Goal: Task Accomplishment & Management: Use online tool/utility

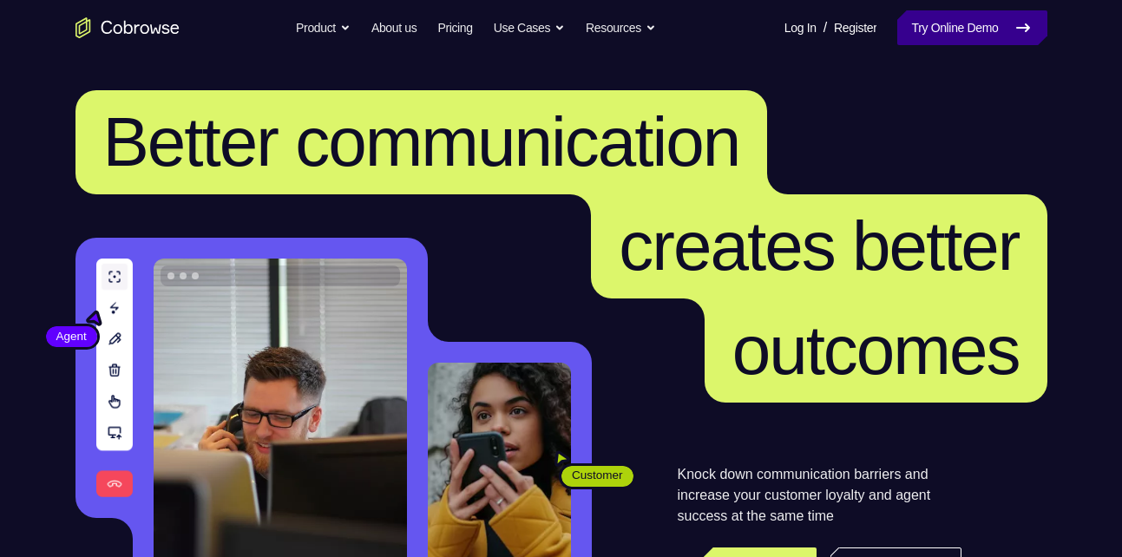
click at [1002, 35] on link "Try Online Demo" at bounding box center [971, 27] width 149 height 35
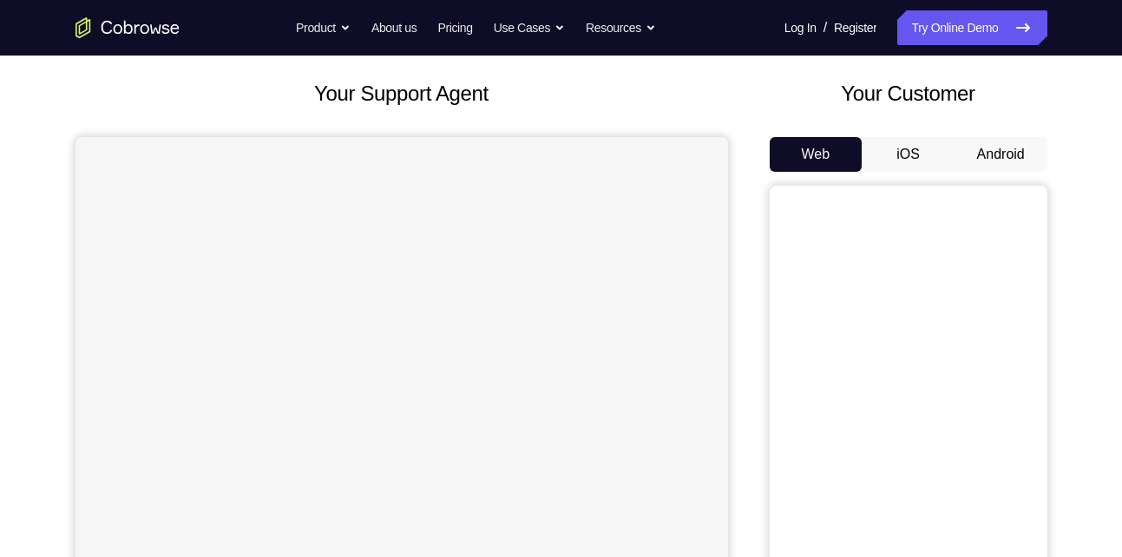
scroll to position [89, 0]
click at [971, 152] on button "Android" at bounding box center [1000, 153] width 93 height 35
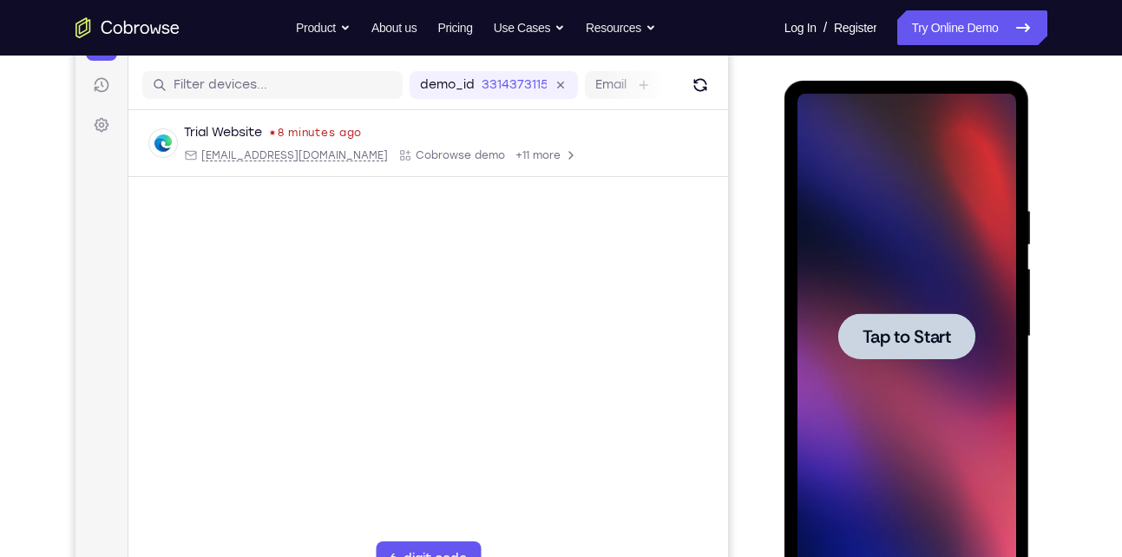
scroll to position [0, 0]
click at [875, 337] on span "Tap to Start" at bounding box center [906, 336] width 89 height 17
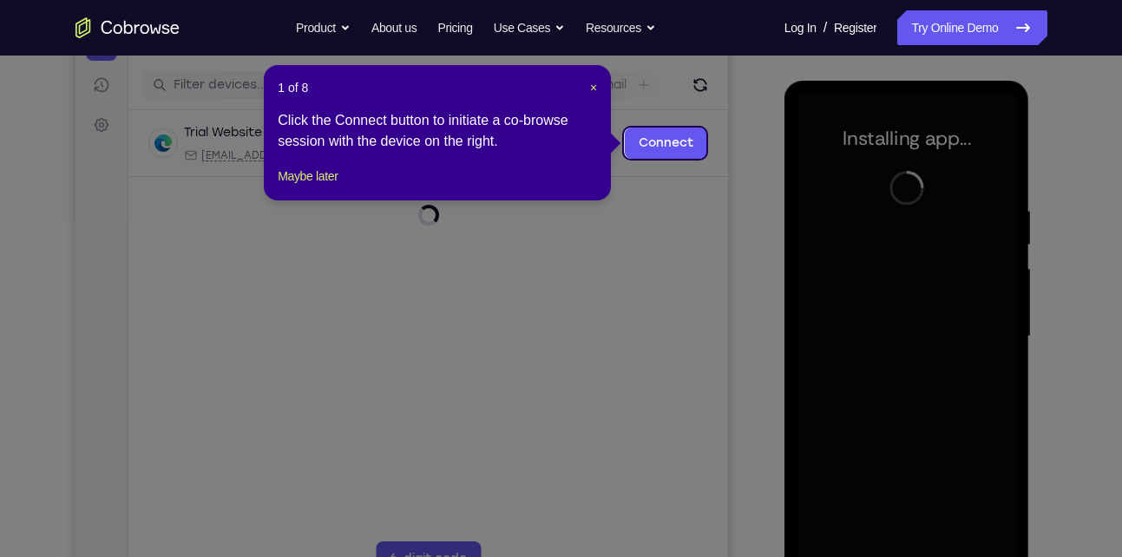
click at [679, 323] on icon at bounding box center [567, 278] width 1135 height 557
click at [328, 187] on button "Maybe later" at bounding box center [308, 176] width 60 height 21
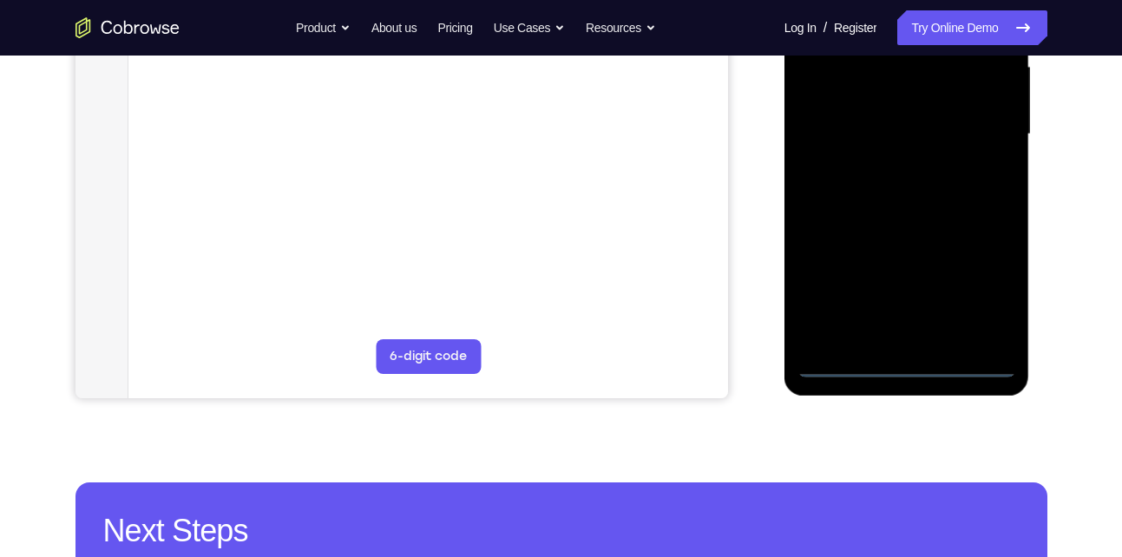
scroll to position [414, 0]
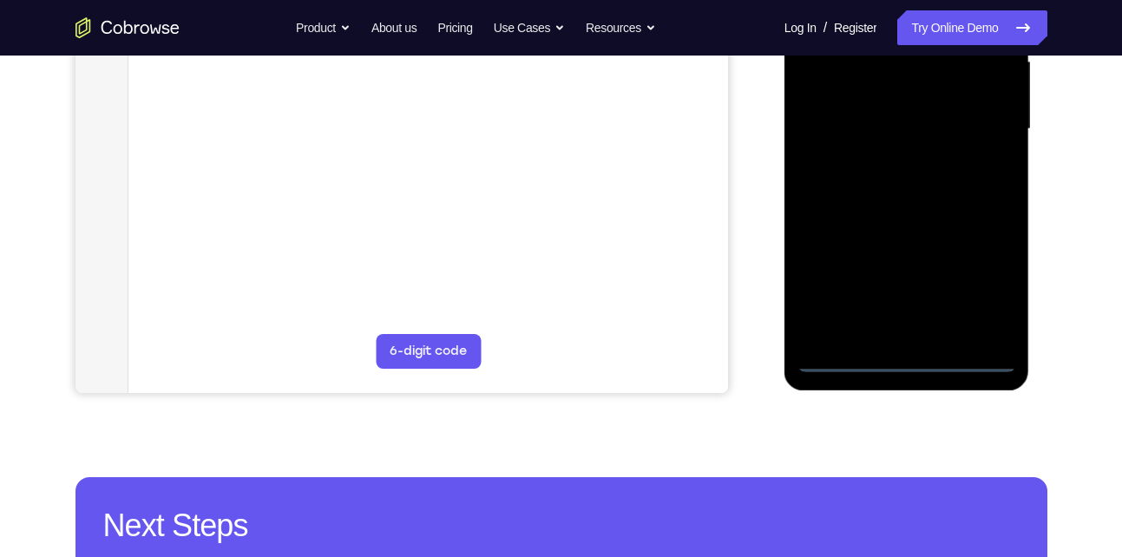
click at [903, 356] on div at bounding box center [906, 129] width 219 height 486
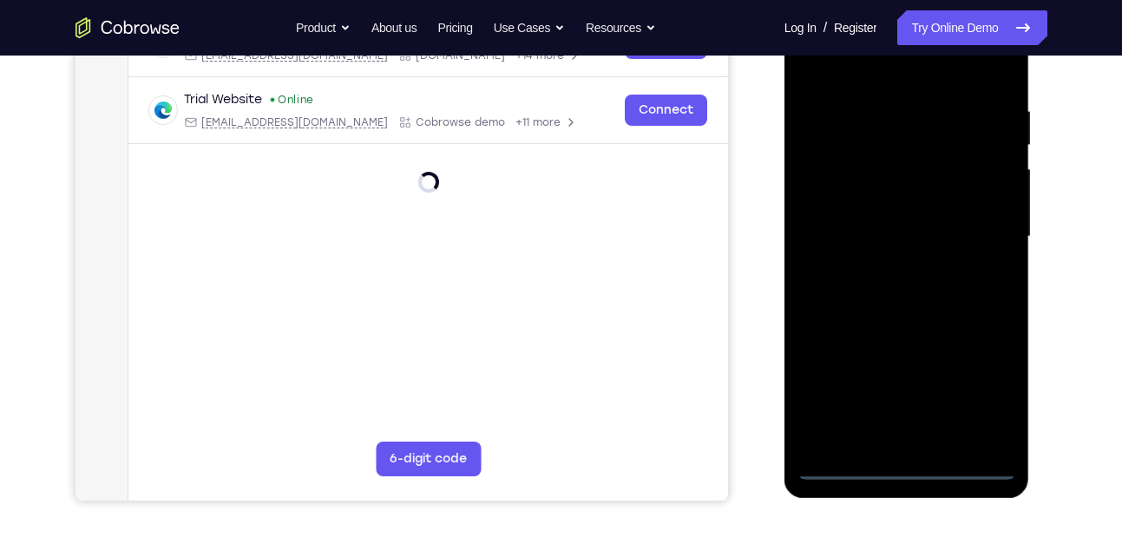
scroll to position [303, 0]
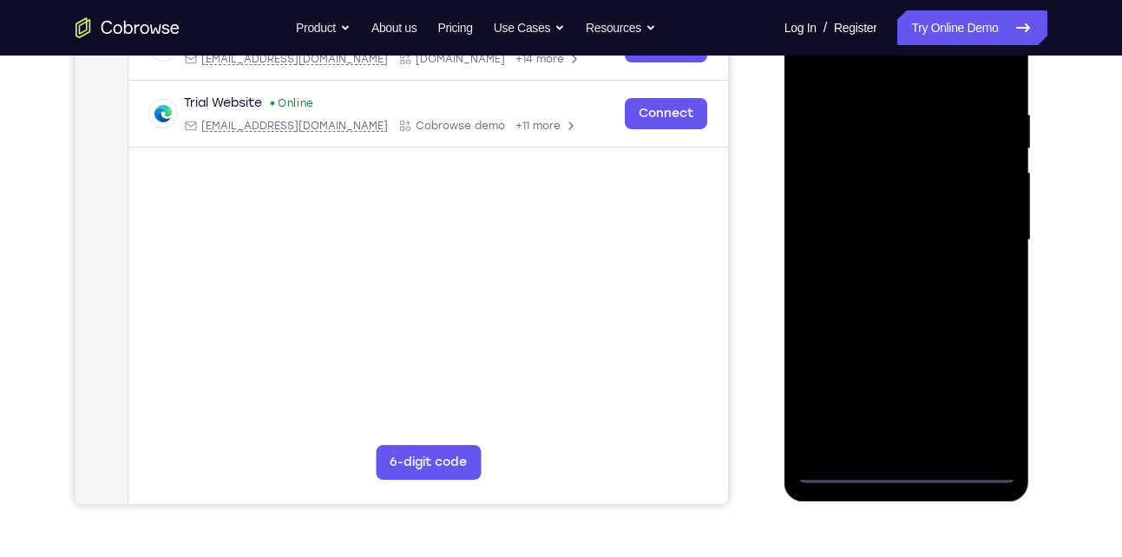
click at [974, 397] on div at bounding box center [906, 240] width 219 height 486
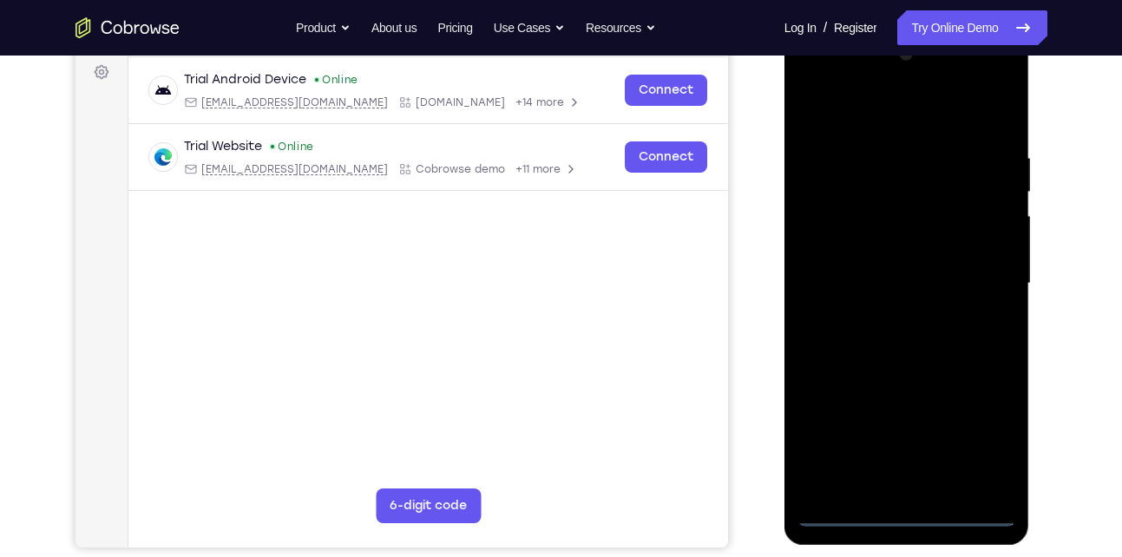
scroll to position [262, 0]
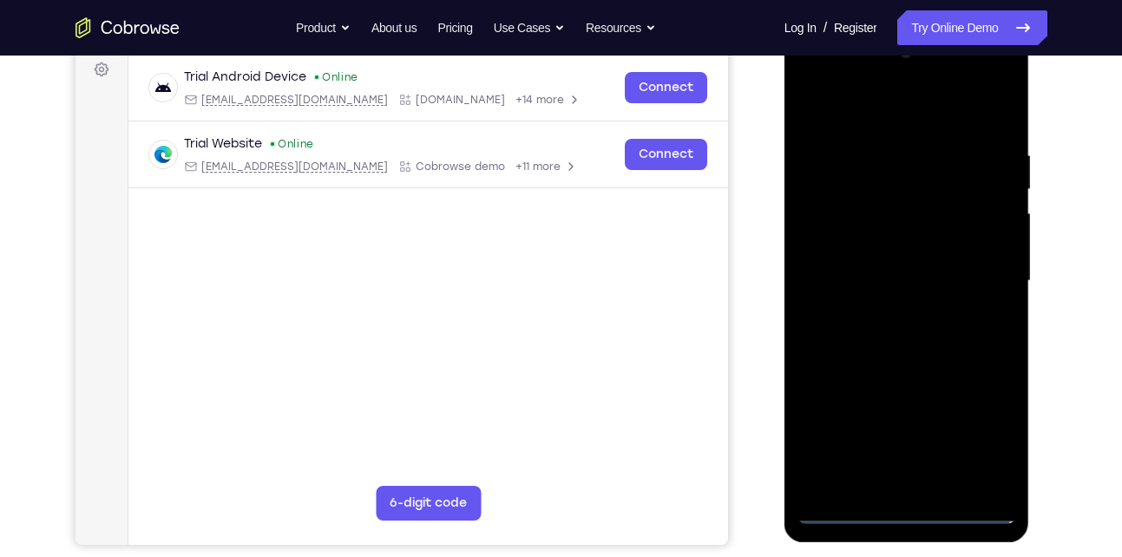
click at [816, 79] on div at bounding box center [906, 281] width 219 height 486
click at [978, 273] on div at bounding box center [906, 281] width 219 height 486
click at [888, 315] on div at bounding box center [906, 281] width 219 height 486
click at [883, 266] on div at bounding box center [906, 281] width 219 height 486
click at [867, 206] on div at bounding box center [906, 281] width 219 height 486
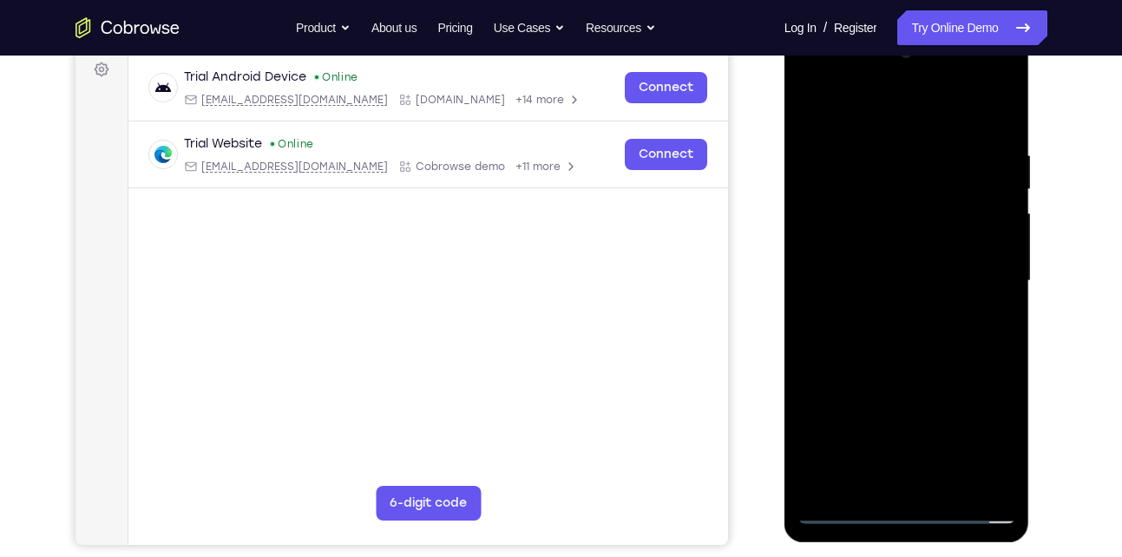
click at [876, 246] on div at bounding box center [906, 281] width 219 height 486
click at [894, 283] on div at bounding box center [906, 281] width 219 height 486
click at [908, 334] on div at bounding box center [906, 281] width 219 height 486
click at [914, 338] on div at bounding box center [906, 281] width 219 height 486
click at [908, 325] on div at bounding box center [906, 281] width 219 height 486
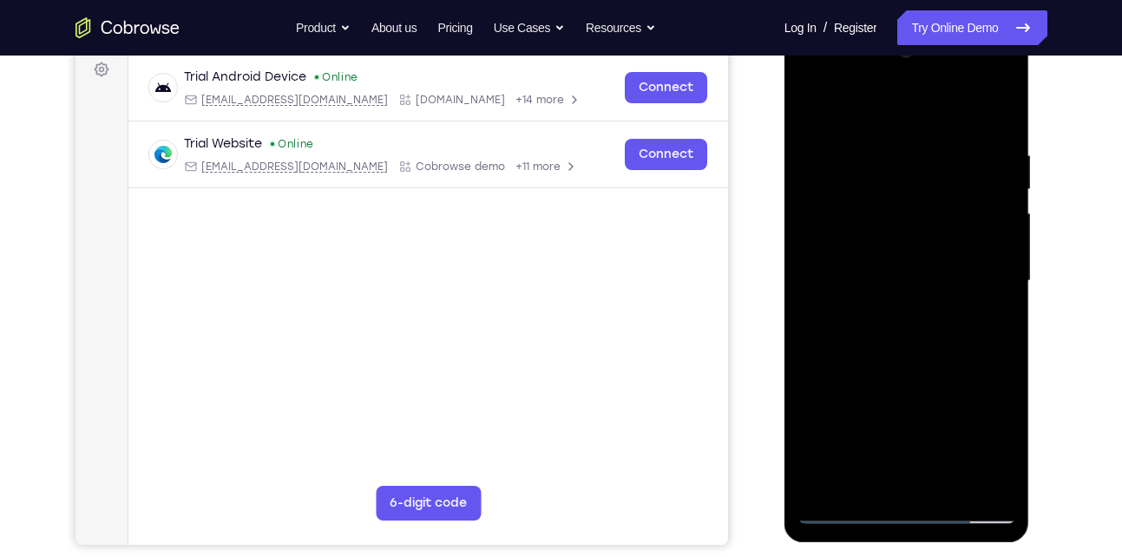
click at [993, 296] on div at bounding box center [906, 281] width 219 height 486
click at [993, 245] on div at bounding box center [906, 281] width 219 height 486
click at [921, 276] on div at bounding box center [906, 281] width 219 height 486
click at [914, 335] on div at bounding box center [906, 281] width 219 height 486
click at [902, 304] on div at bounding box center [906, 281] width 219 height 486
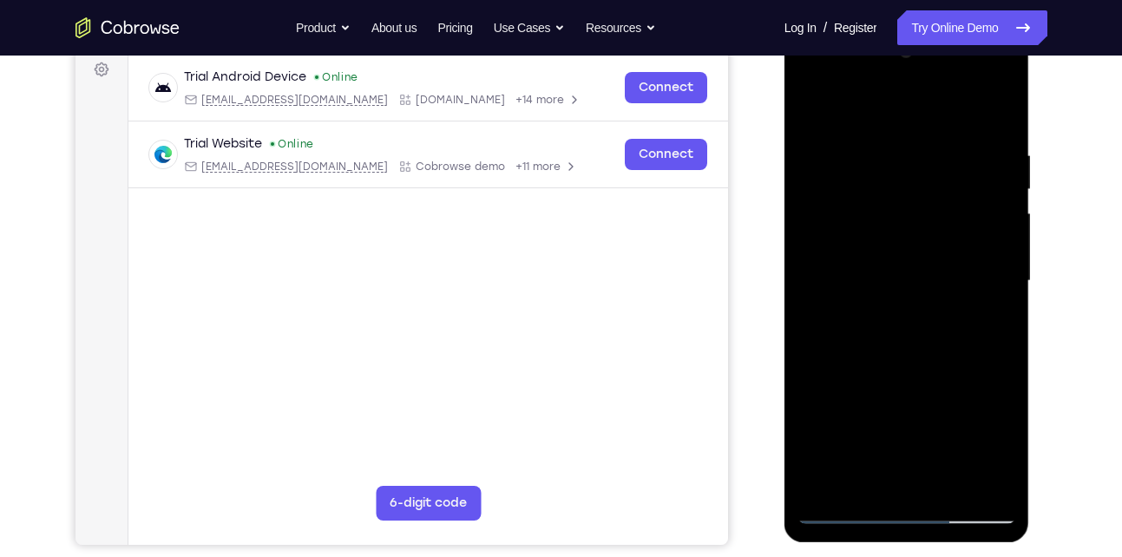
click at [909, 281] on div at bounding box center [906, 281] width 219 height 486
click at [916, 324] on div at bounding box center [906, 281] width 219 height 486
click at [836, 267] on div at bounding box center [906, 281] width 219 height 486
click at [865, 275] on div at bounding box center [906, 281] width 219 height 486
click at [891, 340] on div at bounding box center [906, 281] width 219 height 486
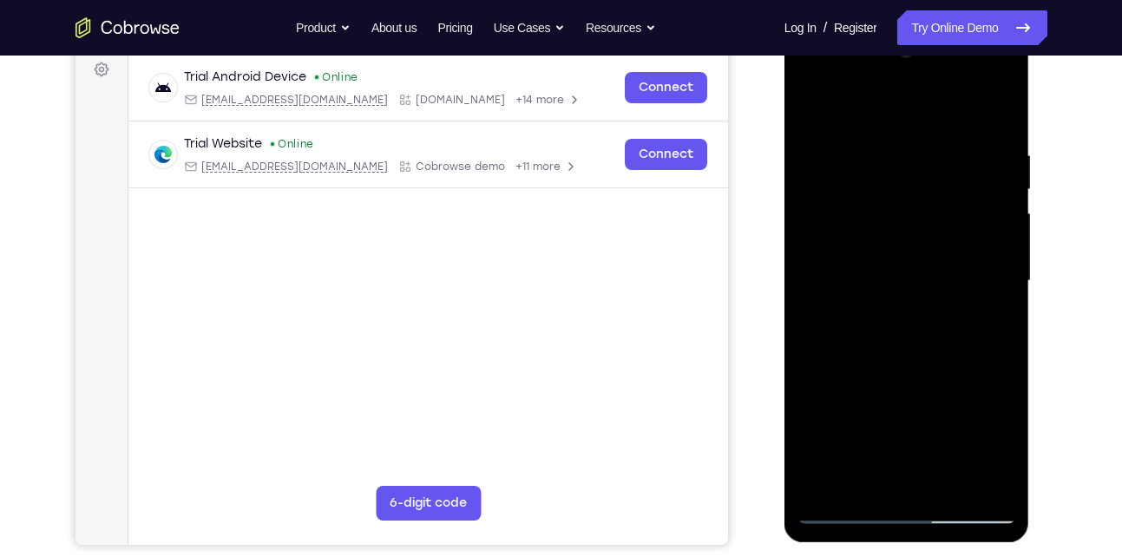
click at [912, 347] on div at bounding box center [906, 281] width 219 height 486
click at [950, 480] on div at bounding box center [906, 281] width 219 height 486
click at [933, 370] on div at bounding box center [906, 281] width 219 height 486
click at [875, 235] on div at bounding box center [906, 281] width 219 height 486
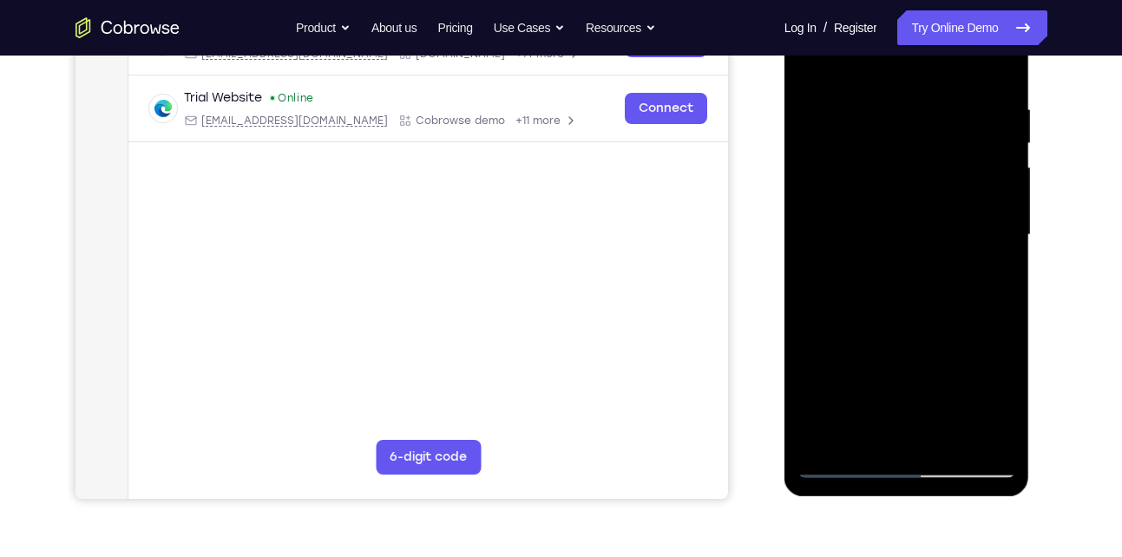
click at [871, 434] on div at bounding box center [906, 235] width 219 height 486
click at [995, 408] on div at bounding box center [906, 235] width 219 height 486
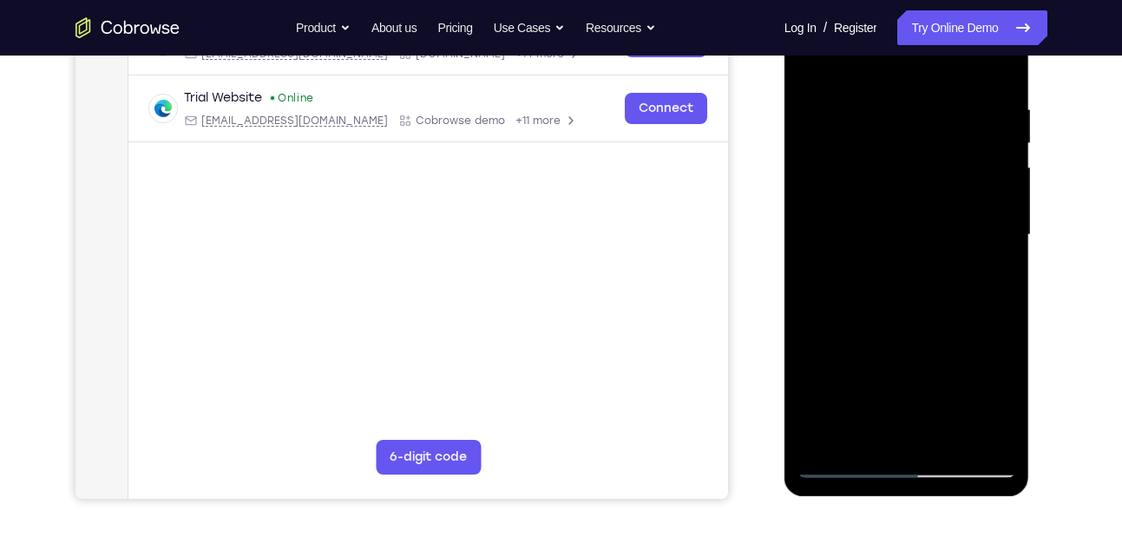
click at [995, 408] on div at bounding box center [906, 235] width 219 height 486
click at [937, 305] on div at bounding box center [906, 235] width 219 height 486
click at [841, 115] on div at bounding box center [906, 235] width 219 height 486
click at [892, 433] on div at bounding box center [906, 235] width 219 height 486
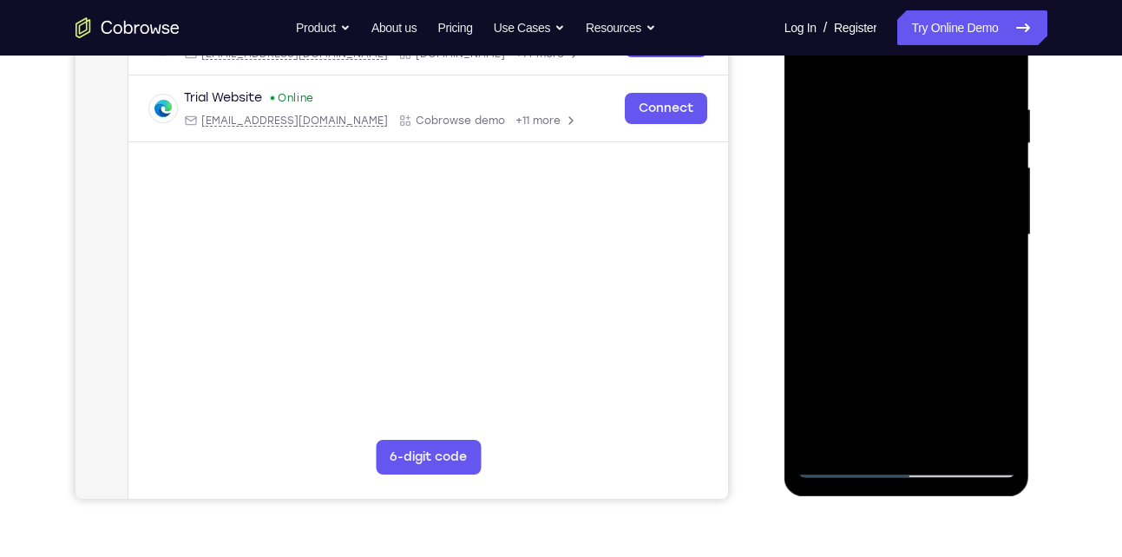
click at [863, 136] on div at bounding box center [906, 235] width 219 height 486
click at [928, 434] on div at bounding box center [906, 235] width 219 height 486
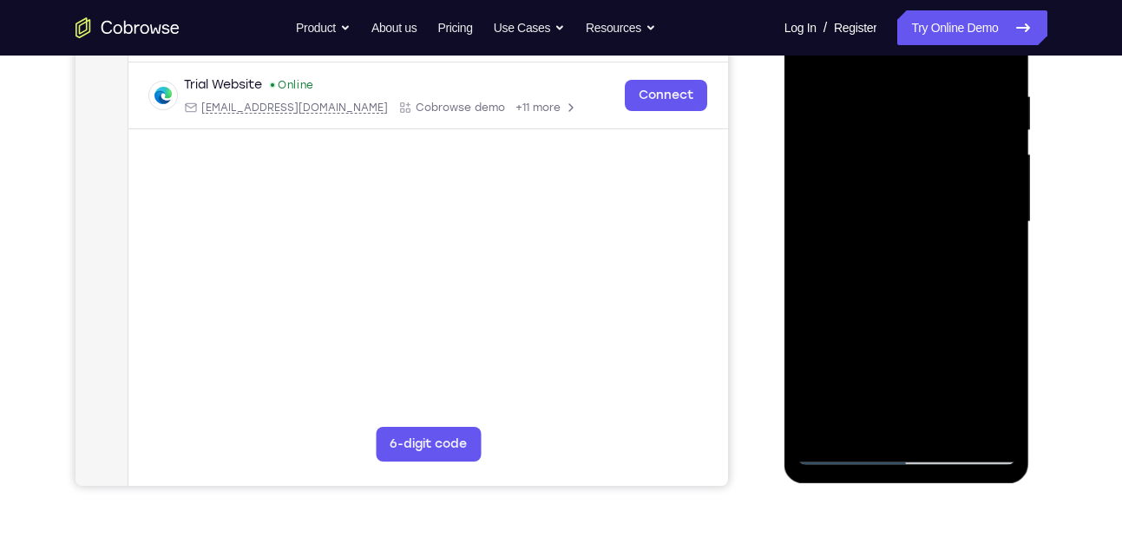
scroll to position [320, 0]
click at [1004, 207] on div at bounding box center [906, 223] width 219 height 486
click at [846, 210] on div at bounding box center [906, 223] width 219 height 486
click at [985, 430] on div at bounding box center [906, 223] width 219 height 486
click at [843, 456] on div at bounding box center [906, 223] width 219 height 486
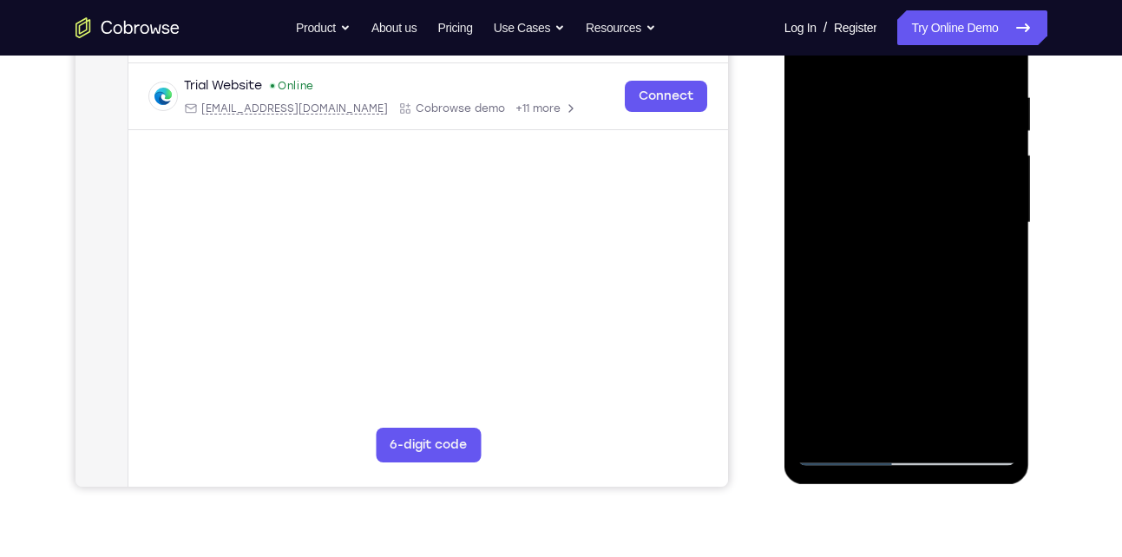
click at [843, 456] on div at bounding box center [906, 223] width 219 height 486
click at [888, 178] on div at bounding box center [906, 223] width 219 height 486
click at [895, 422] on div at bounding box center [906, 223] width 219 height 486
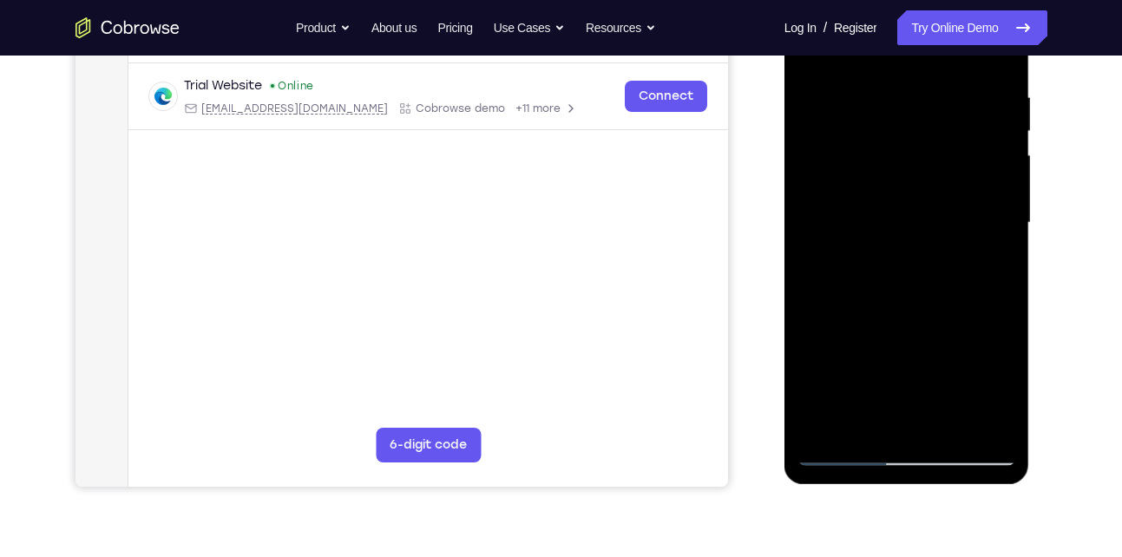
click at [863, 419] on div at bounding box center [906, 223] width 219 height 486
click at [944, 357] on div at bounding box center [906, 223] width 219 height 486
click at [944, 399] on div at bounding box center [906, 223] width 219 height 486
click at [883, 352] on div at bounding box center [906, 223] width 219 height 486
click at [849, 363] on div at bounding box center [906, 223] width 219 height 486
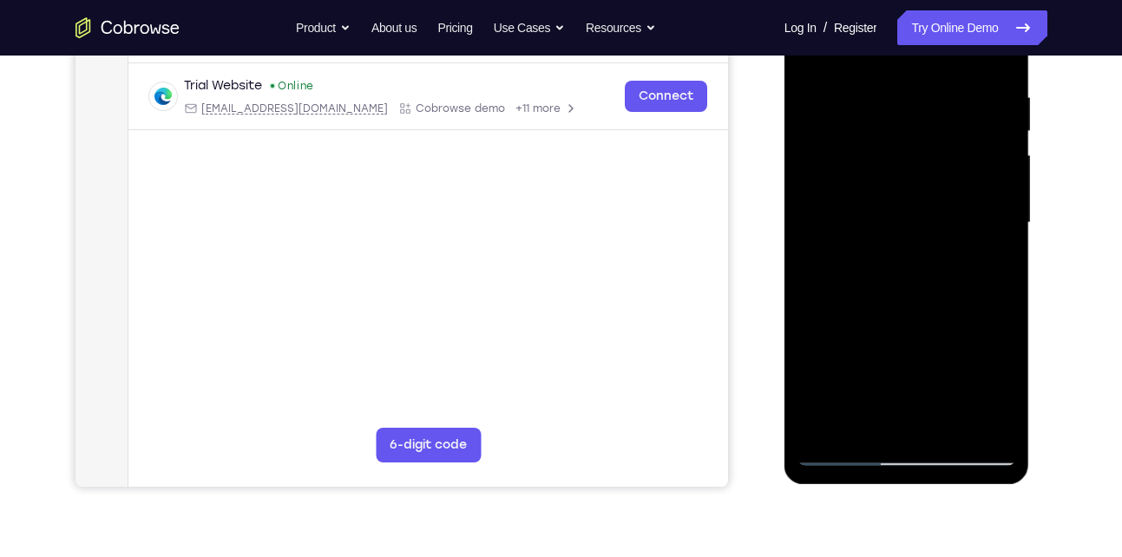
click at [950, 325] on div at bounding box center [906, 223] width 219 height 486
click at [923, 413] on div at bounding box center [906, 223] width 219 height 486
click at [1004, 364] on div at bounding box center [906, 223] width 219 height 486
click at [854, 362] on div at bounding box center [906, 223] width 219 height 486
click at [868, 362] on div at bounding box center [906, 223] width 219 height 486
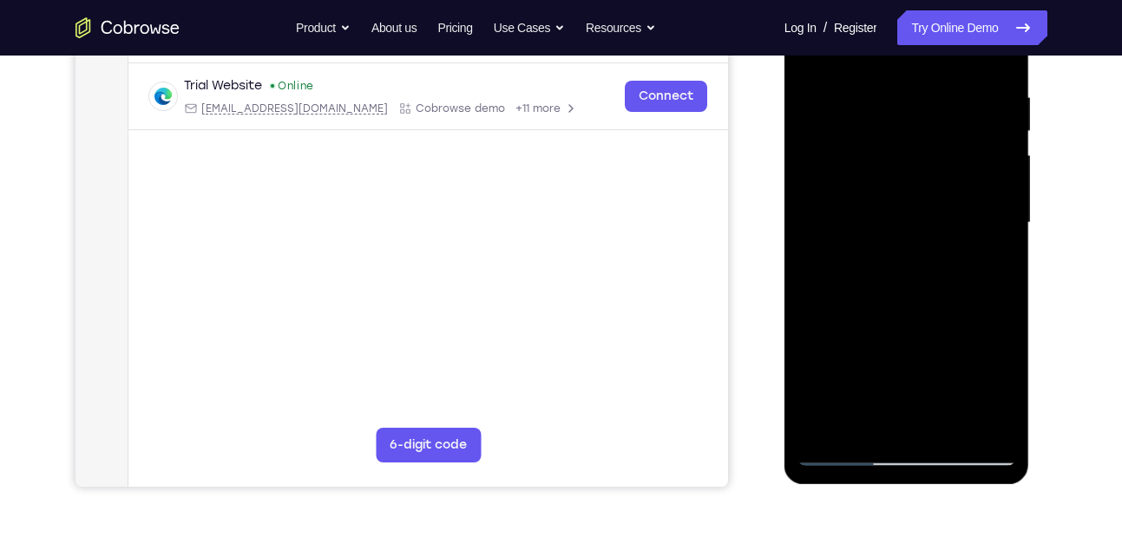
click at [967, 267] on div at bounding box center [906, 223] width 219 height 486
click at [964, 292] on div at bounding box center [906, 223] width 219 height 486
click at [987, 259] on div at bounding box center [906, 223] width 219 height 486
click at [925, 389] on div at bounding box center [906, 223] width 219 height 486
click at [905, 355] on div at bounding box center [906, 223] width 219 height 486
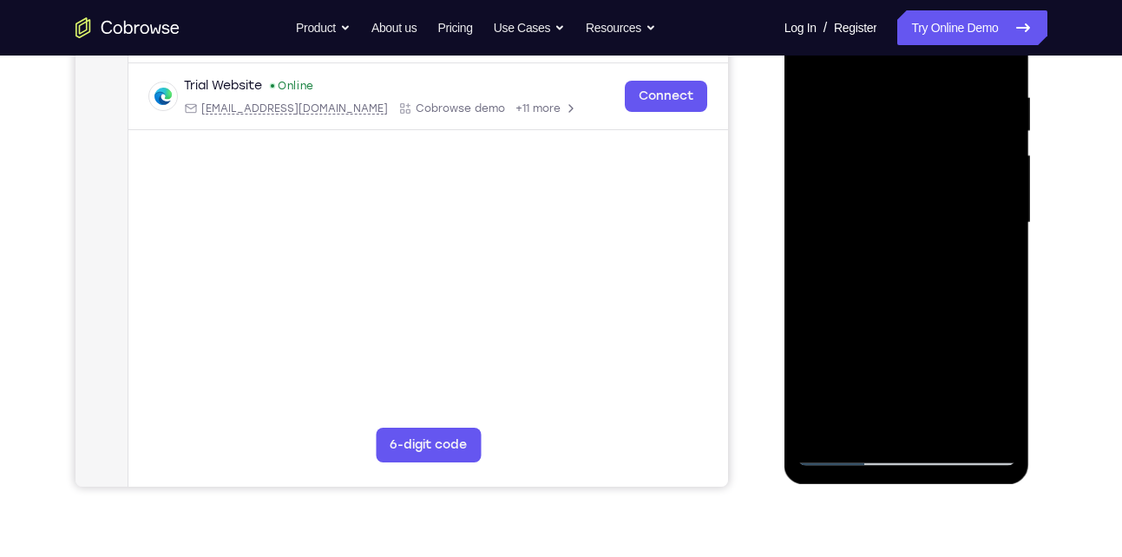
click at [868, 358] on div at bounding box center [906, 223] width 219 height 486
click at [933, 318] on div at bounding box center [906, 223] width 219 height 486
click at [928, 370] on div at bounding box center [906, 223] width 219 height 486
click at [849, 364] on div at bounding box center [906, 223] width 219 height 486
click at [903, 413] on div at bounding box center [906, 223] width 219 height 486
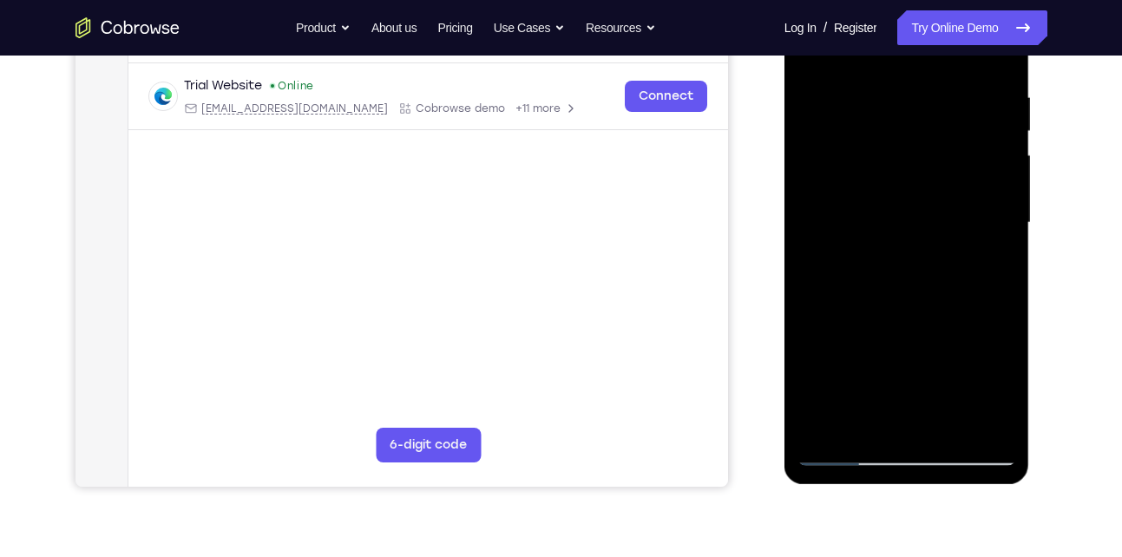
click at [928, 390] on div at bounding box center [906, 223] width 219 height 486
click at [908, 352] on div at bounding box center [906, 223] width 219 height 486
click at [943, 362] on div at bounding box center [906, 223] width 219 height 486
click at [904, 357] on div at bounding box center [906, 223] width 219 height 486
click at [905, 417] on div at bounding box center [906, 223] width 219 height 486
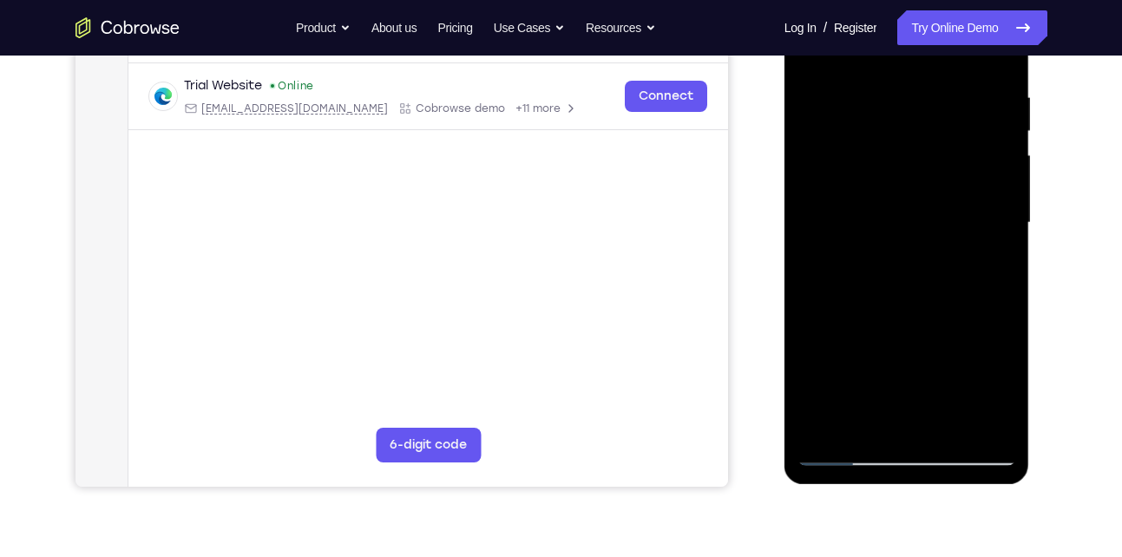
click at [938, 320] on div at bounding box center [906, 223] width 219 height 486
click at [892, 325] on div at bounding box center [906, 223] width 219 height 486
click at [939, 320] on div at bounding box center [906, 223] width 219 height 486
click at [967, 358] on div at bounding box center [906, 223] width 219 height 486
click at [983, 359] on div at bounding box center [906, 223] width 219 height 486
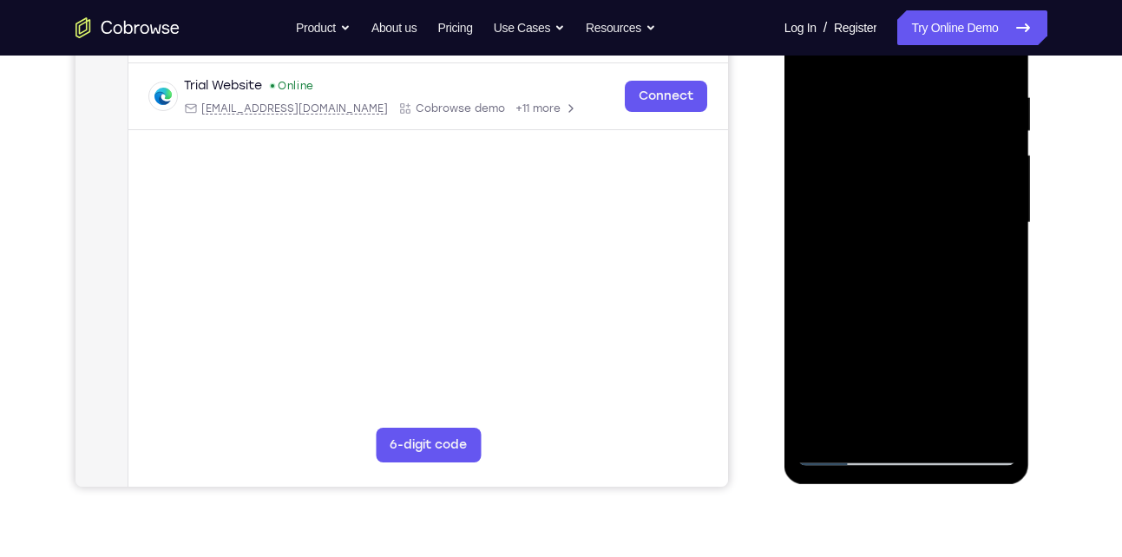
click at [974, 268] on div at bounding box center [906, 223] width 219 height 486
click at [961, 308] on div at bounding box center [906, 223] width 219 height 486
click at [989, 266] on div at bounding box center [906, 223] width 219 height 486
click at [842, 453] on div at bounding box center [906, 223] width 219 height 486
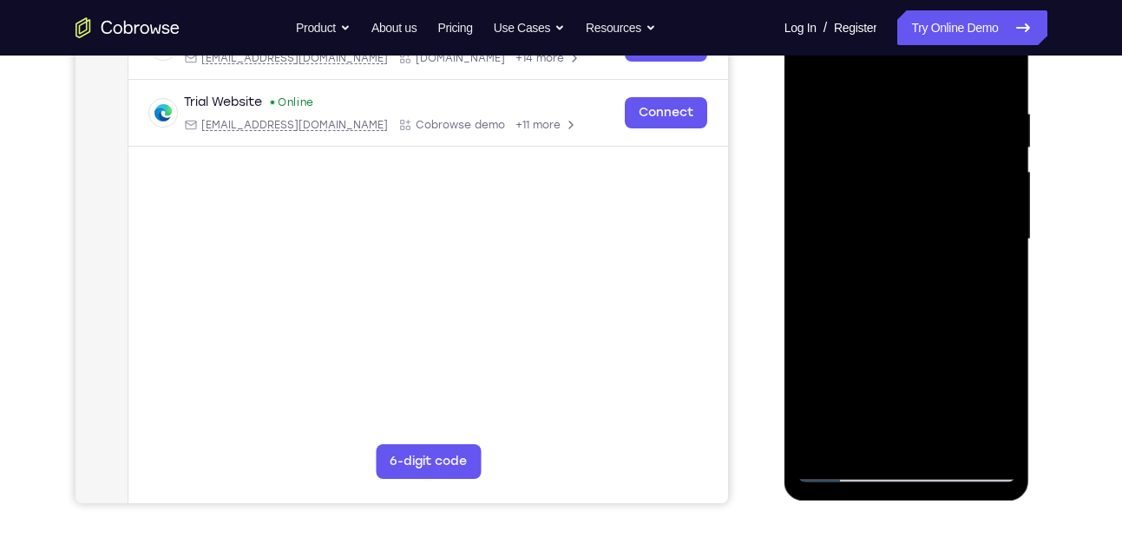
scroll to position [310, 0]
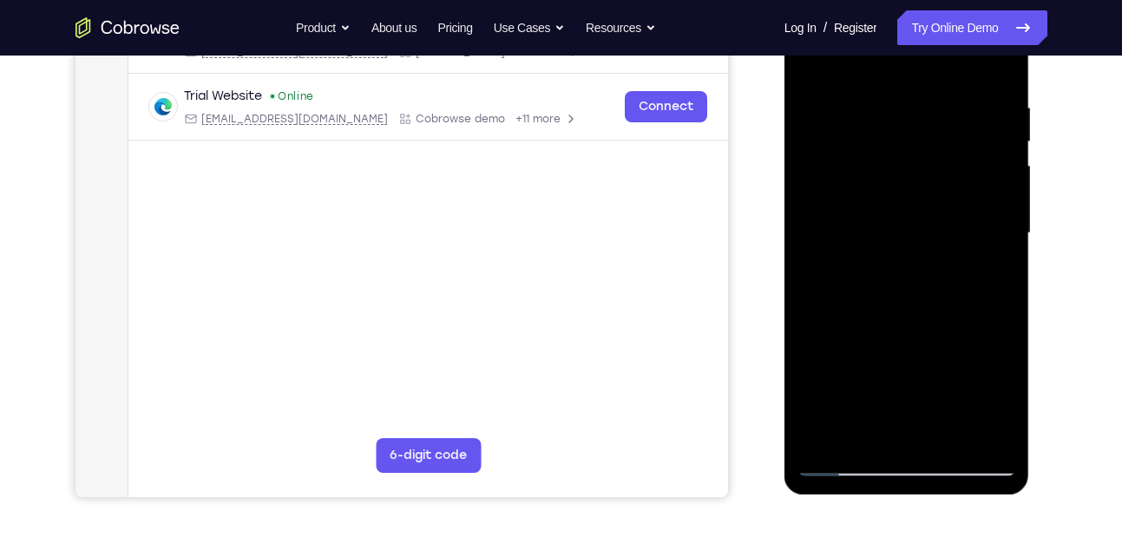
click at [846, 465] on div at bounding box center [906, 233] width 219 height 486
click at [979, 91] on div at bounding box center [906, 233] width 219 height 486
click at [979, 428] on div at bounding box center [906, 233] width 219 height 486
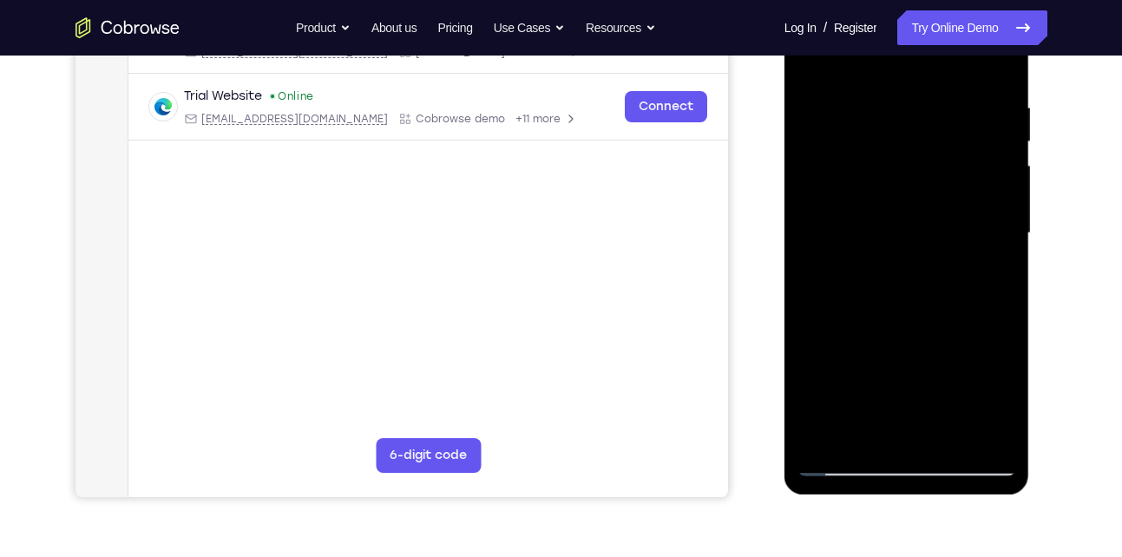
click at [979, 428] on div at bounding box center [906, 233] width 219 height 486
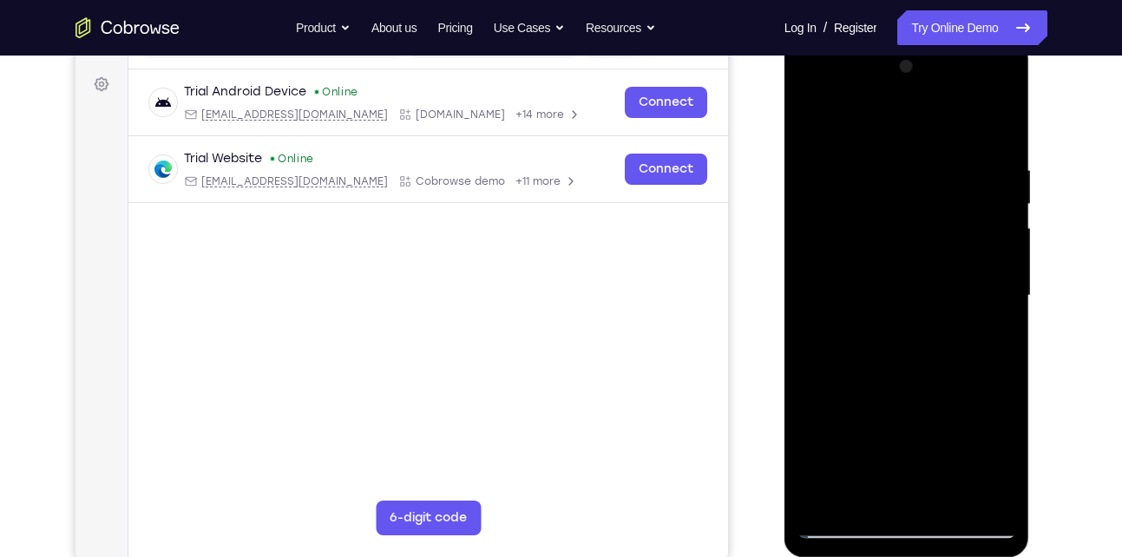
scroll to position [246, 0]
click at [989, 130] on div at bounding box center [906, 298] width 219 height 486
click at [945, 510] on div at bounding box center [906, 298] width 219 height 486
click at [878, 173] on div at bounding box center [906, 298] width 219 height 486
click at [928, 260] on div at bounding box center [906, 298] width 219 height 486
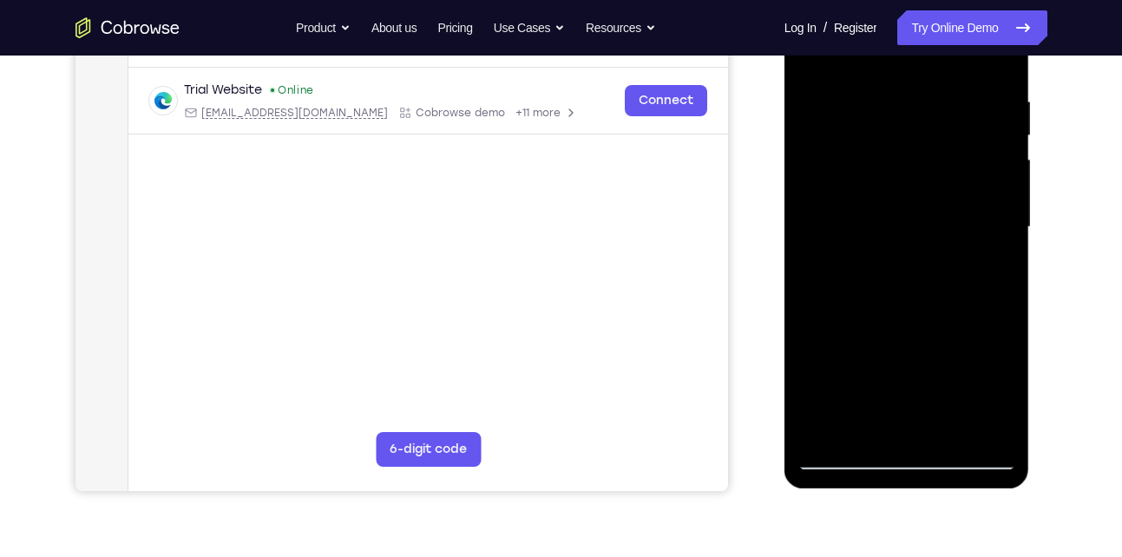
scroll to position [321, 0]
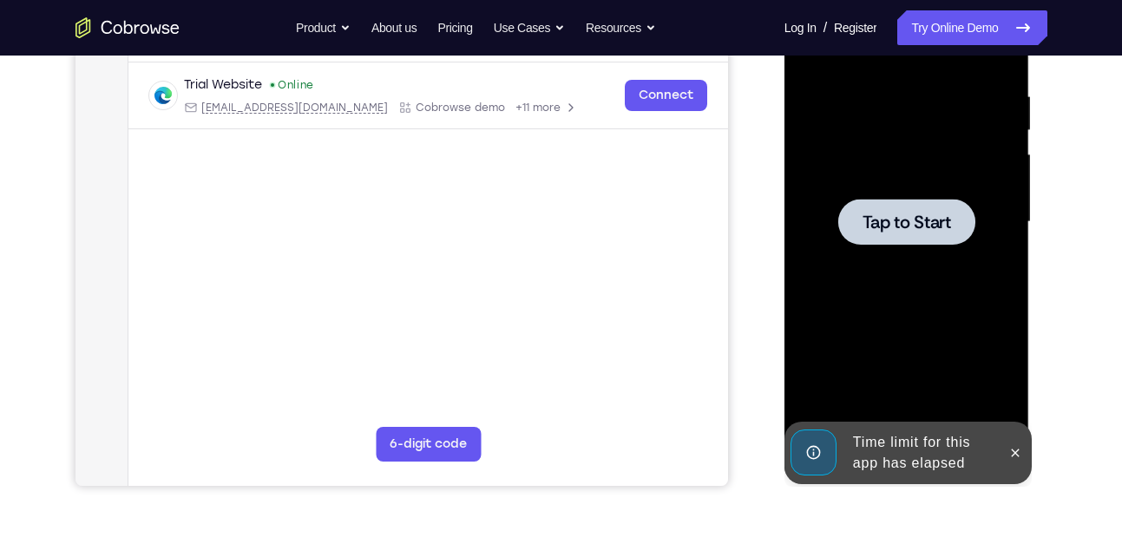
click at [836, 449] on div "Time limit for this app has elapsed" at bounding box center [894, 453] width 214 height 62
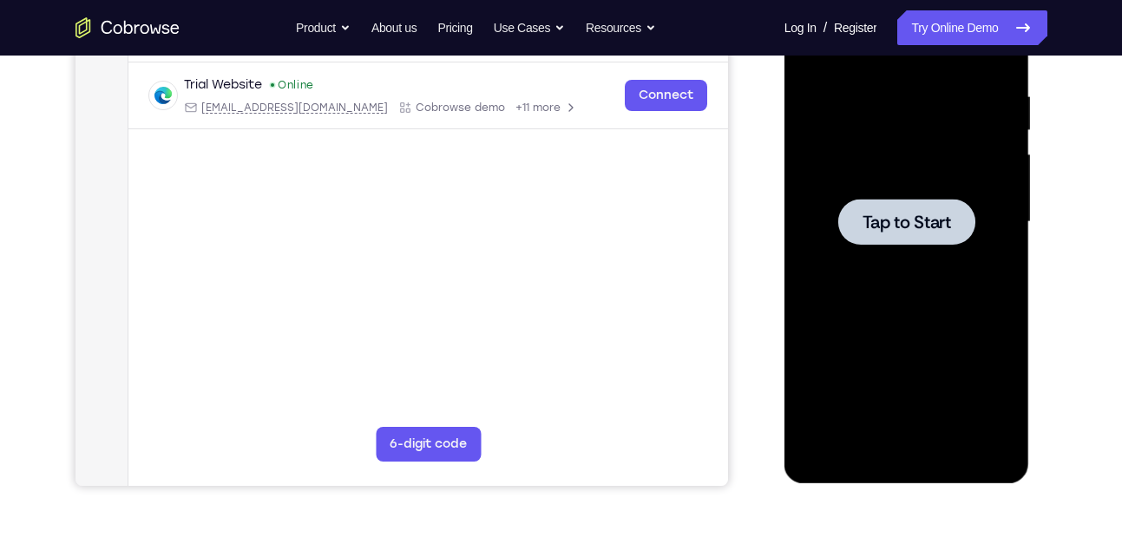
click at [916, 269] on div at bounding box center [906, 222] width 219 height 486
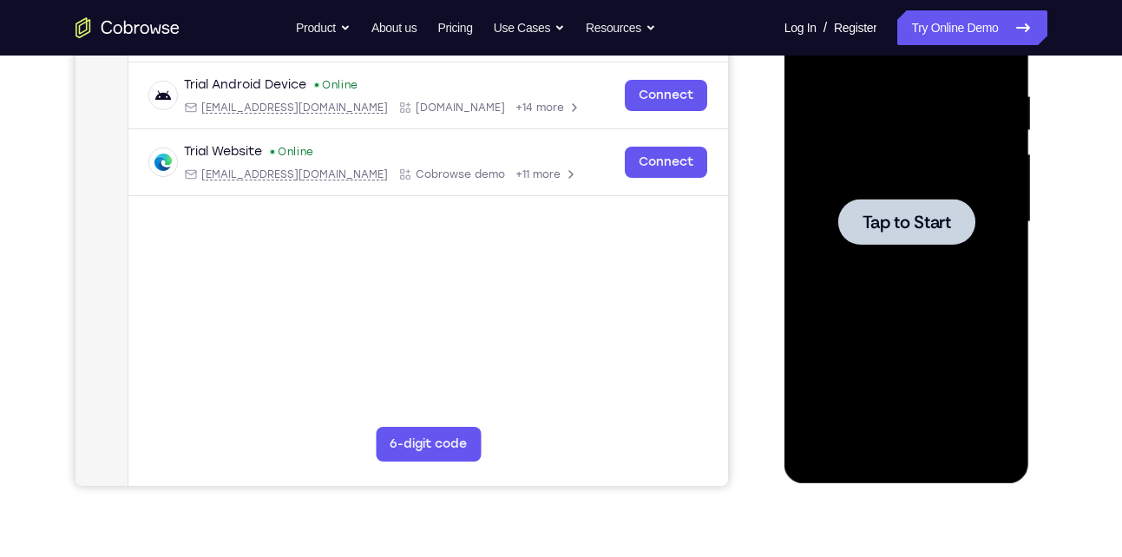
click at [879, 220] on span "Tap to Start" at bounding box center [906, 221] width 89 height 17
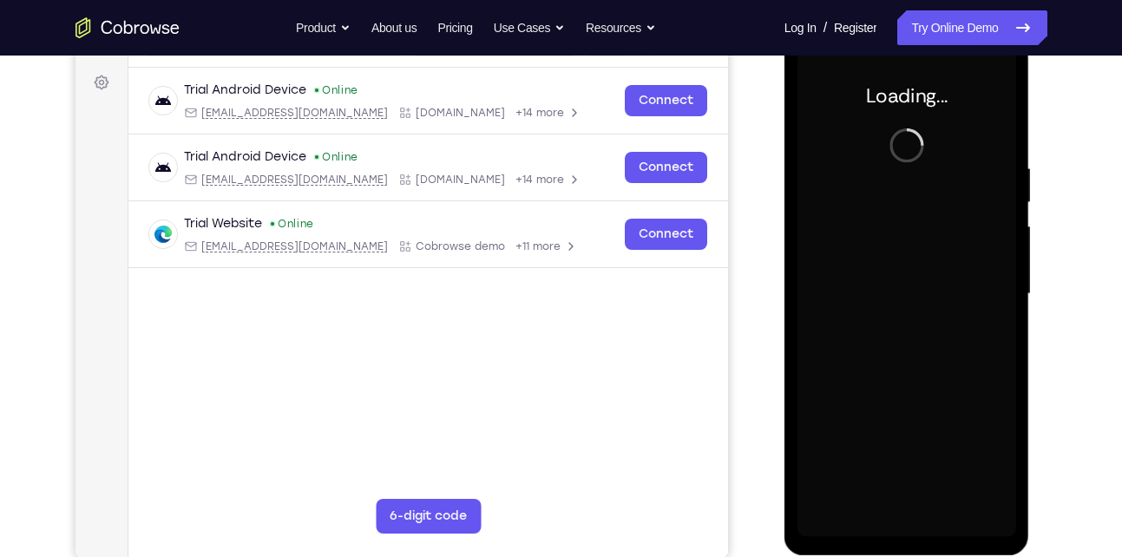
scroll to position [293, 0]
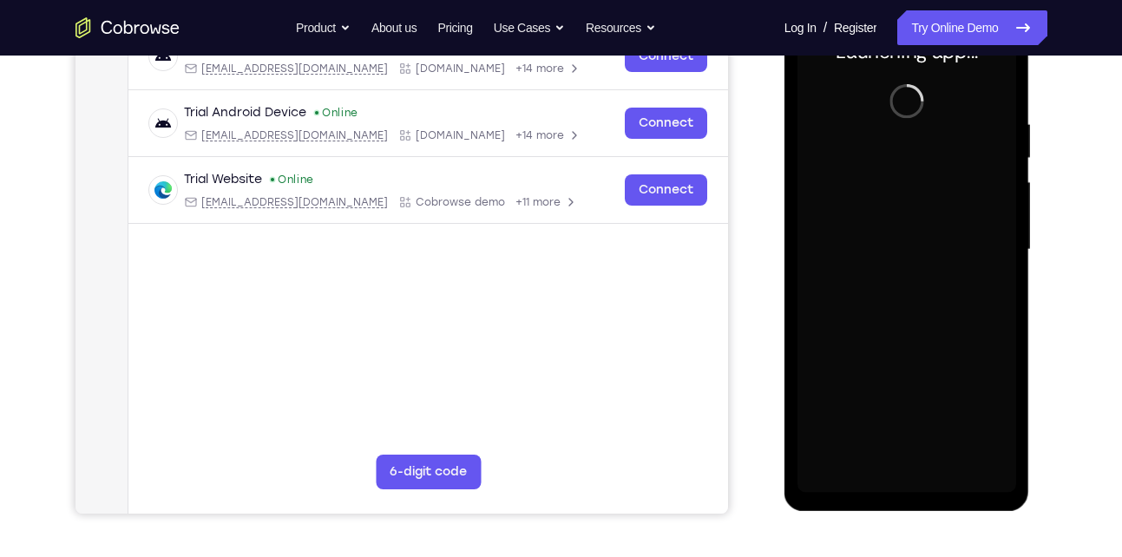
click at [877, 200] on div at bounding box center [906, 250] width 219 height 486
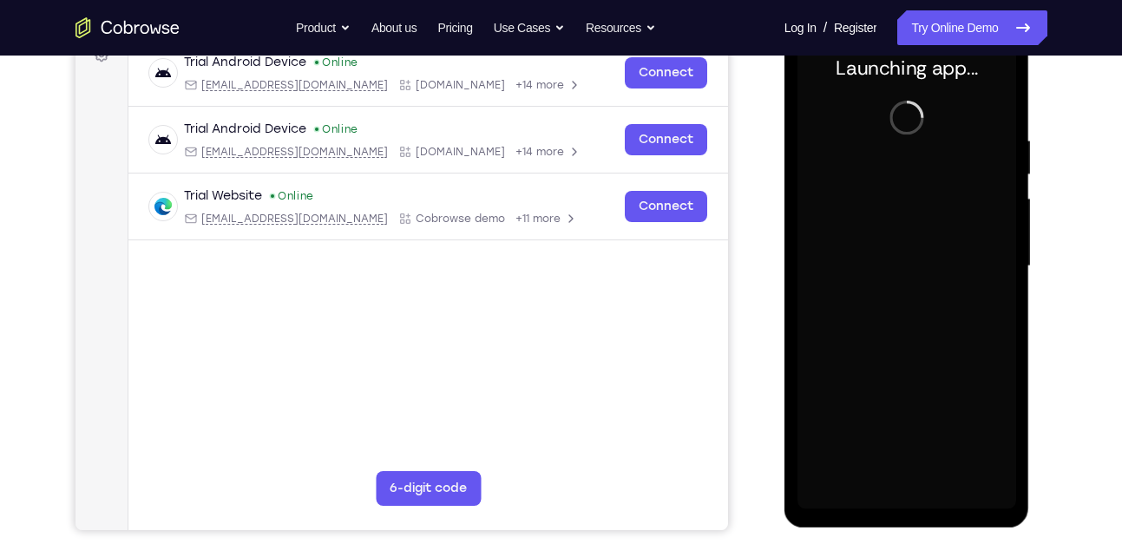
scroll to position [278, 0]
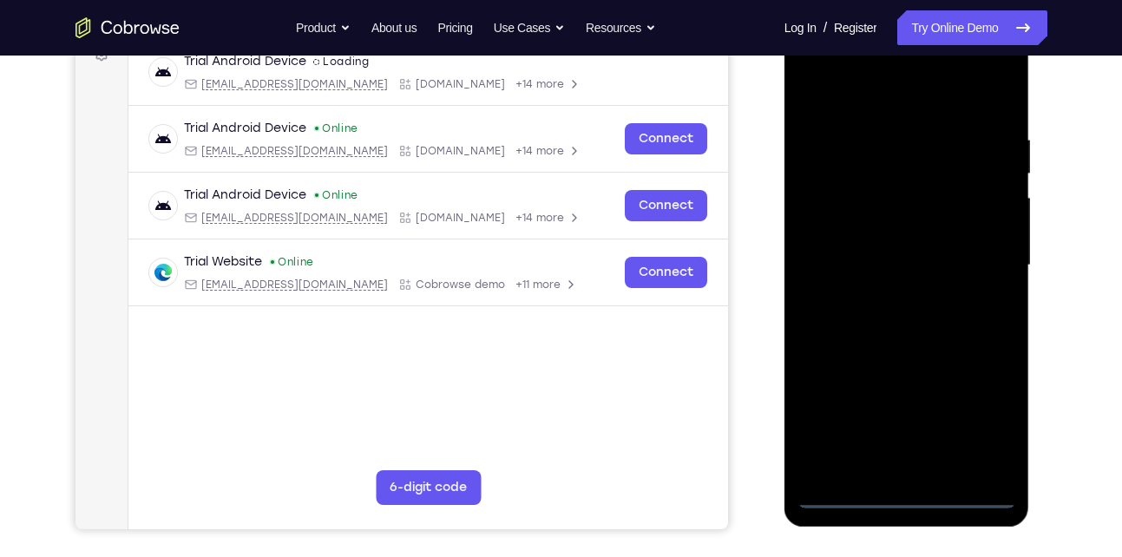
click at [903, 491] on div at bounding box center [906, 266] width 219 height 486
click at [995, 420] on div at bounding box center [906, 266] width 219 height 486
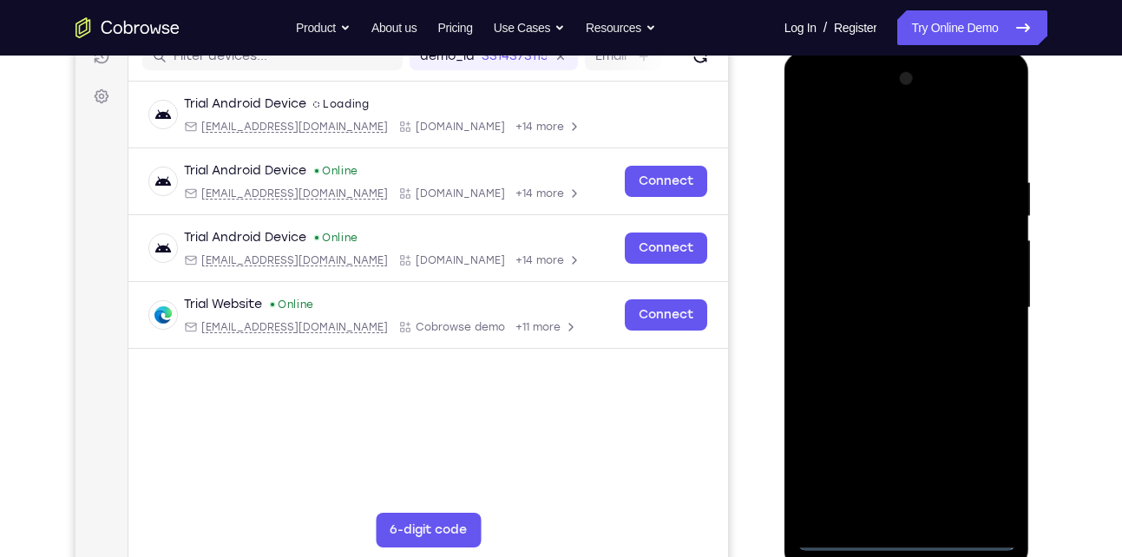
scroll to position [230, 0]
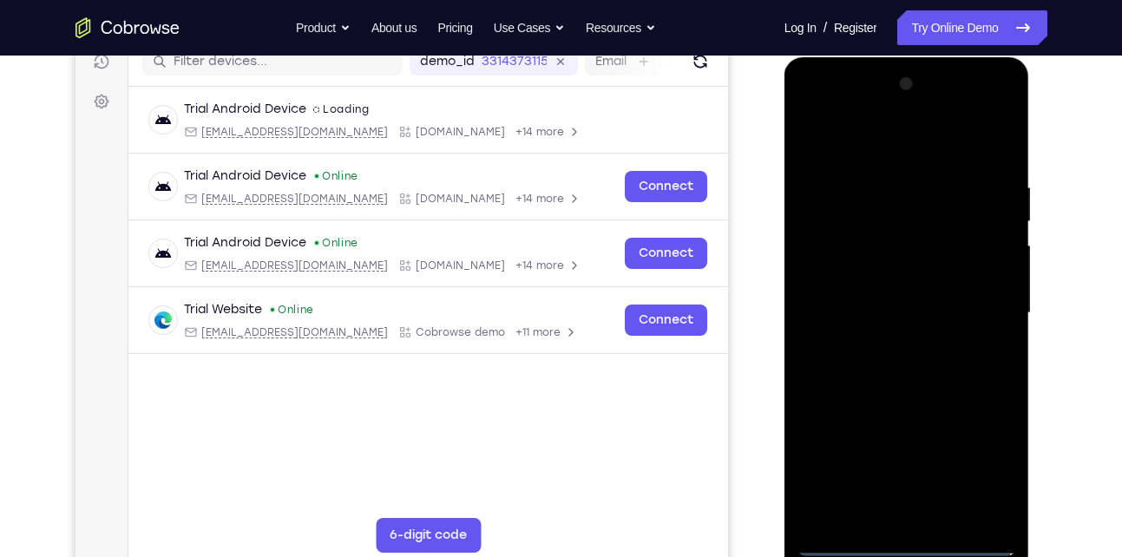
click at [815, 113] on div at bounding box center [906, 313] width 219 height 486
click at [981, 306] on div at bounding box center [906, 313] width 219 height 486
click at [888, 514] on div at bounding box center [906, 313] width 219 height 486
click at [848, 546] on div at bounding box center [906, 313] width 219 height 486
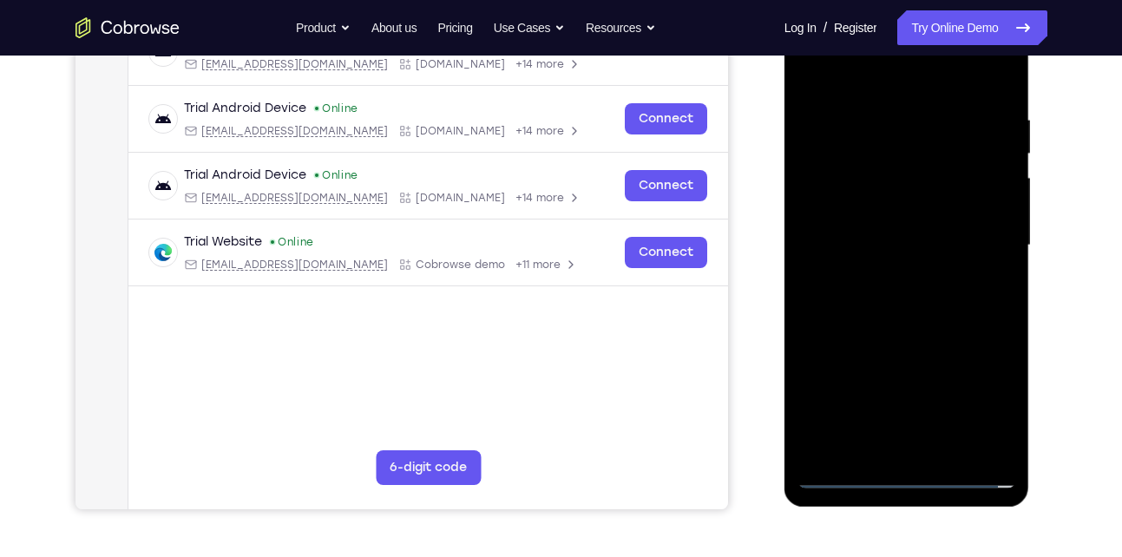
scroll to position [298, 0]
click at [920, 444] on div at bounding box center [906, 245] width 219 height 486
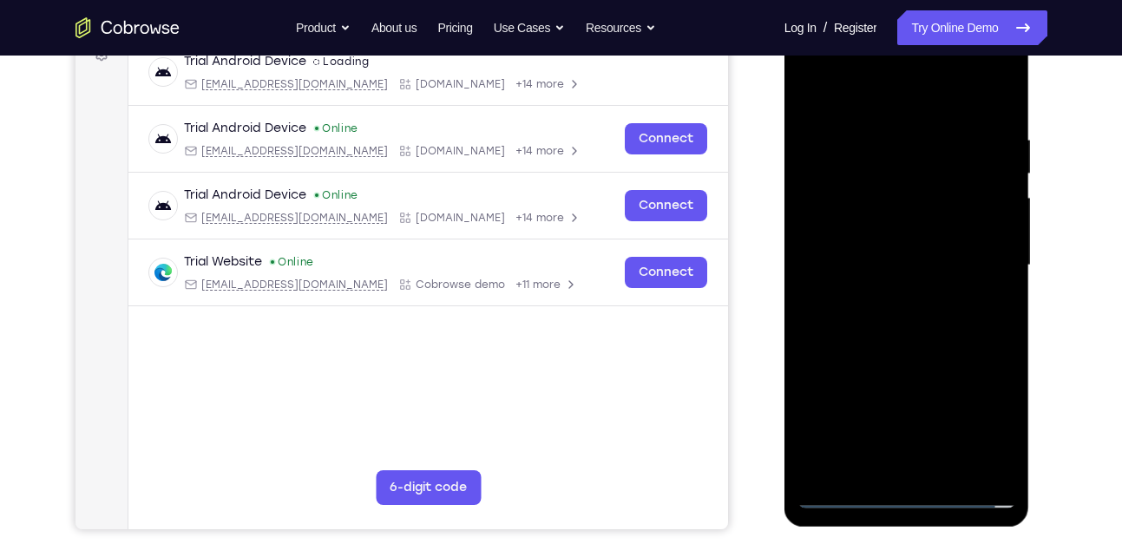
scroll to position [275, 0]
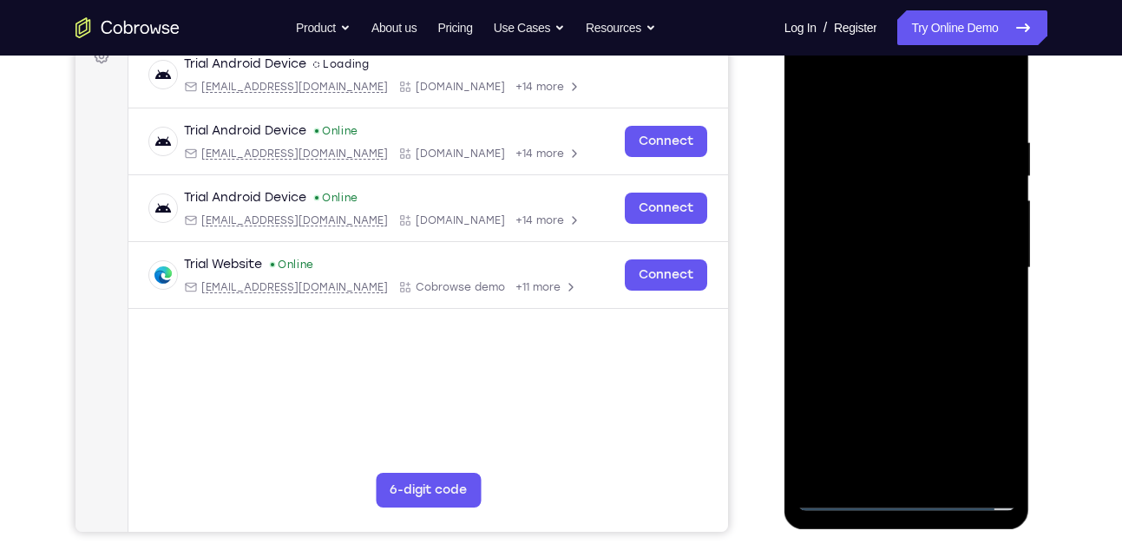
click at [921, 250] on div at bounding box center [906, 268] width 219 height 486
click at [918, 243] on div at bounding box center [906, 268] width 219 height 486
click at [908, 260] on div at bounding box center [906, 268] width 219 height 486
click at [918, 341] on div at bounding box center [906, 268] width 219 height 486
click at [942, 468] on div at bounding box center [906, 268] width 219 height 486
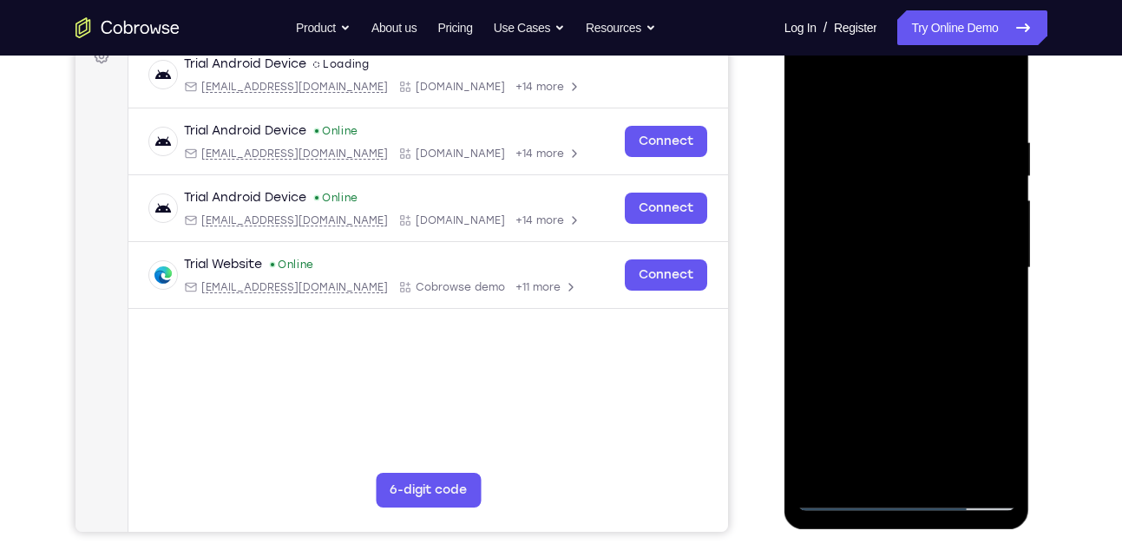
click at [945, 361] on div at bounding box center [906, 268] width 219 height 486
click at [890, 259] on div at bounding box center [906, 268] width 219 height 486
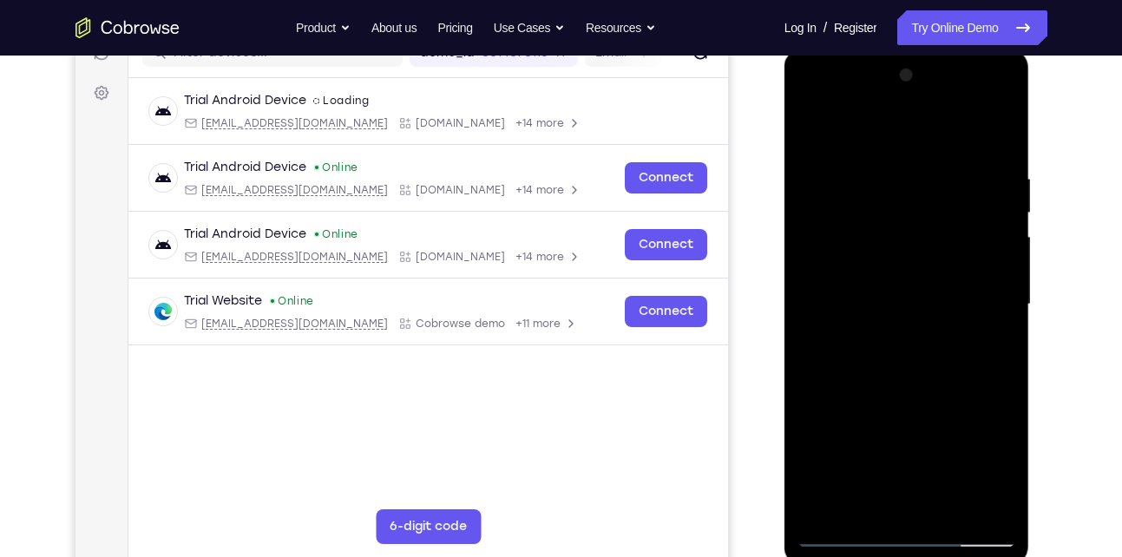
scroll to position [249, 0]
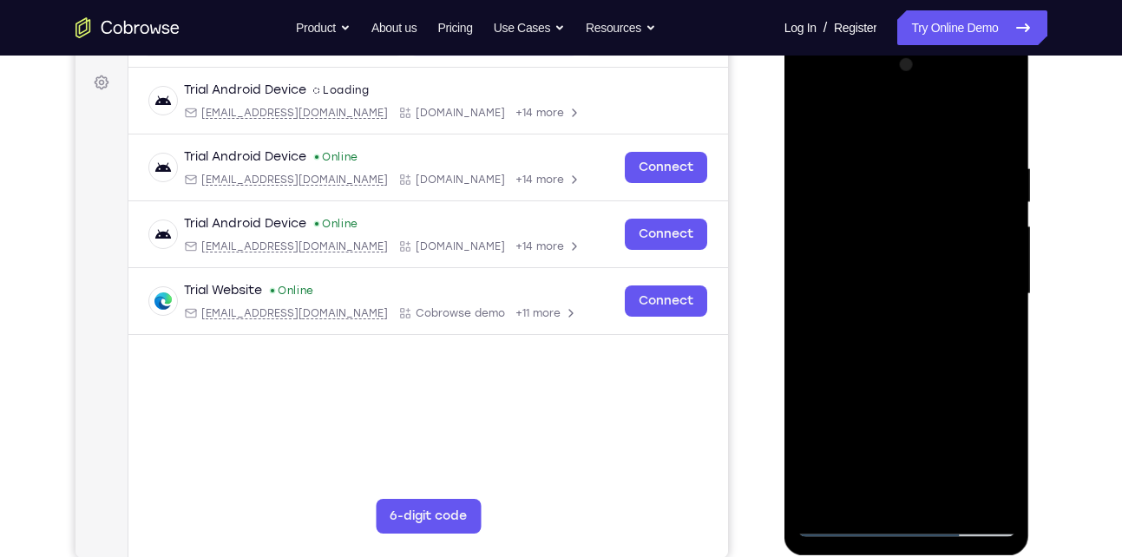
click at [955, 166] on div at bounding box center [906, 294] width 219 height 486
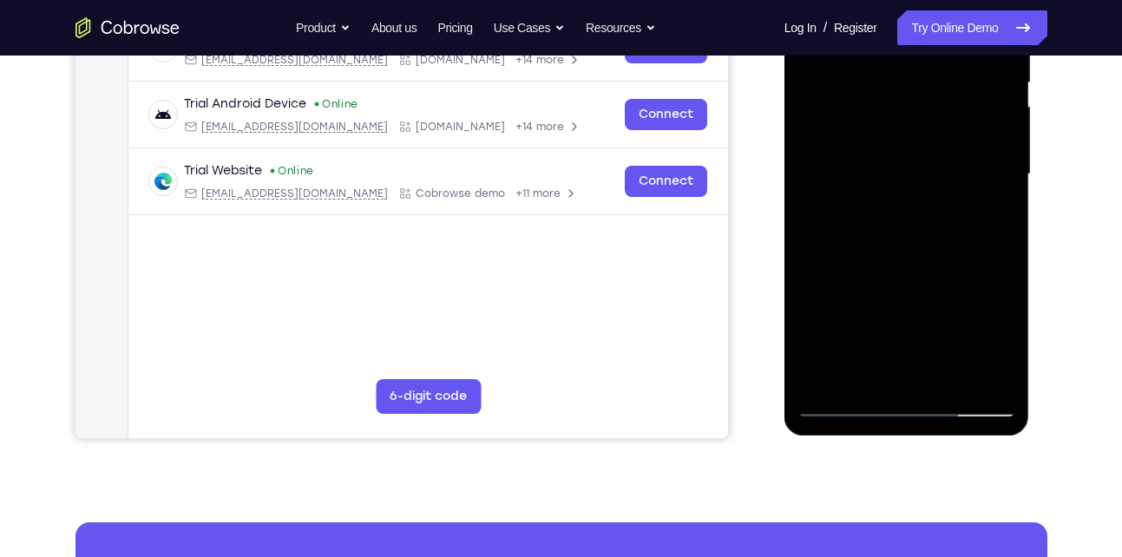
scroll to position [375, 0]
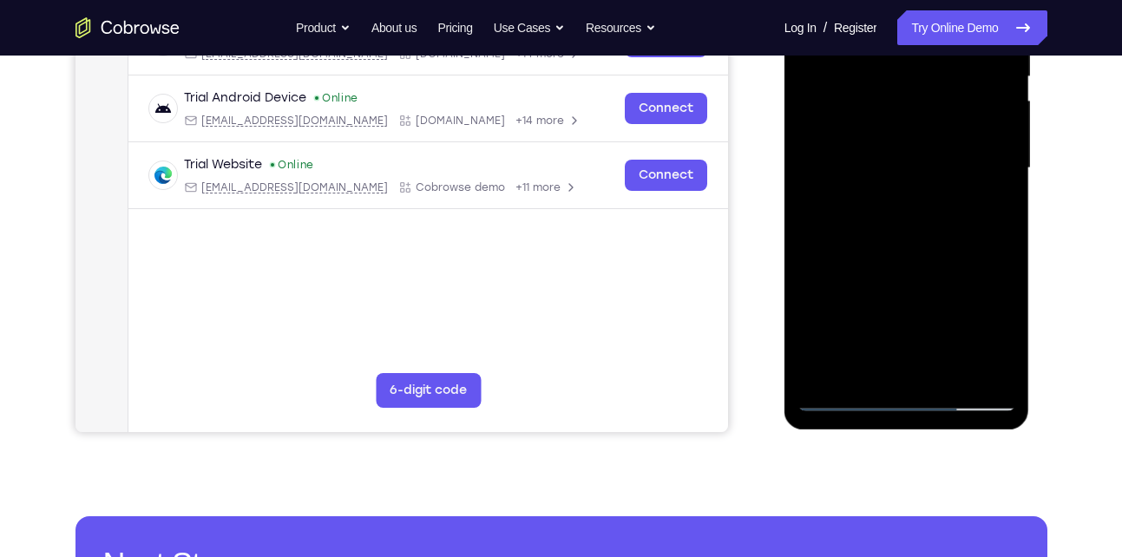
click at [847, 394] on div at bounding box center [906, 168] width 219 height 486
click at [894, 127] on div at bounding box center [906, 168] width 219 height 486
click at [862, 350] on div at bounding box center [906, 168] width 219 height 486
click at [858, 378] on div at bounding box center [906, 168] width 219 height 486
click at [862, 359] on div at bounding box center [906, 168] width 219 height 486
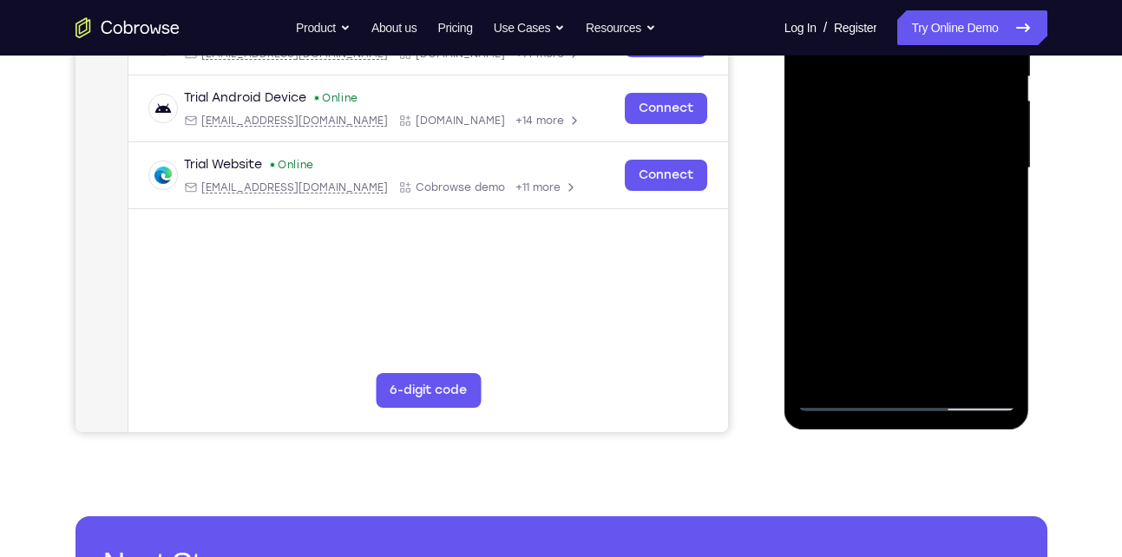
click at [862, 359] on div at bounding box center [906, 168] width 219 height 486
click at [806, 372] on div at bounding box center [906, 168] width 219 height 486
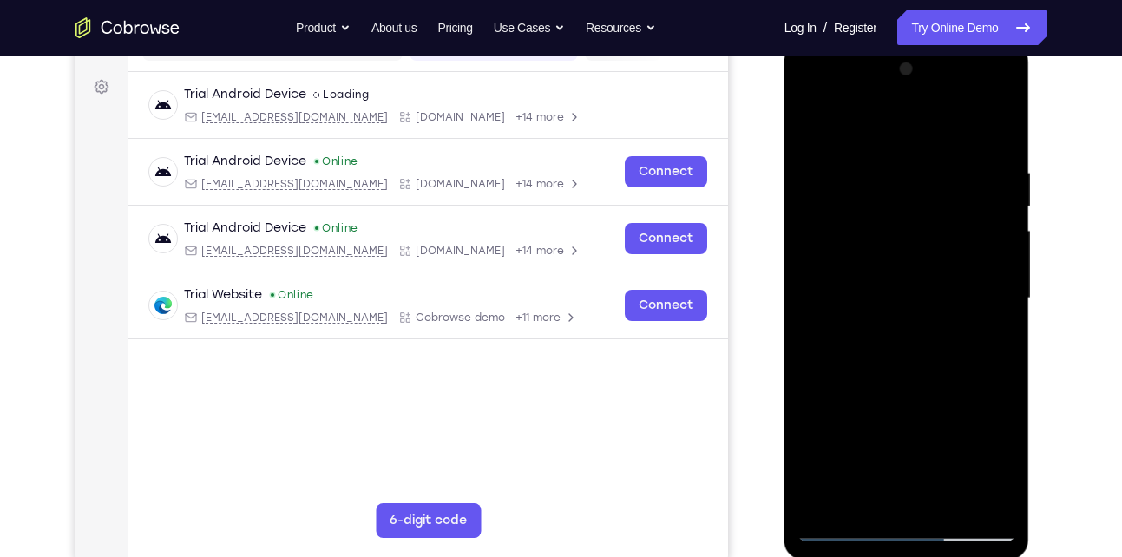
scroll to position [244, 0]
click at [811, 128] on div at bounding box center [906, 299] width 219 height 486
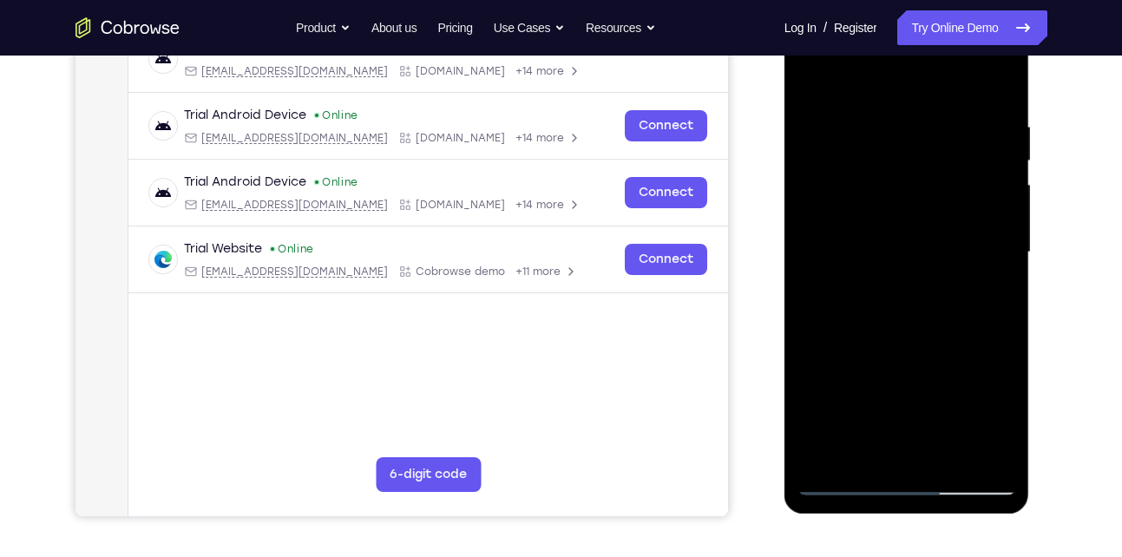
scroll to position [292, 0]
click at [858, 204] on div at bounding box center [906, 252] width 219 height 486
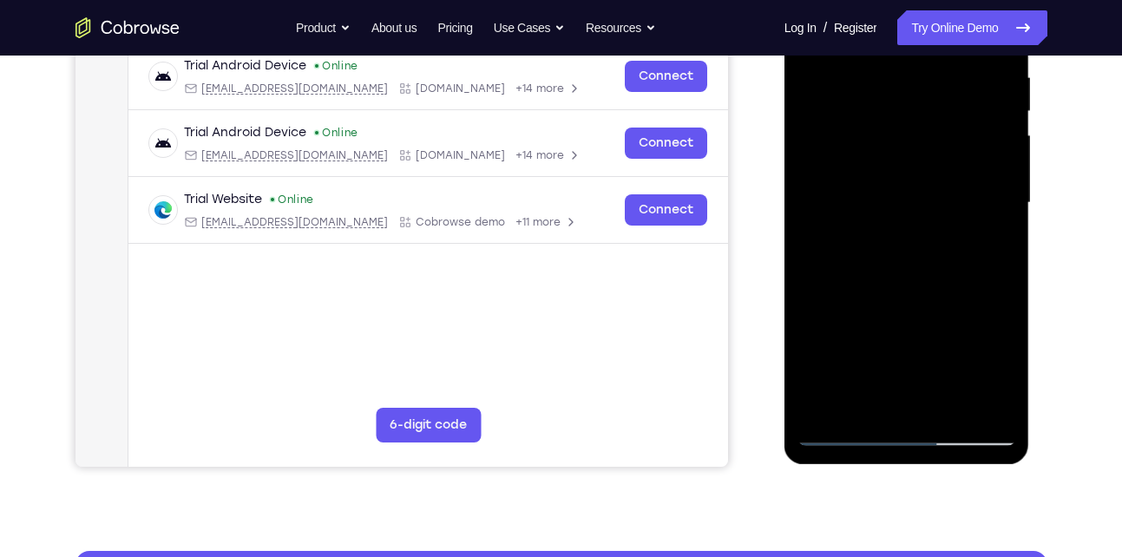
scroll to position [342, 0]
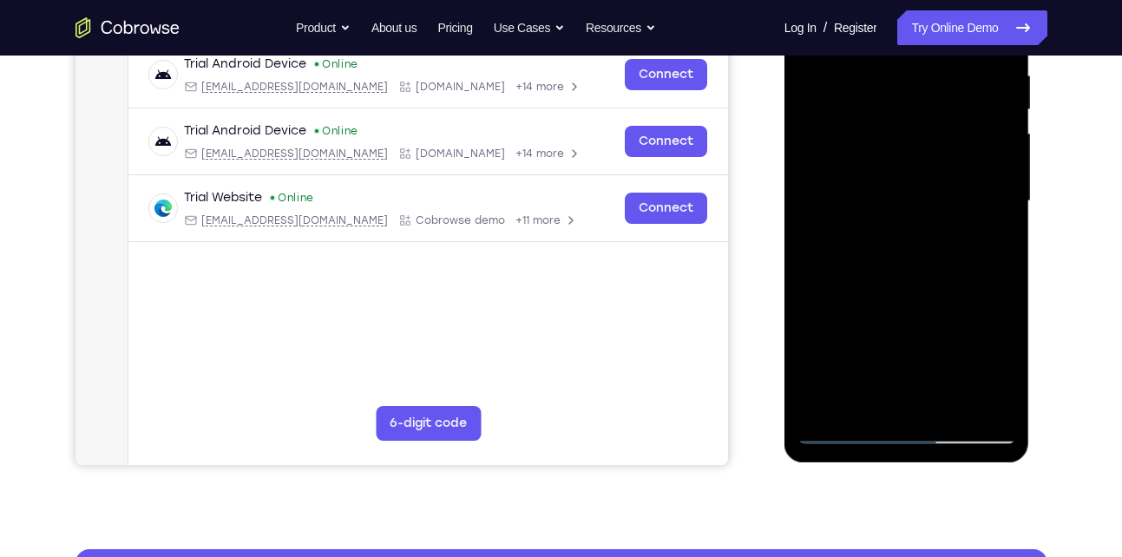
click at [872, 396] on div at bounding box center [906, 201] width 219 height 486
click at [967, 374] on div at bounding box center [906, 201] width 219 height 486
click at [839, 331] on div at bounding box center [906, 201] width 219 height 486
click at [899, 305] on div at bounding box center [906, 201] width 219 height 486
click at [813, 336] on div at bounding box center [906, 201] width 219 height 486
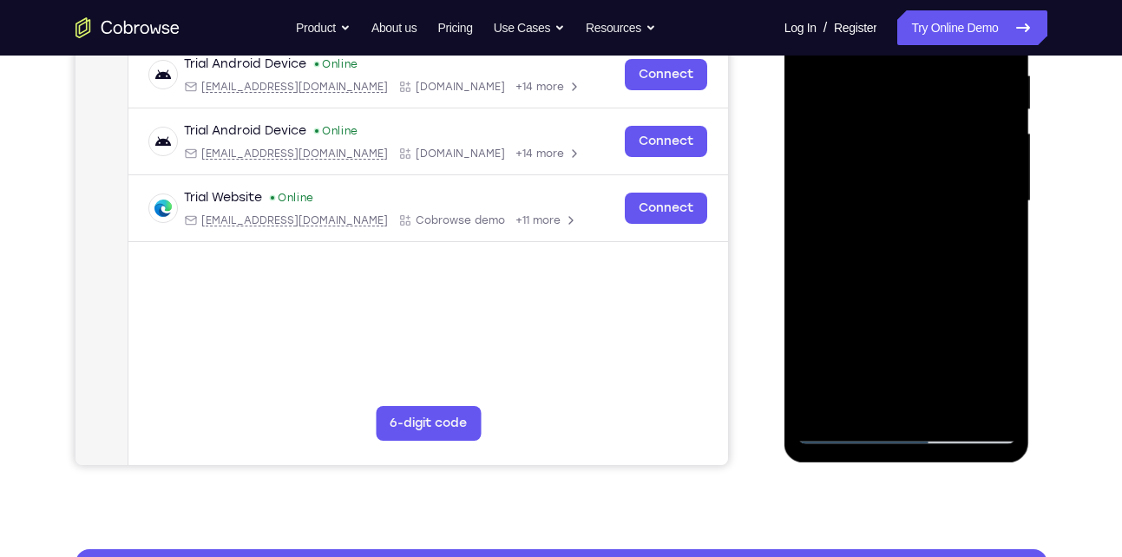
click at [943, 371] on div at bounding box center [906, 201] width 219 height 486
click at [919, 301] on div at bounding box center [906, 201] width 219 height 486
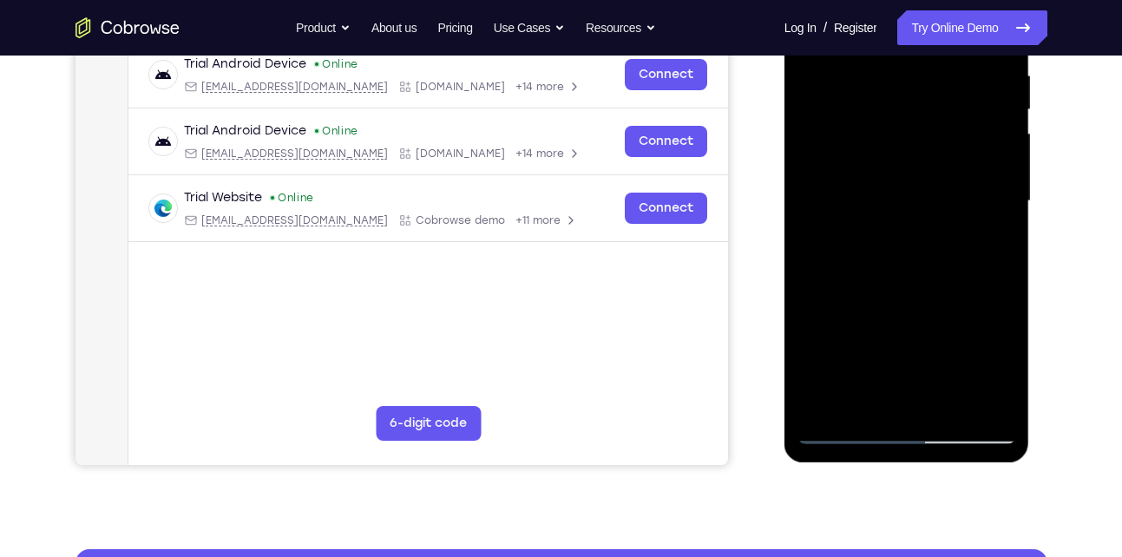
click at [991, 235] on div at bounding box center [906, 201] width 219 height 486
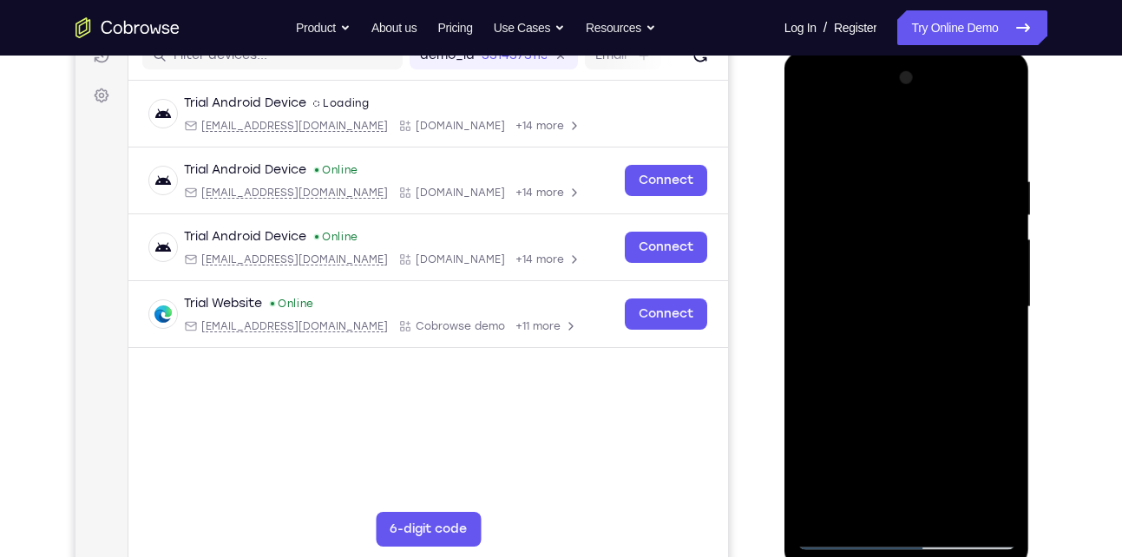
scroll to position [235, 0]
click at [813, 141] on div at bounding box center [906, 308] width 219 height 486
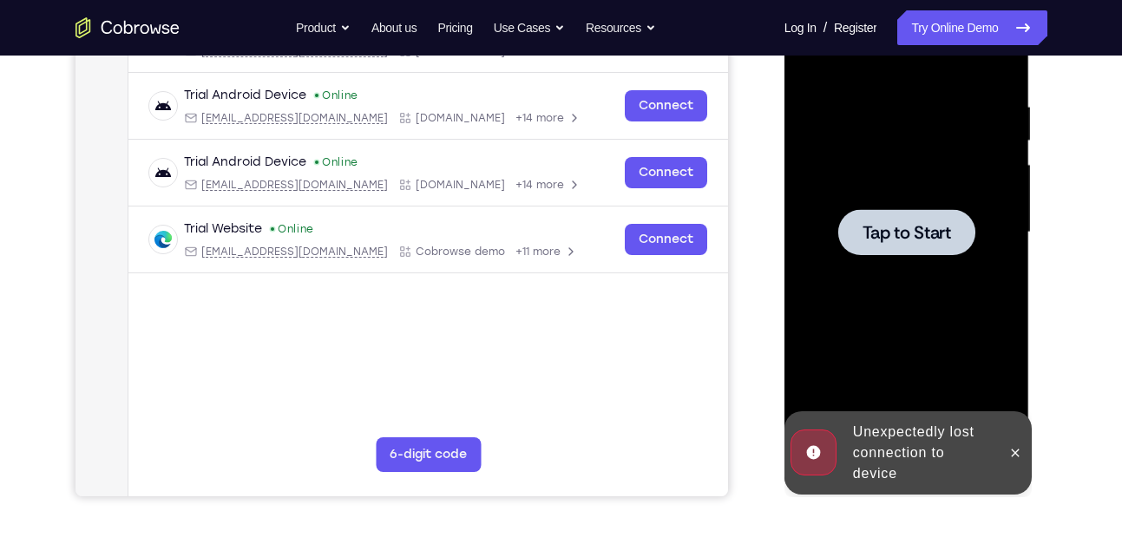
scroll to position [306, 0]
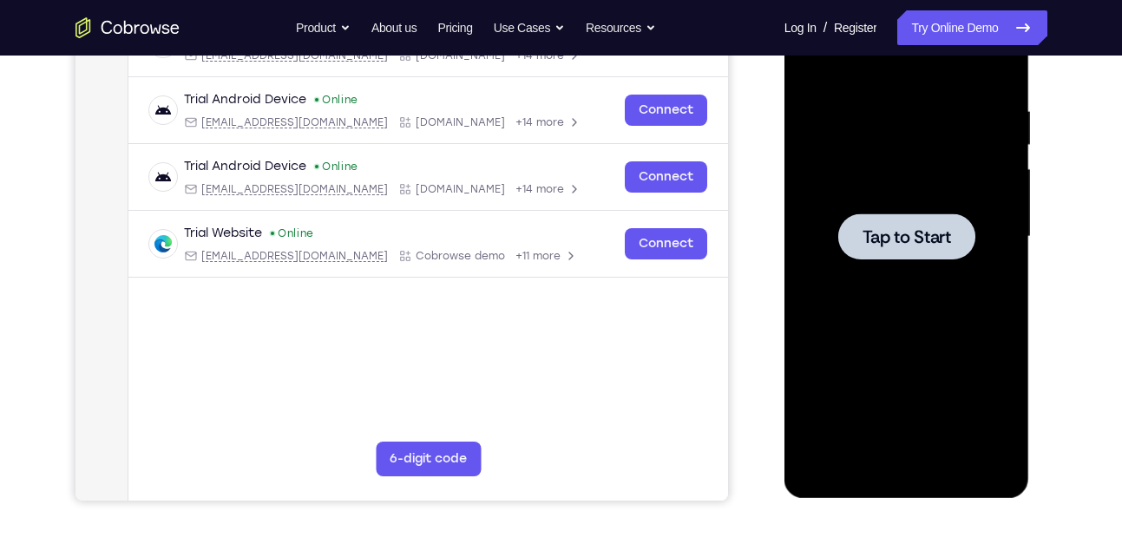
click at [878, 229] on span "Tap to Start" at bounding box center [906, 236] width 89 height 17
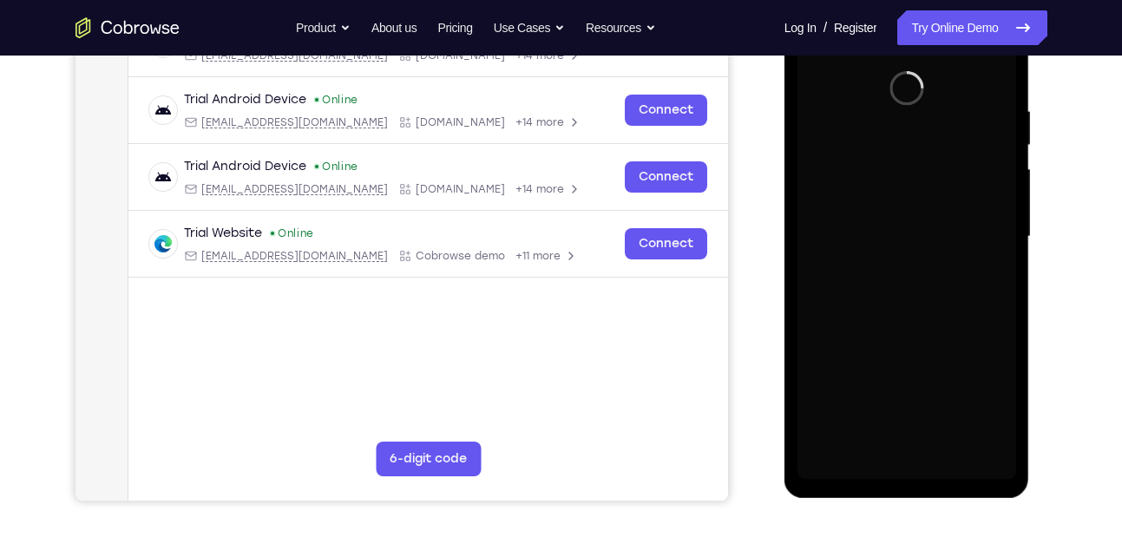
scroll to position [287, 0]
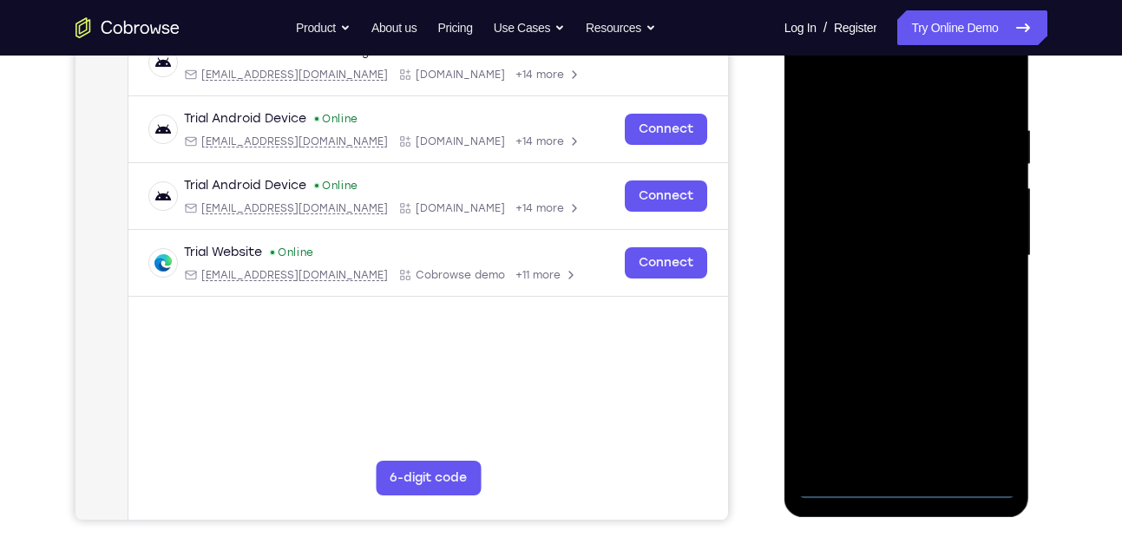
click at [939, 309] on div at bounding box center [906, 256] width 219 height 486
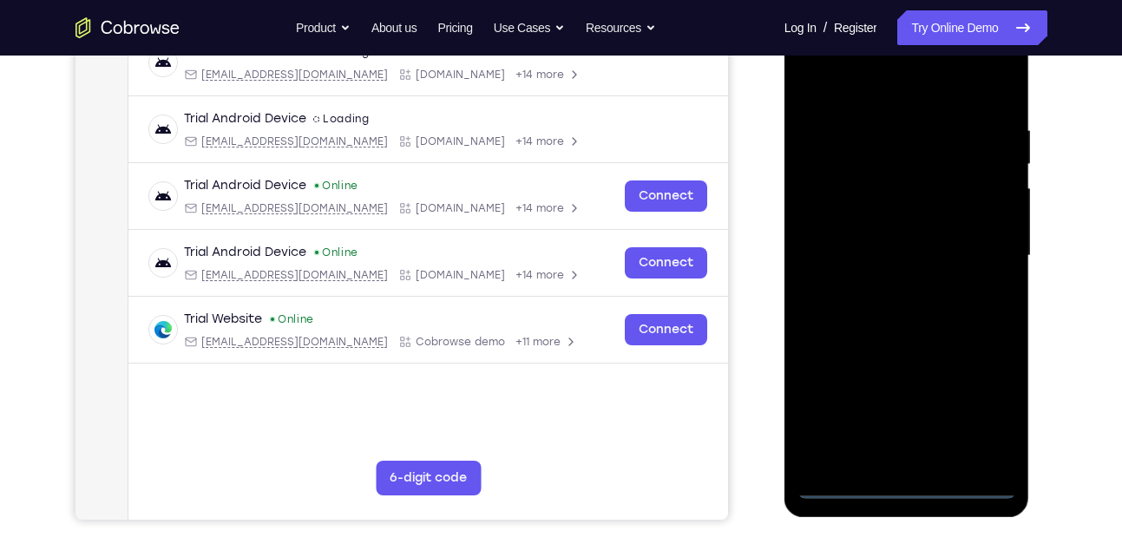
click at [911, 484] on div at bounding box center [906, 256] width 219 height 486
click at [983, 417] on div at bounding box center [906, 256] width 219 height 486
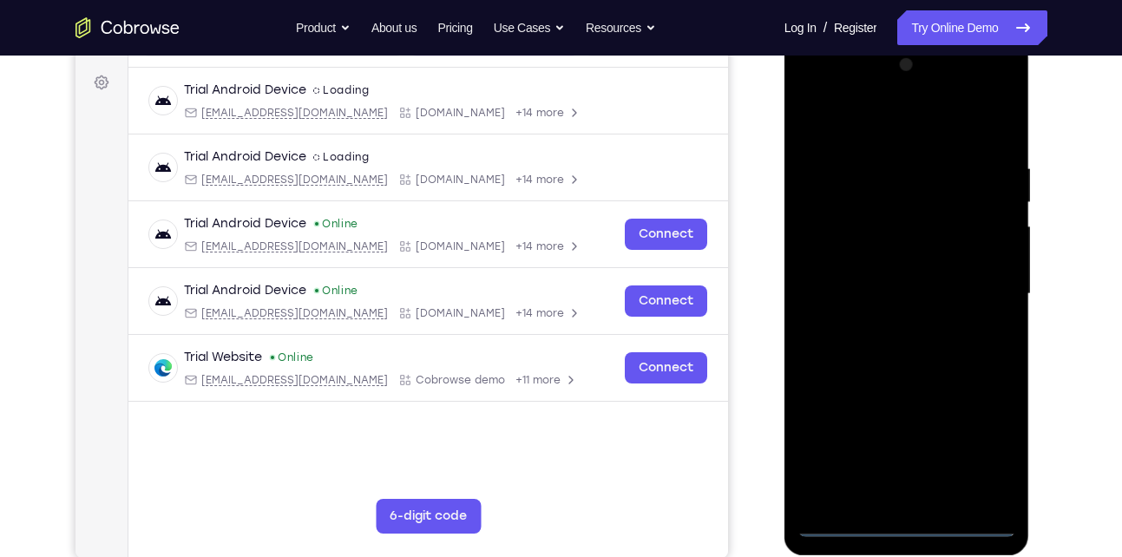
scroll to position [251, 0]
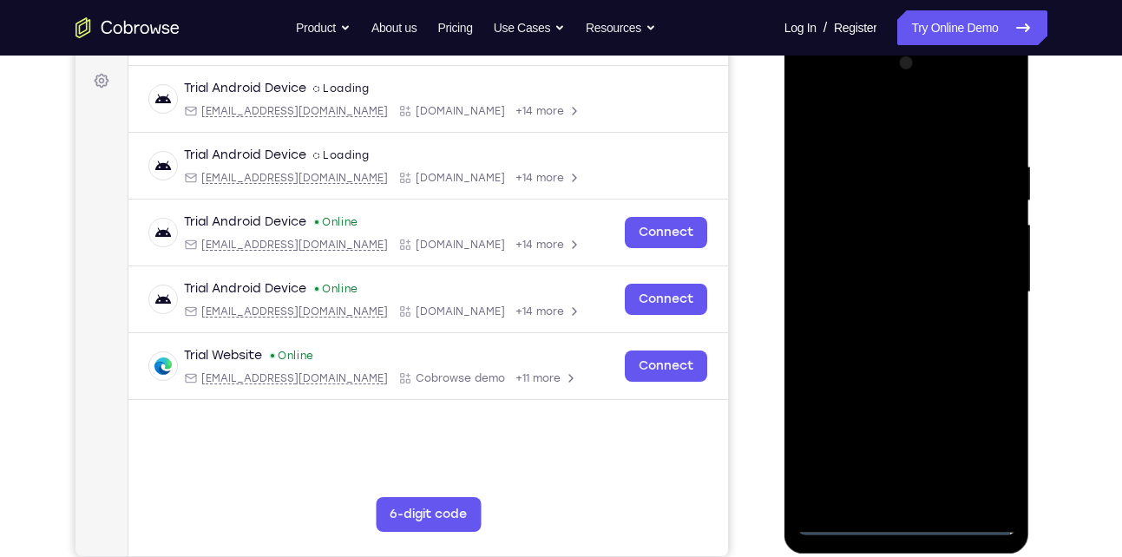
click at [810, 92] on div at bounding box center [906, 292] width 219 height 486
click at [967, 289] on div at bounding box center [906, 292] width 219 height 486
click at [892, 327] on div at bounding box center [906, 292] width 219 height 486
click at [876, 258] on div at bounding box center [906, 292] width 219 height 486
click at [869, 284] on div at bounding box center [906, 292] width 219 height 486
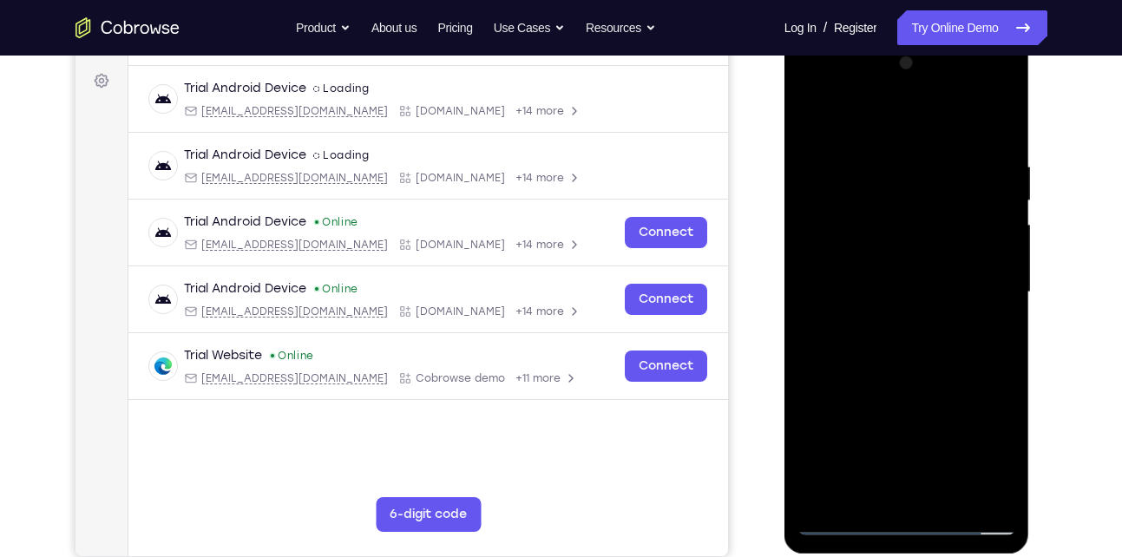
click at [910, 248] on div at bounding box center [906, 292] width 219 height 486
click at [944, 495] on div at bounding box center [906, 292] width 219 height 486
click at [902, 382] on div at bounding box center [906, 292] width 219 height 486
click at [874, 232] on div at bounding box center [906, 292] width 219 height 486
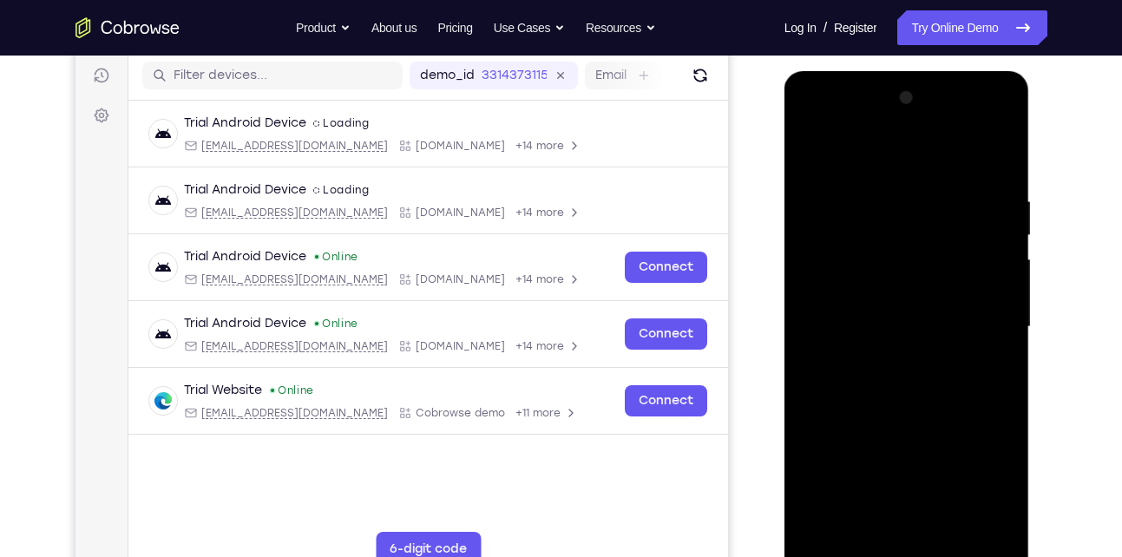
scroll to position [203, 0]
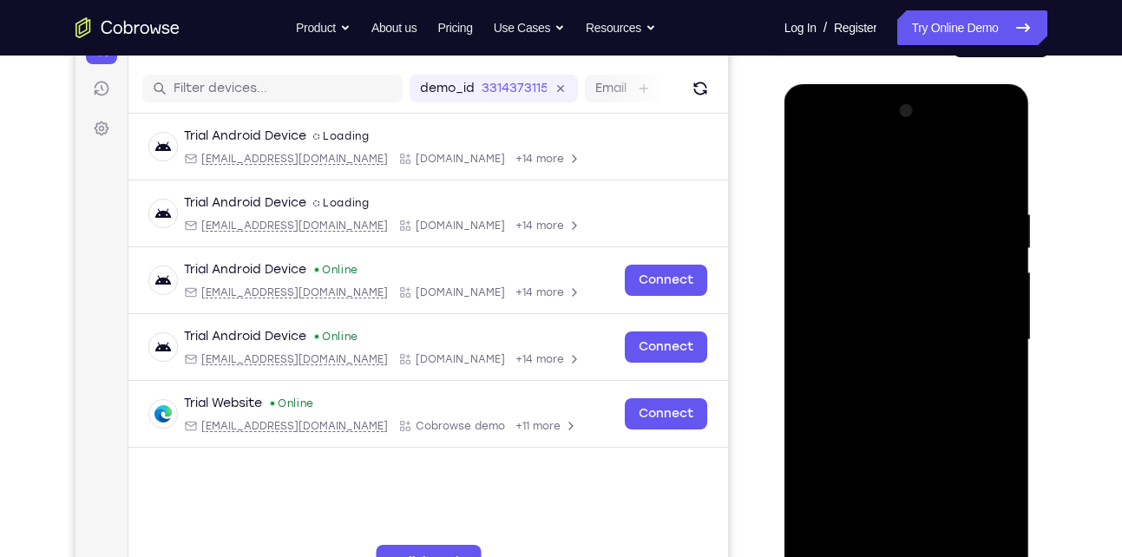
click at [816, 161] on div at bounding box center [906, 340] width 219 height 486
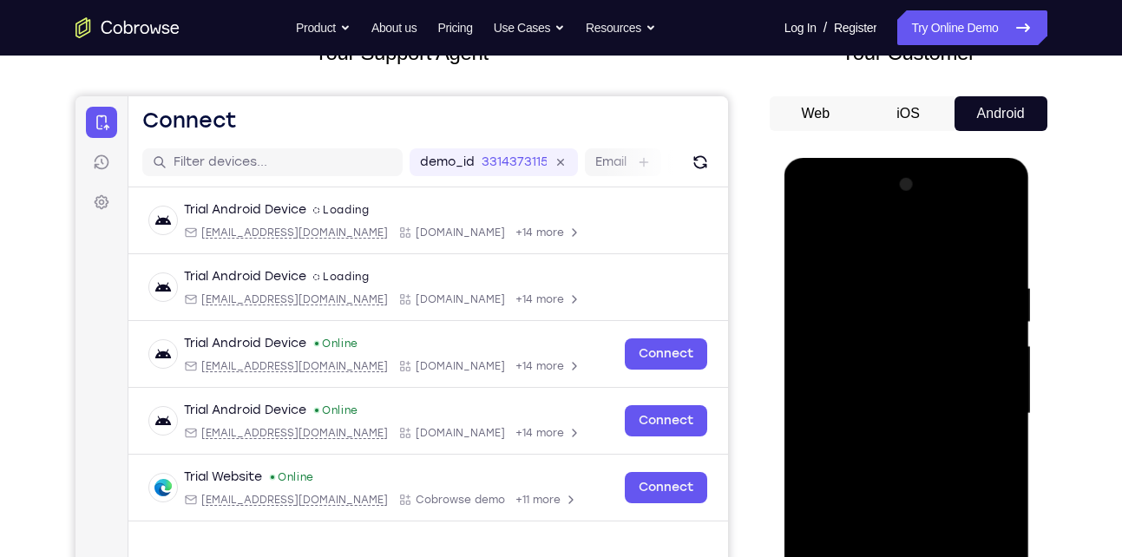
scroll to position [317, 0]
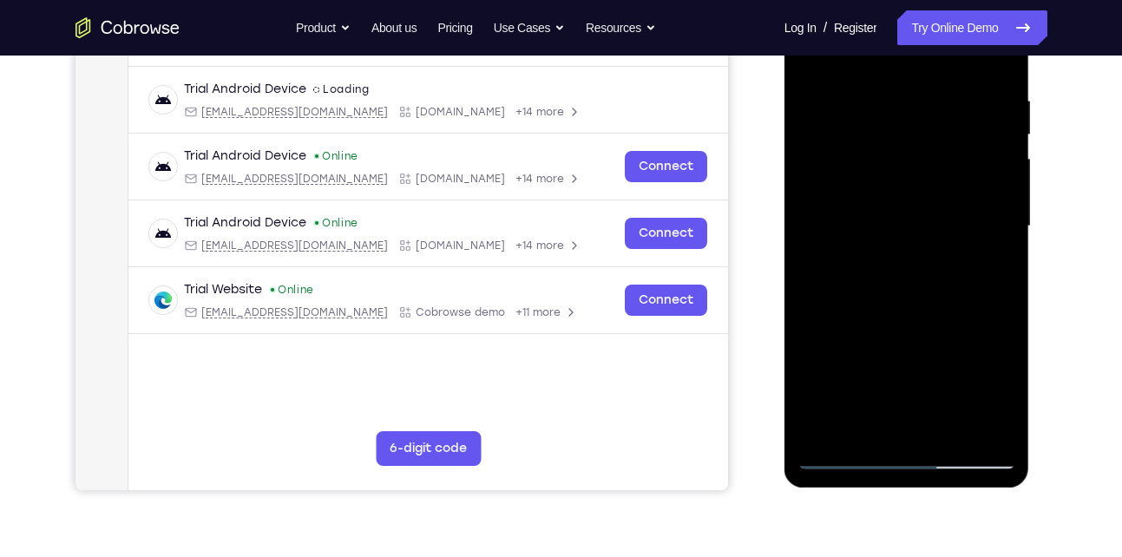
click at [843, 455] on div at bounding box center [906, 227] width 219 height 486
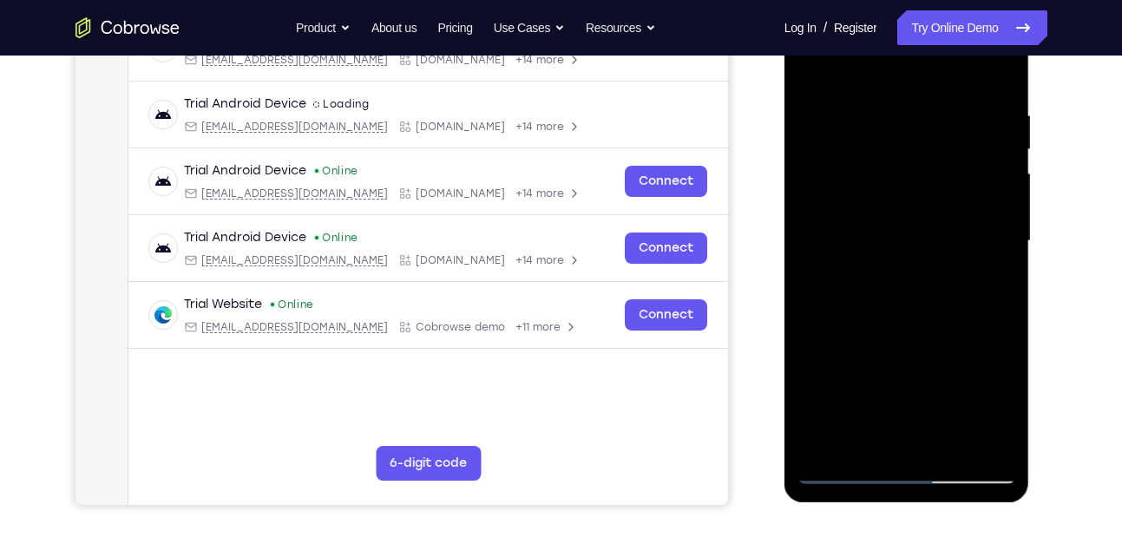
scroll to position [246, 0]
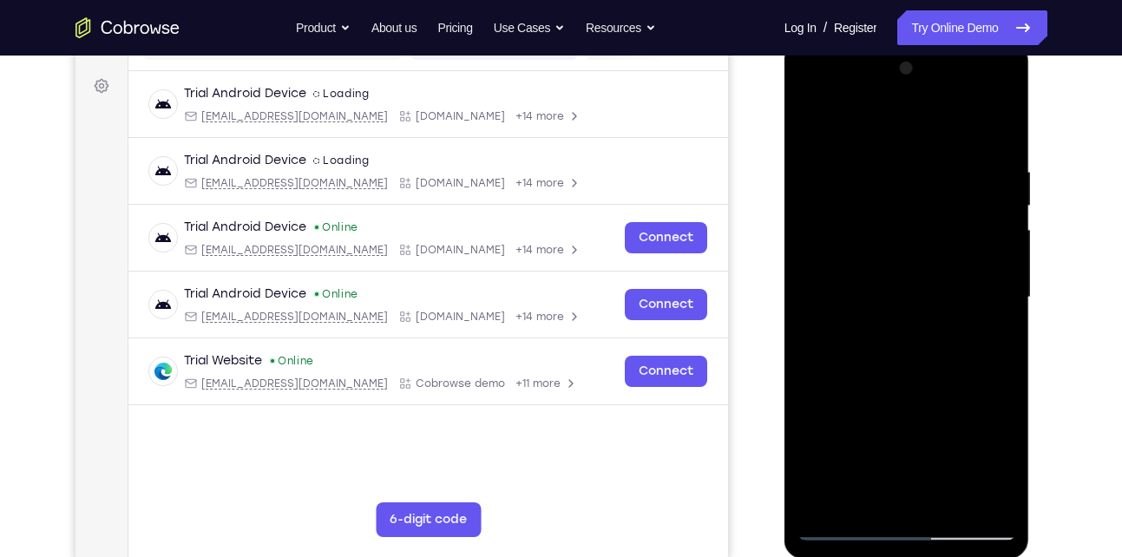
click at [811, 121] on div at bounding box center [906, 298] width 219 height 486
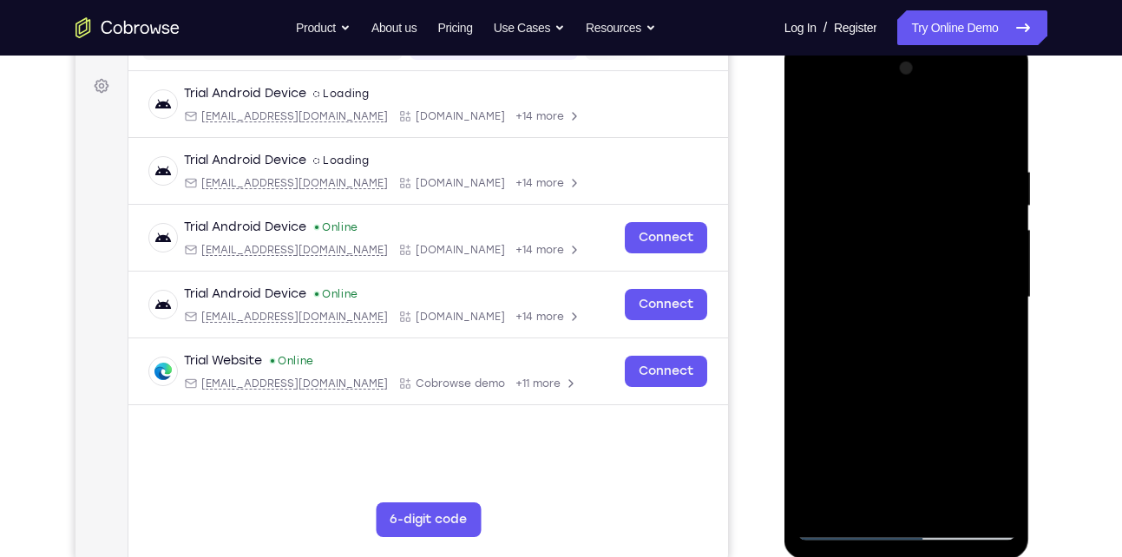
click at [811, 121] on div at bounding box center [906, 298] width 219 height 486
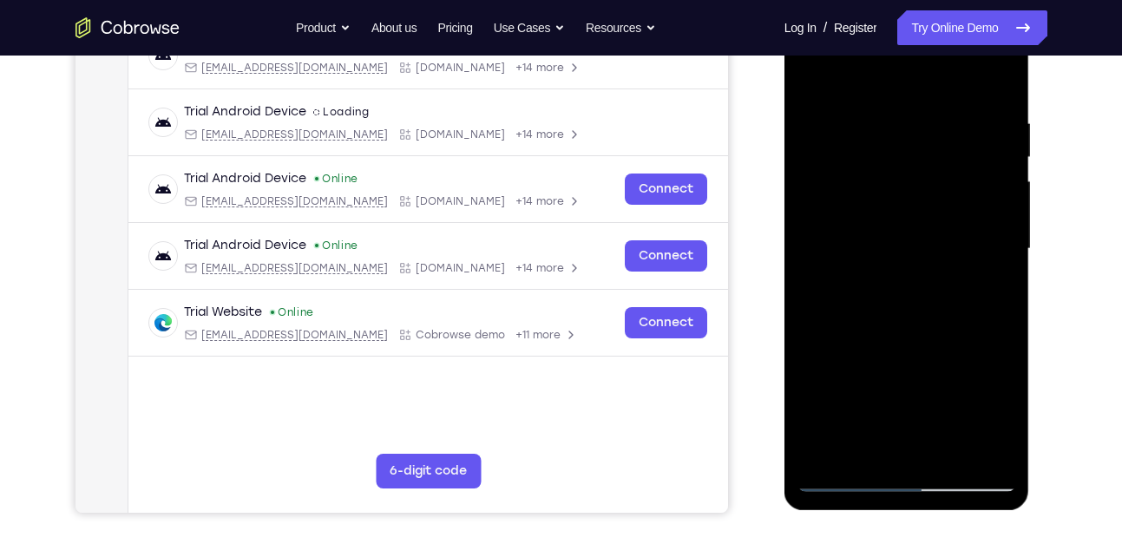
scroll to position [296, 0]
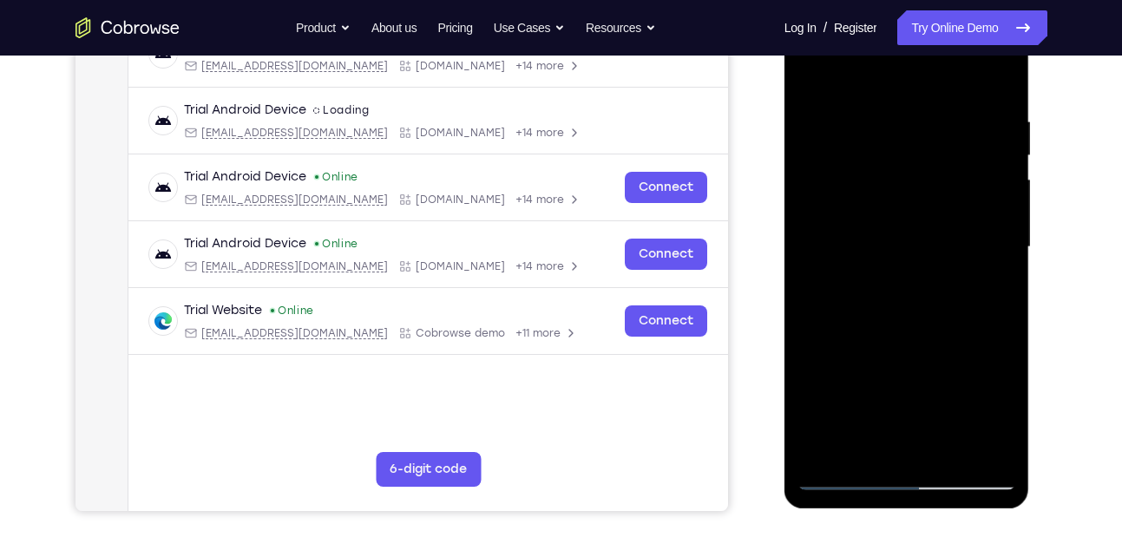
click at [849, 474] on div at bounding box center [906, 247] width 219 height 486
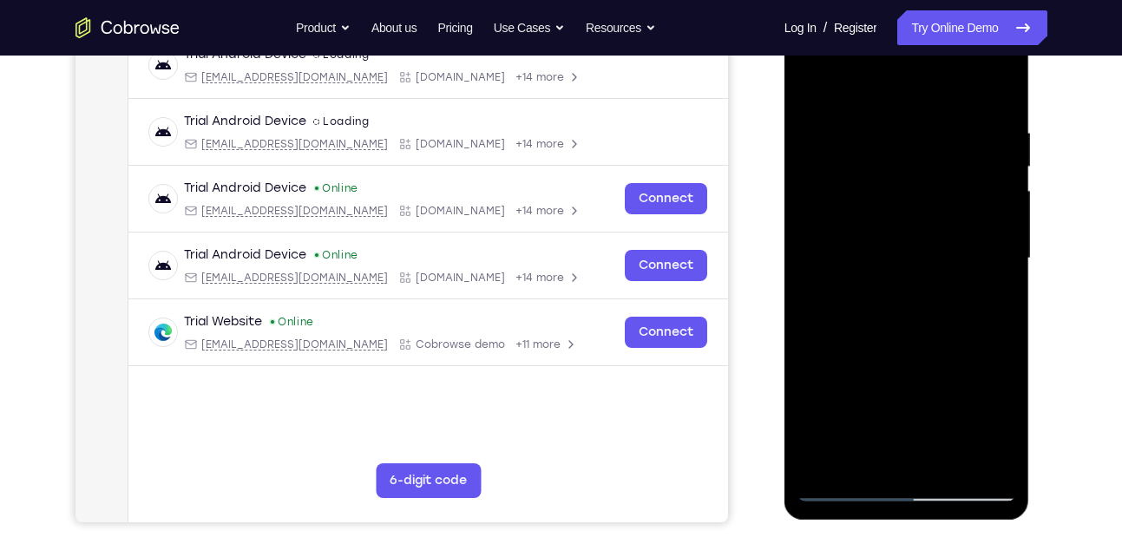
scroll to position [285, 0]
click at [921, 80] on div at bounding box center [906, 258] width 219 height 486
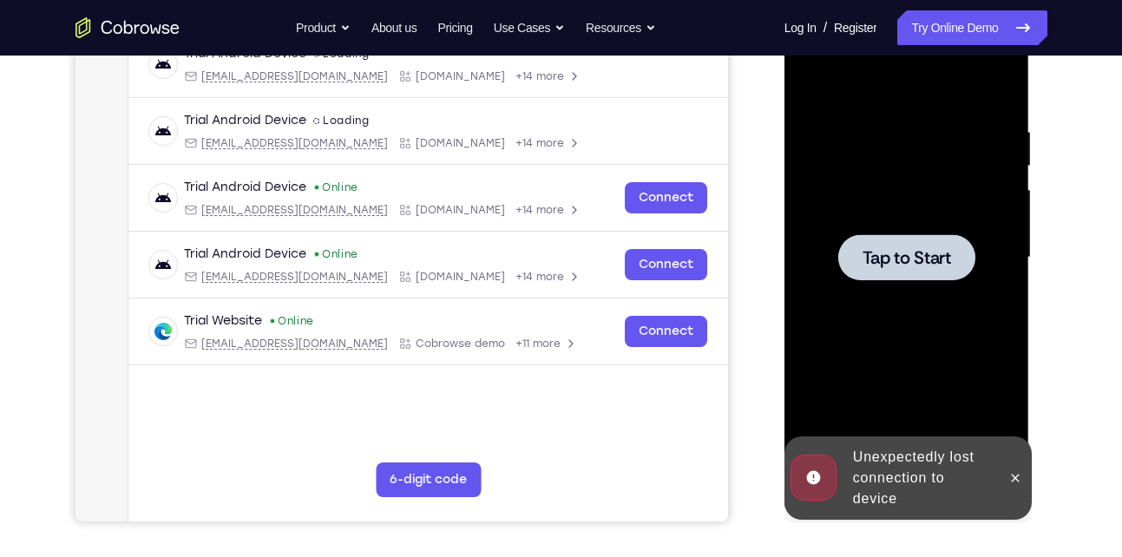
click at [817, 79] on div at bounding box center [906, 258] width 219 height 486
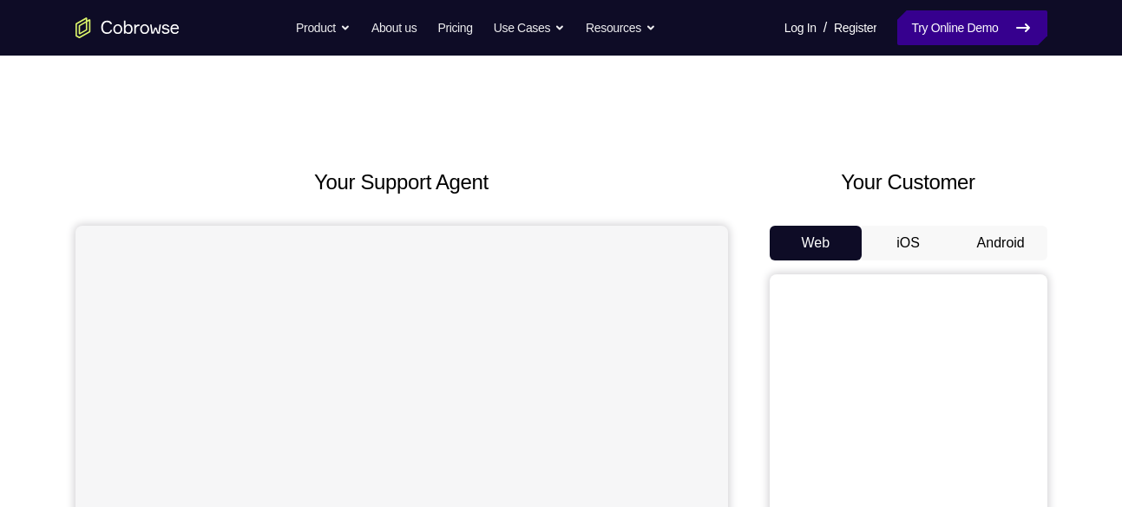
click at [922, 36] on link "Try Online Demo" at bounding box center [971, 27] width 149 height 35
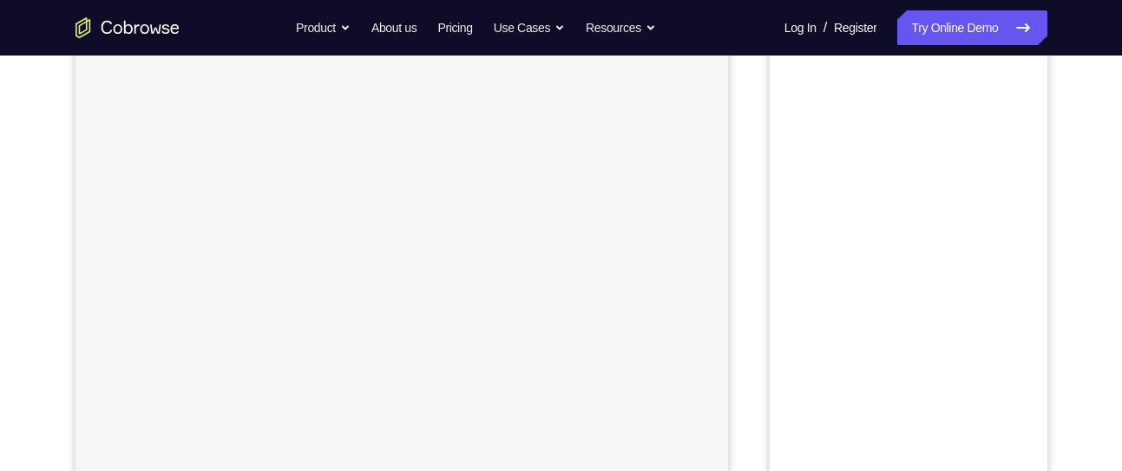
scroll to position [271, 0]
click at [908, 31] on link "Try Online Demo" at bounding box center [971, 27] width 149 height 35
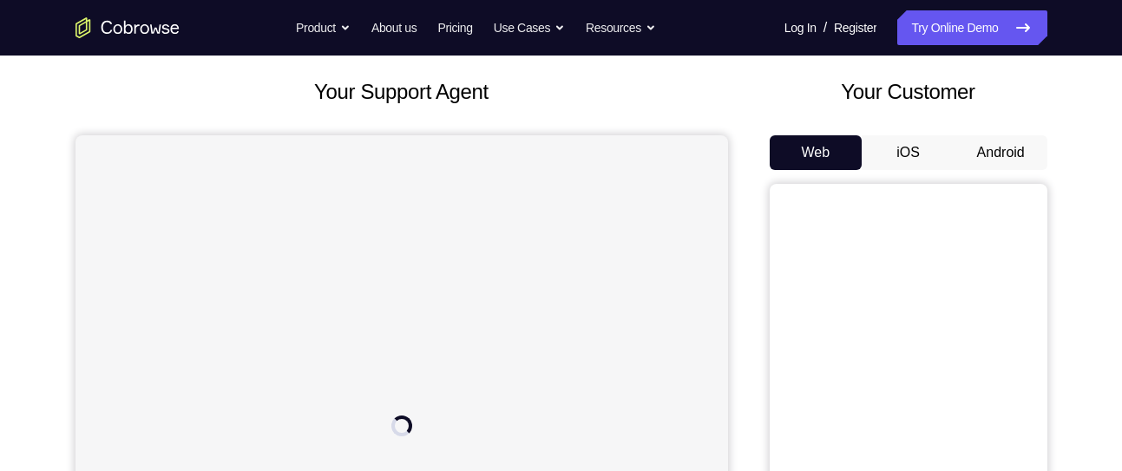
scroll to position [103, 0]
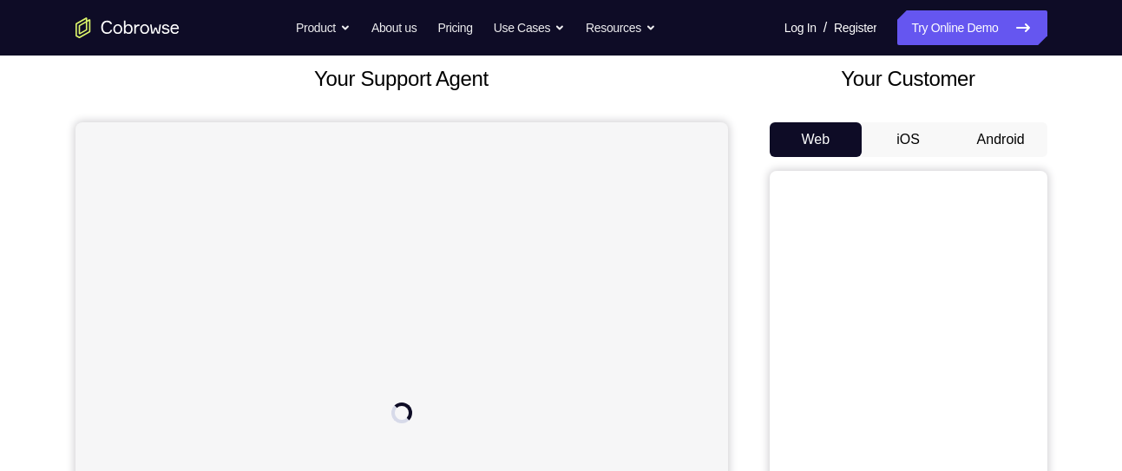
click at [882, 138] on button "iOS" at bounding box center [908, 139] width 93 height 35
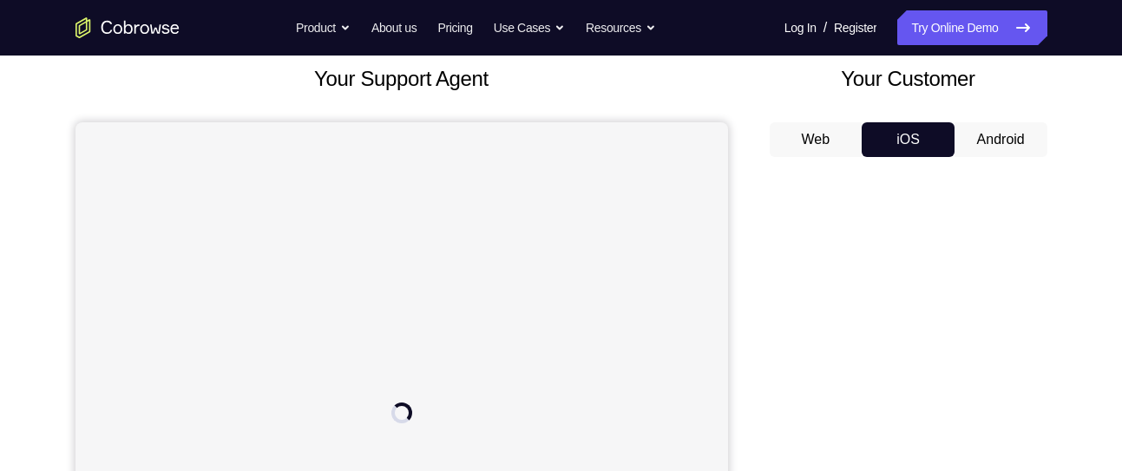
click at [960, 129] on button "Android" at bounding box center [1000, 139] width 93 height 35
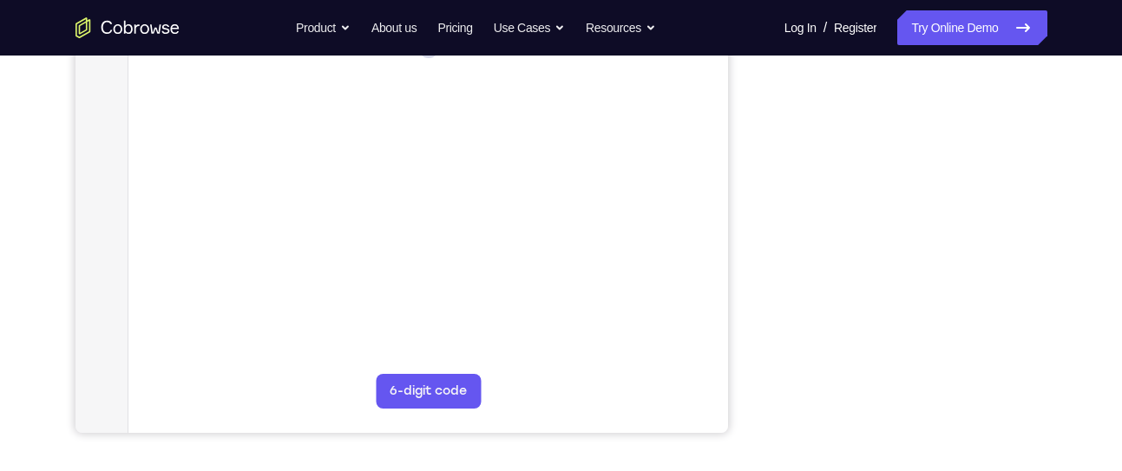
scroll to position [375, 0]
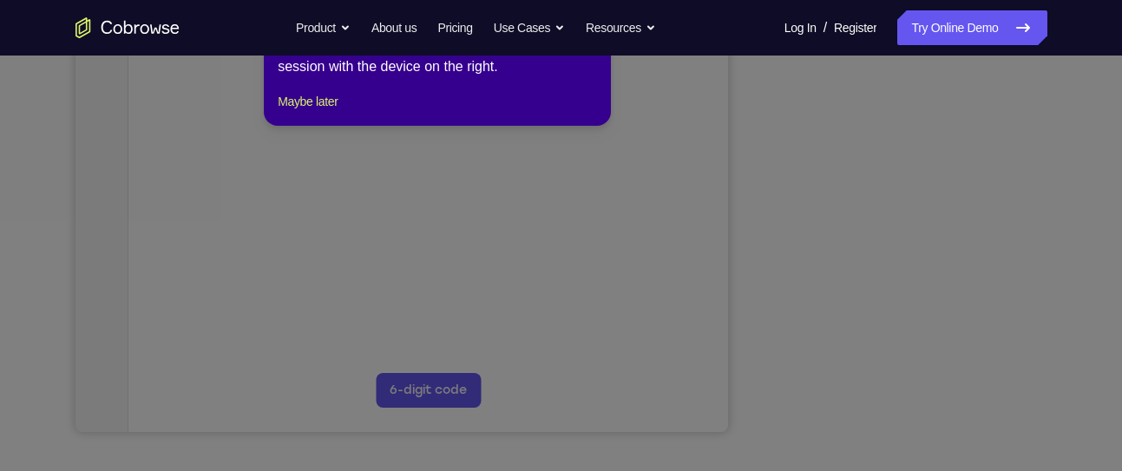
click at [895, 165] on icon at bounding box center [567, 215] width 1135 height 512
click at [318, 112] on button "Maybe later" at bounding box center [308, 101] width 60 height 21
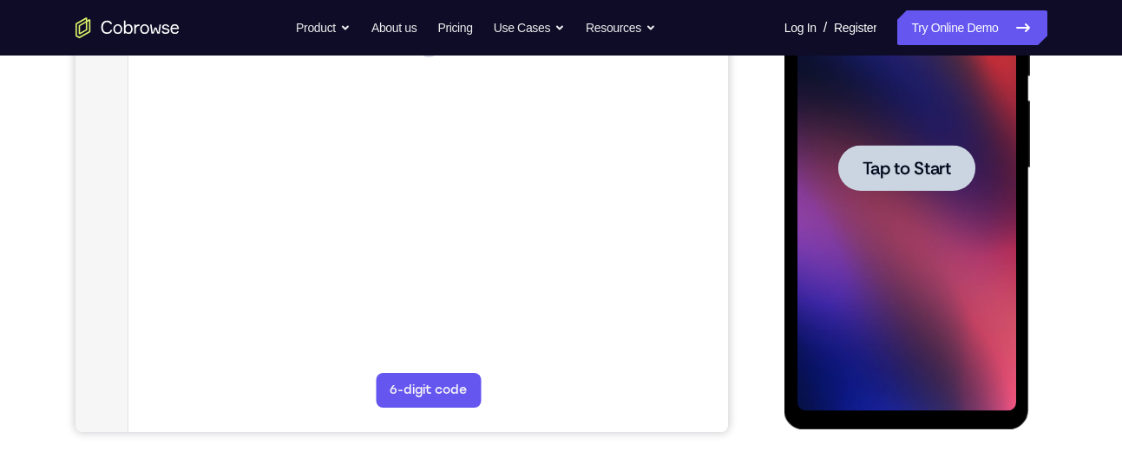
scroll to position [0, 0]
click at [884, 173] on span "Tap to Start" at bounding box center [906, 168] width 89 height 17
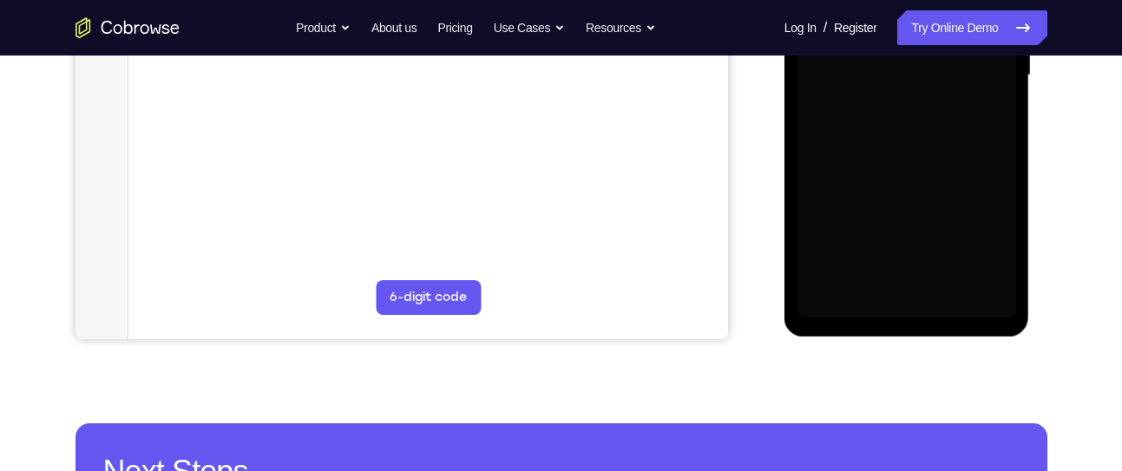
scroll to position [467, 0]
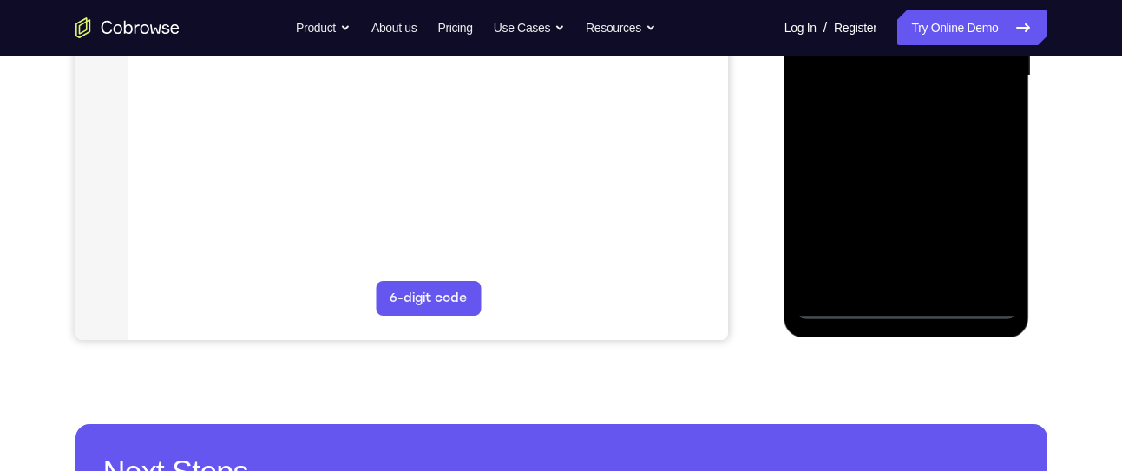
click at [902, 304] on div at bounding box center [906, 76] width 219 height 486
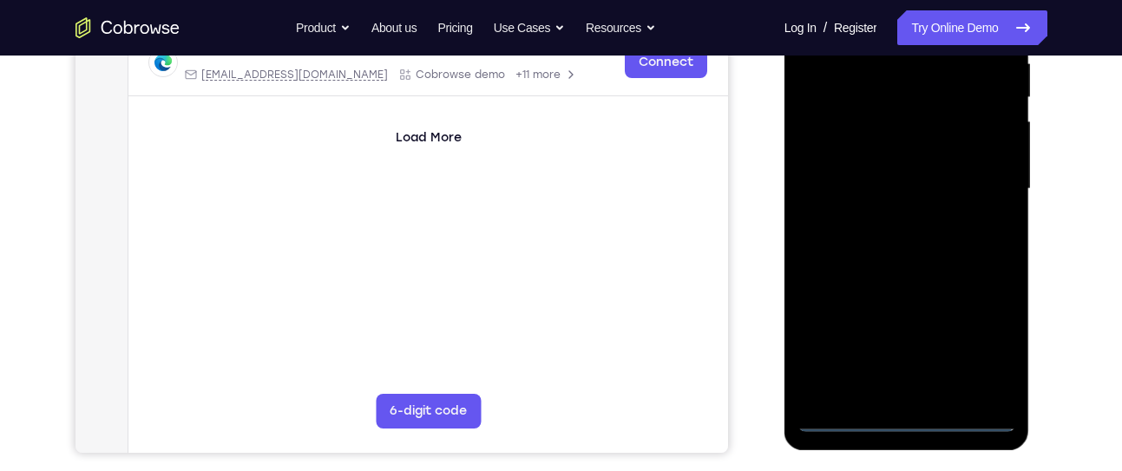
scroll to position [351, 0]
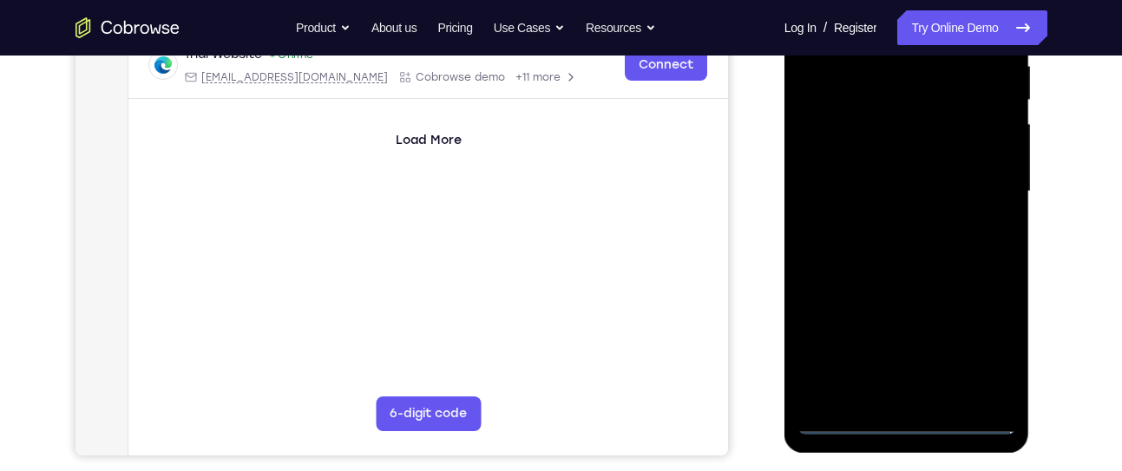
click at [983, 349] on div at bounding box center [906, 192] width 219 height 486
click at [904, 419] on div at bounding box center [906, 192] width 219 height 486
click at [991, 347] on div at bounding box center [906, 192] width 219 height 486
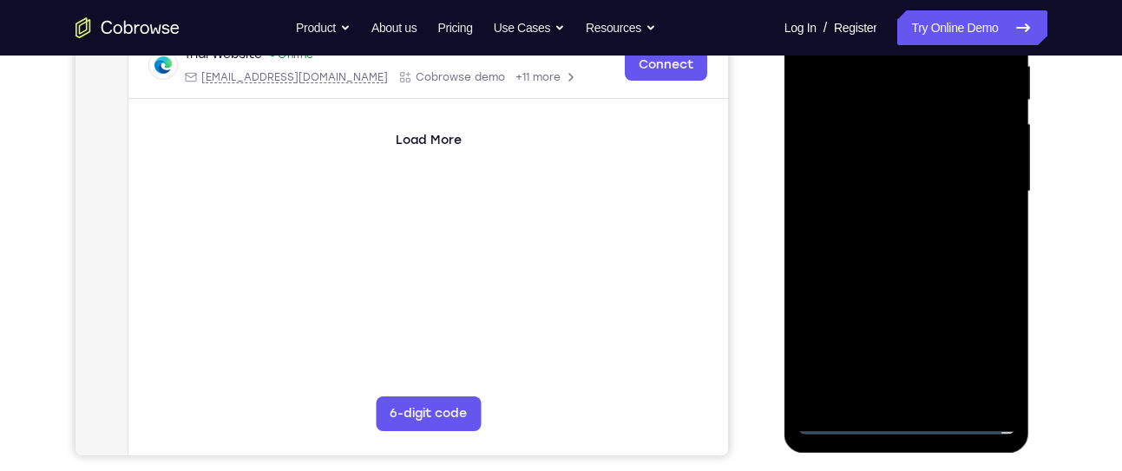
click at [980, 344] on div at bounding box center [906, 192] width 219 height 486
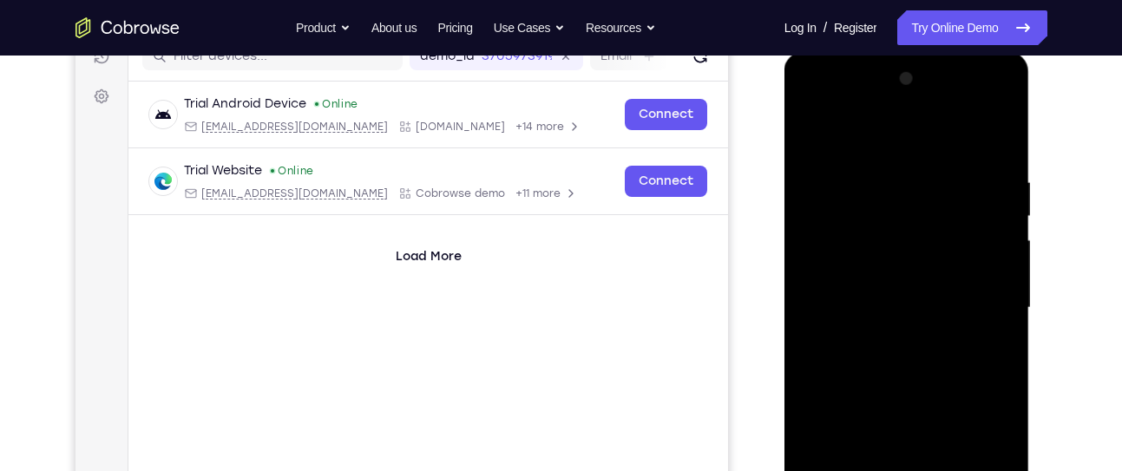
scroll to position [233, 0]
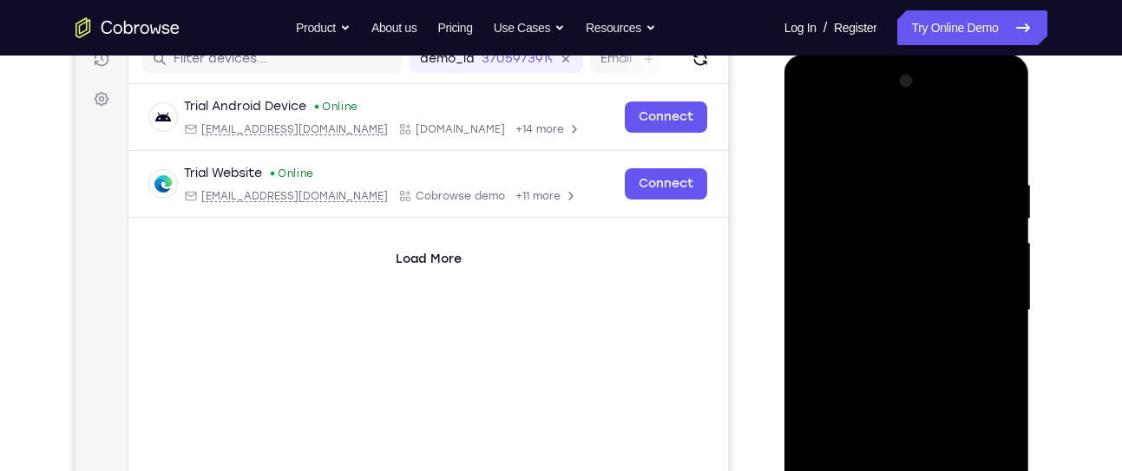
click at [814, 104] on div at bounding box center [906, 311] width 219 height 486
click at [980, 304] on div at bounding box center [906, 311] width 219 height 486
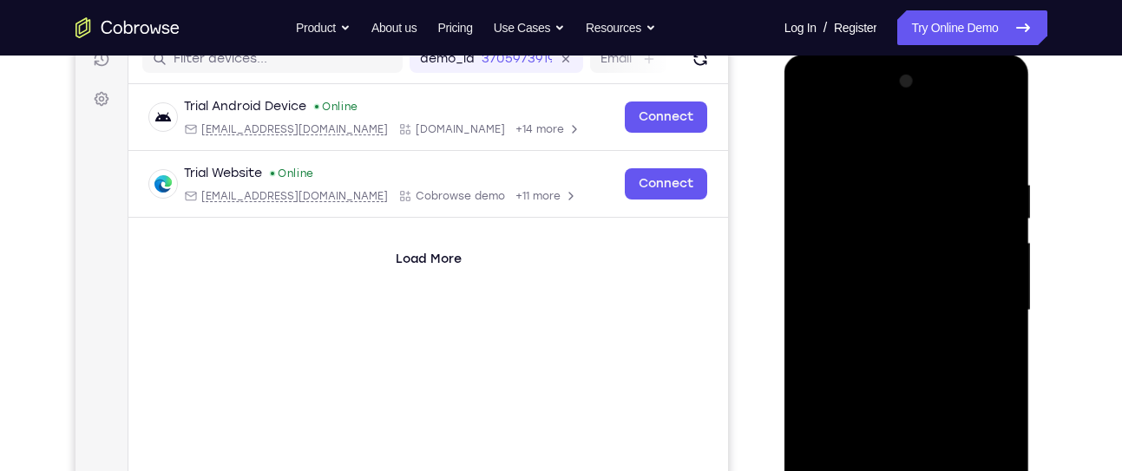
click at [980, 293] on div at bounding box center [906, 311] width 219 height 486
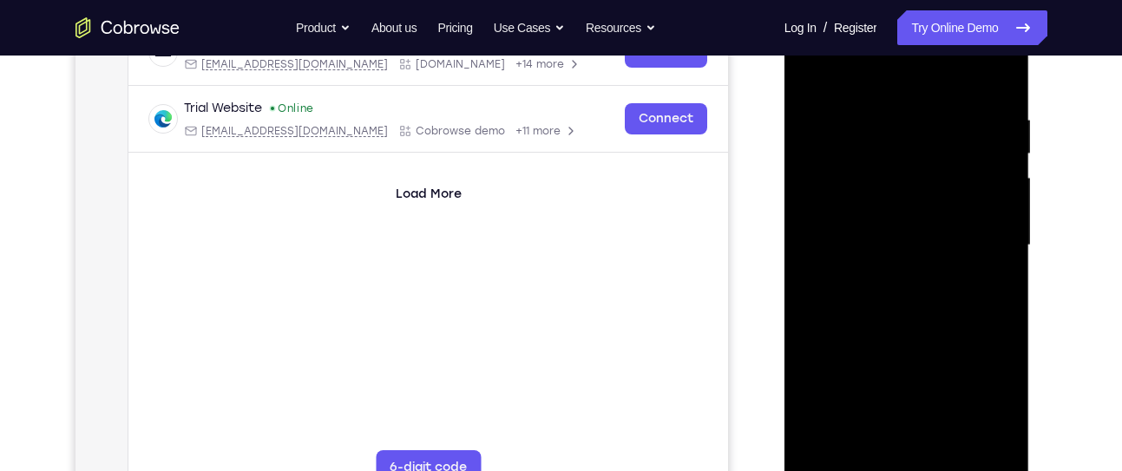
scroll to position [375, 0]
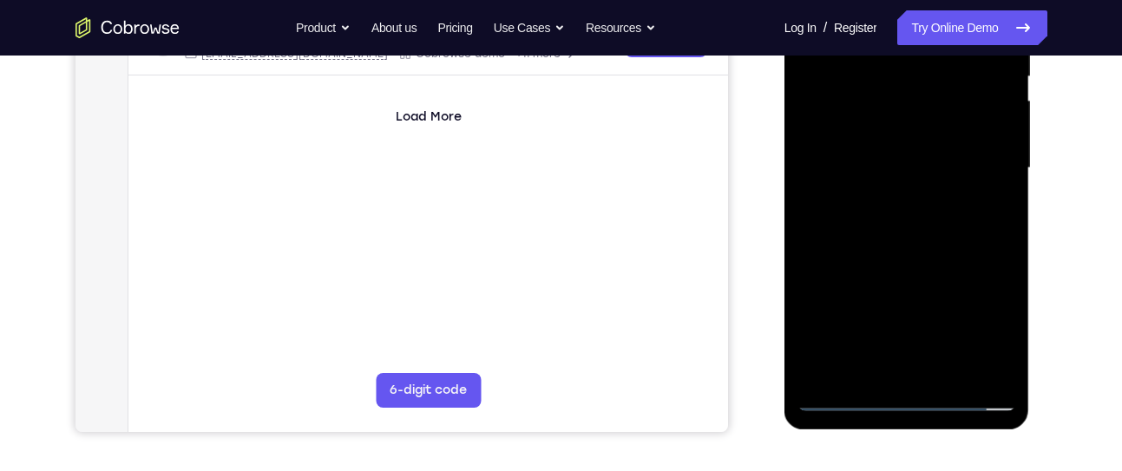
click at [887, 195] on div at bounding box center [906, 168] width 219 height 486
click at [870, 153] on div at bounding box center [906, 168] width 219 height 486
click at [881, 102] on div at bounding box center [906, 168] width 219 height 486
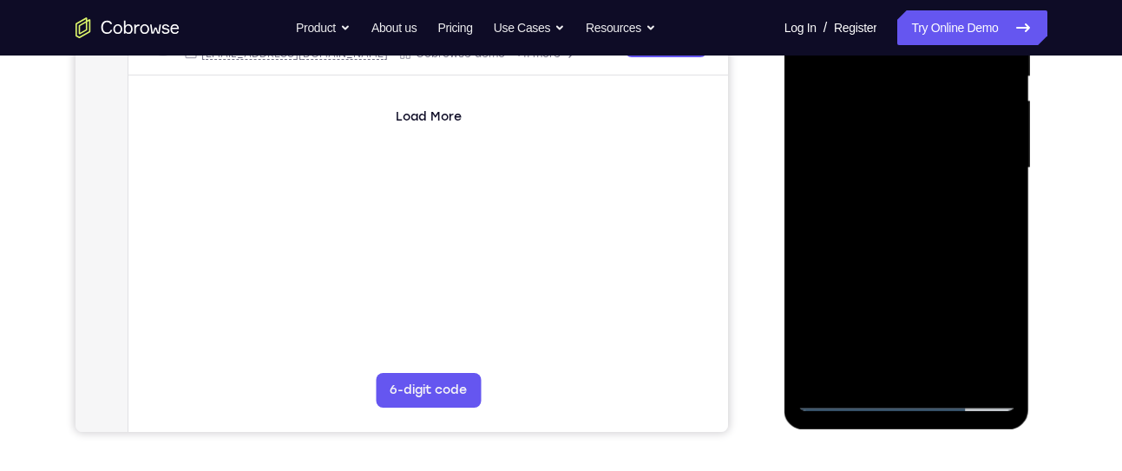
click at [884, 162] on div at bounding box center [906, 168] width 219 height 486
click at [880, 226] on div at bounding box center [906, 168] width 219 height 486
click at [903, 219] on div at bounding box center [906, 168] width 219 height 486
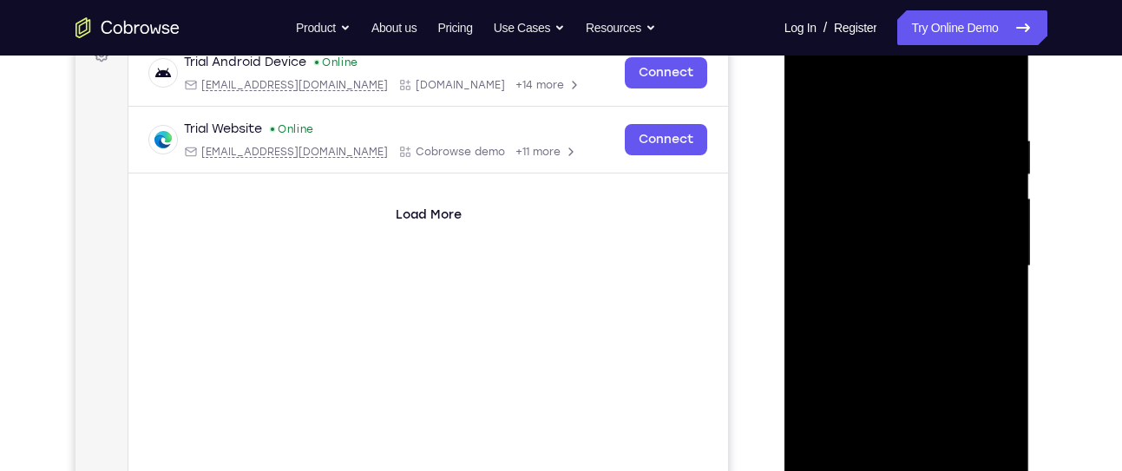
scroll to position [356, 0]
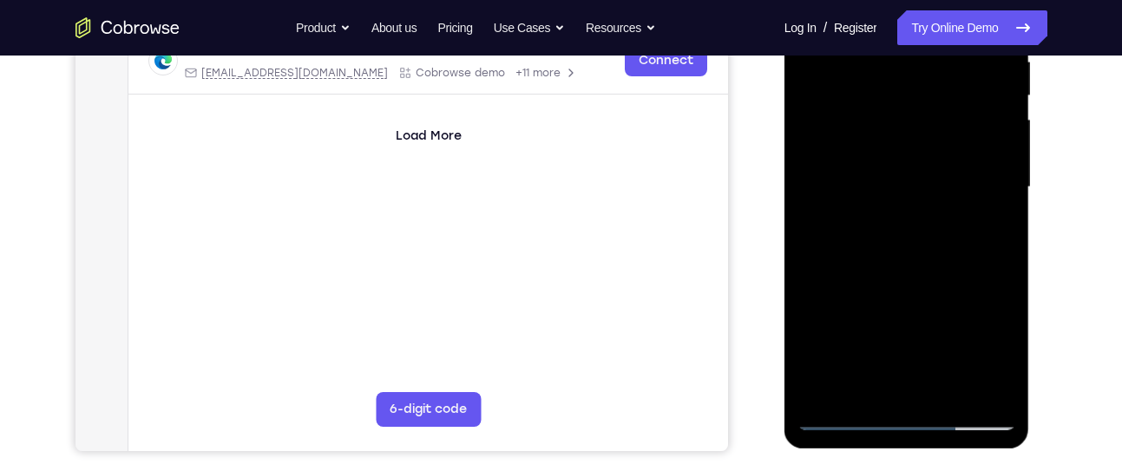
click at [948, 387] on div at bounding box center [906, 187] width 219 height 486
click at [925, 253] on div at bounding box center [906, 187] width 219 height 486
click at [949, 393] on div at bounding box center [906, 187] width 219 height 486
click at [911, 277] on div at bounding box center [906, 187] width 219 height 486
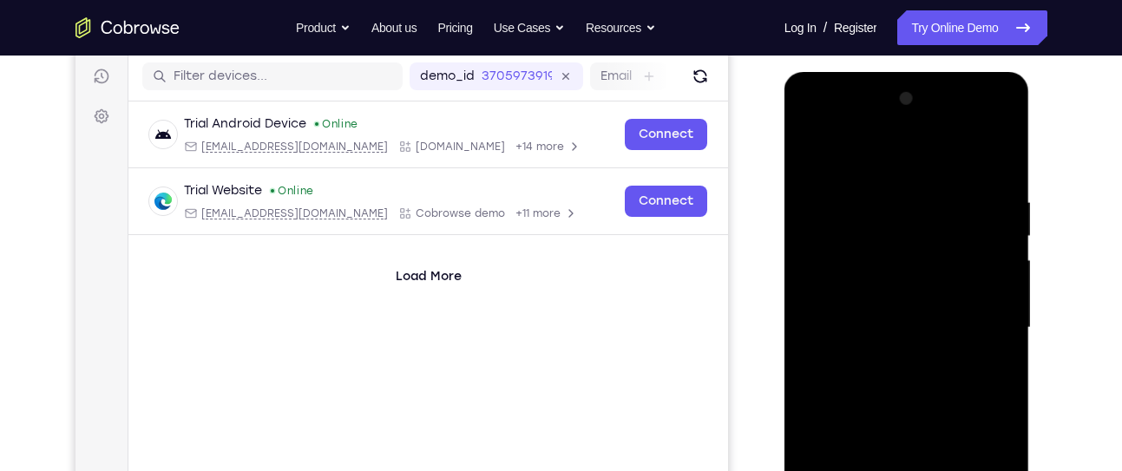
scroll to position [209, 0]
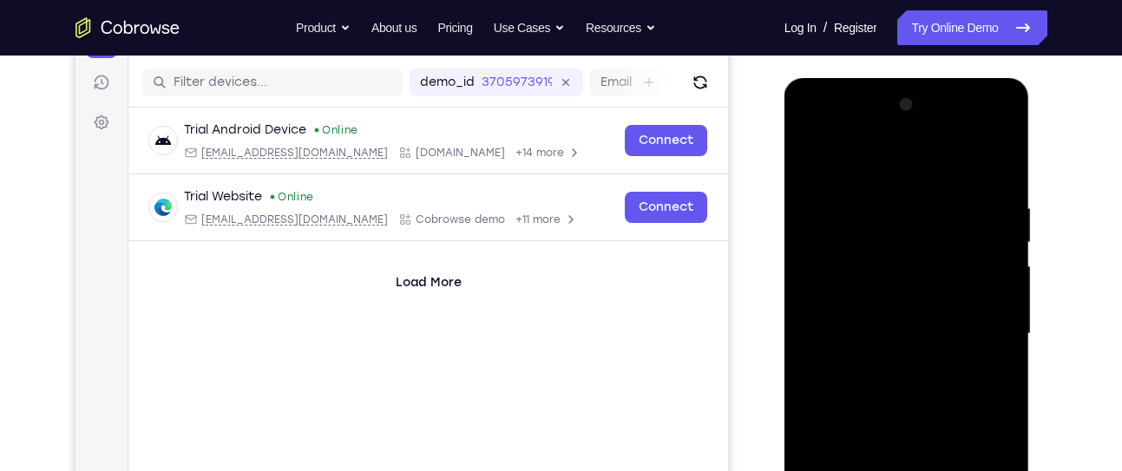
click at [812, 165] on div at bounding box center [906, 334] width 219 height 486
click at [888, 277] on div at bounding box center [906, 334] width 219 height 486
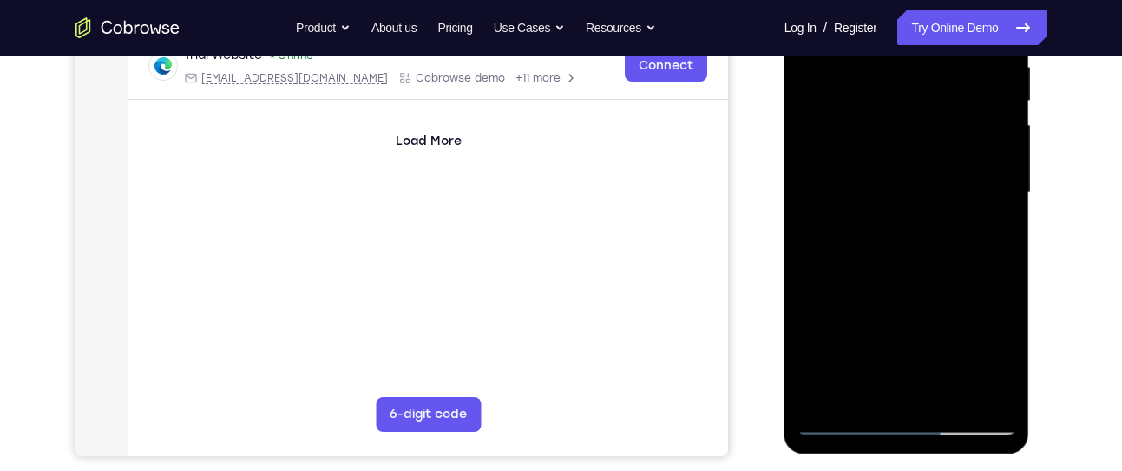
scroll to position [392, 0]
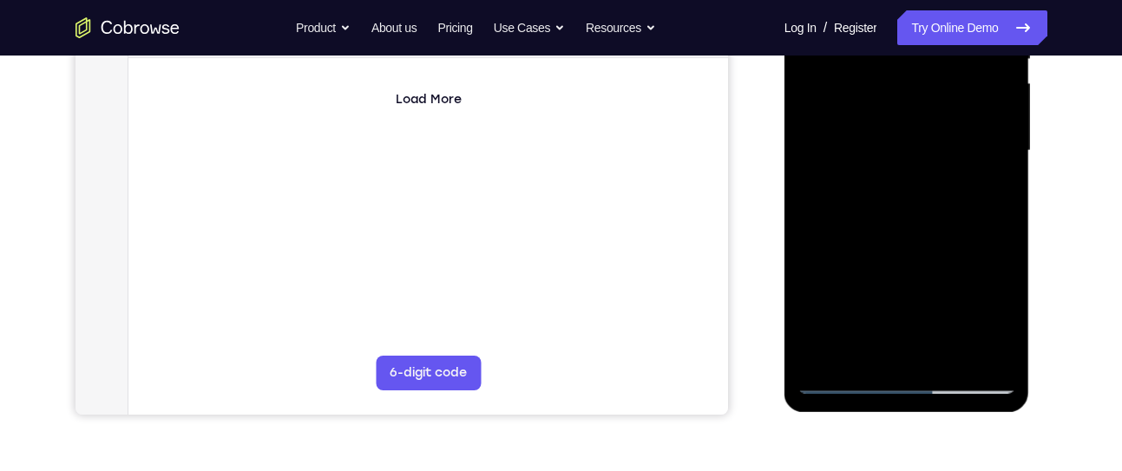
click at [987, 192] on div at bounding box center [906, 151] width 219 height 486
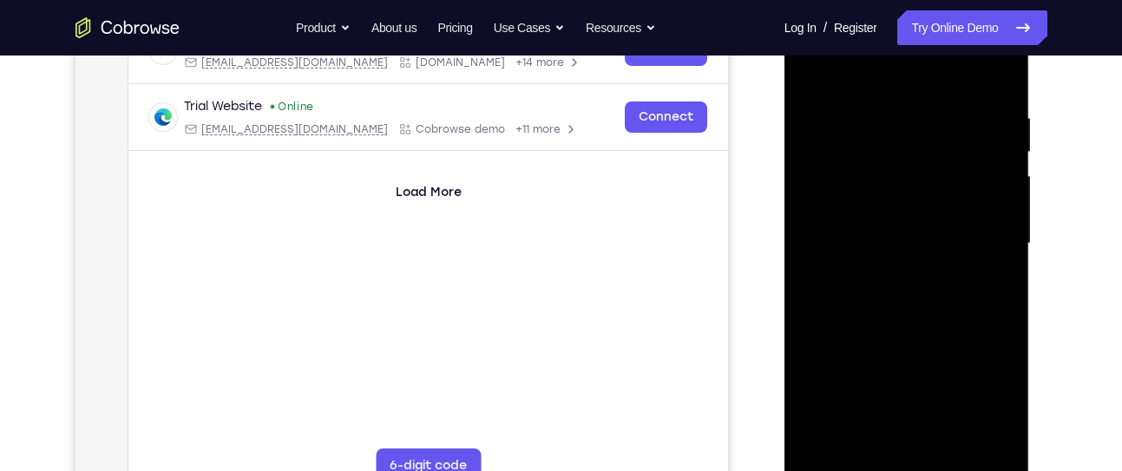
scroll to position [297, 0]
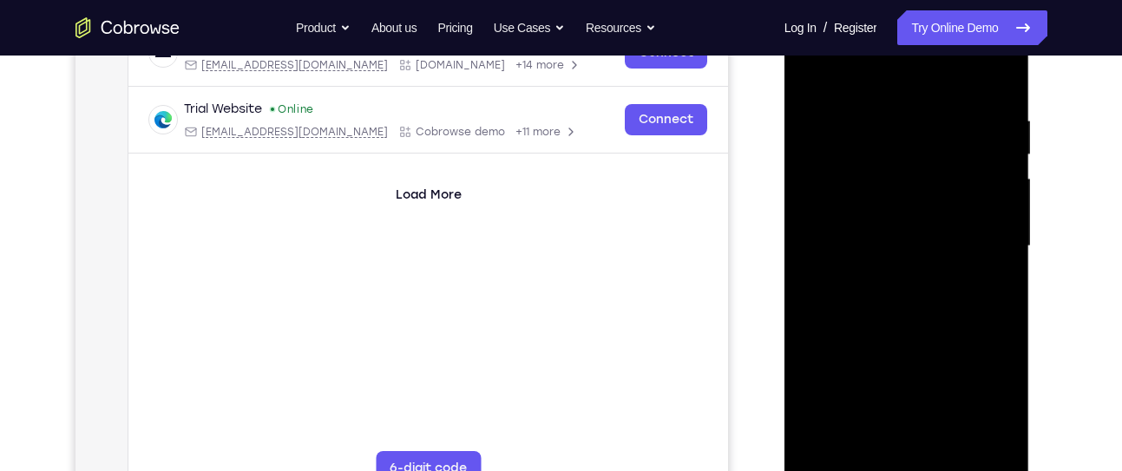
click at [995, 253] on div at bounding box center [906, 246] width 219 height 486
click at [983, 409] on div at bounding box center [906, 246] width 219 height 486
click at [941, 399] on div at bounding box center [906, 246] width 219 height 486
click at [906, 379] on div at bounding box center [906, 246] width 219 height 486
click at [912, 244] on div at bounding box center [906, 246] width 219 height 486
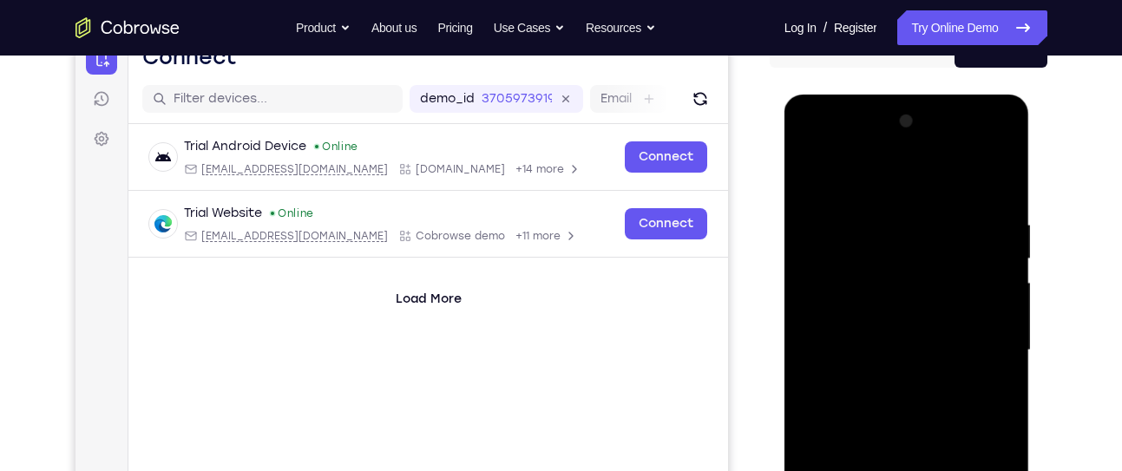
scroll to position [188, 0]
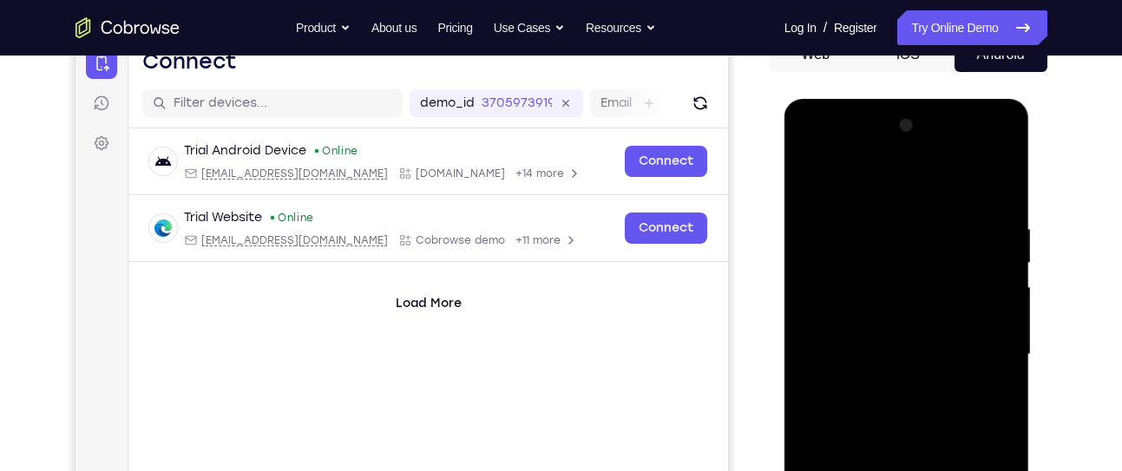
click at [803, 180] on div at bounding box center [906, 355] width 219 height 486
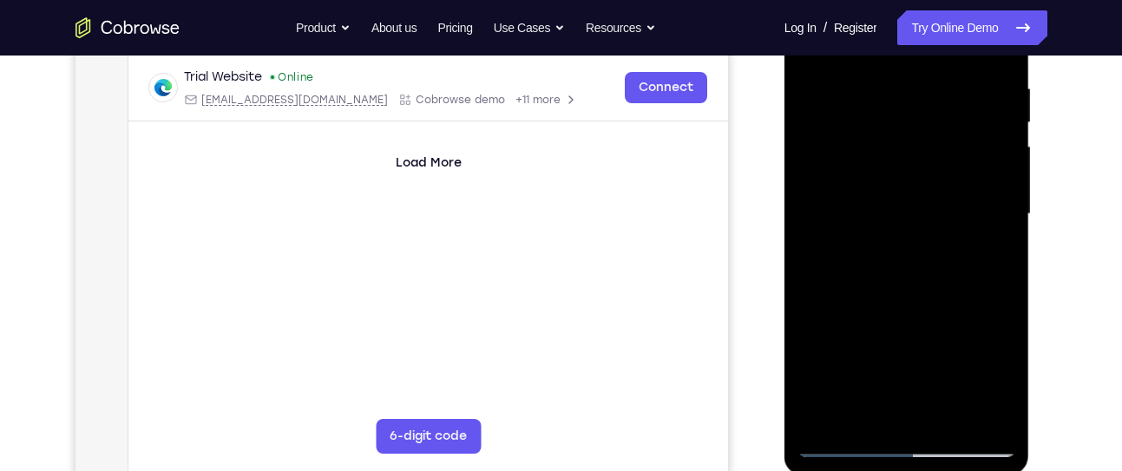
scroll to position [350, 0]
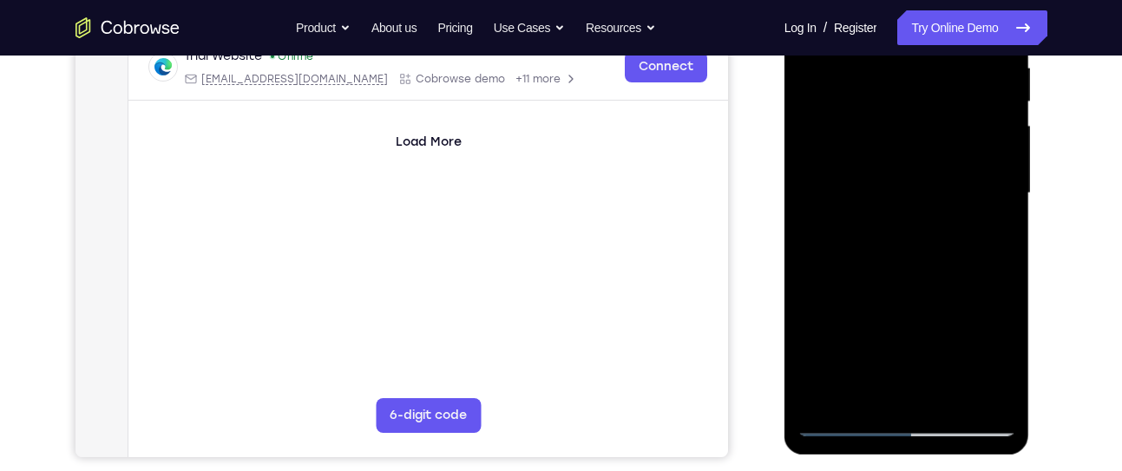
click at [835, 422] on div at bounding box center [906, 194] width 219 height 486
click at [840, 416] on div at bounding box center [906, 194] width 219 height 486
click at [898, 124] on div at bounding box center [906, 194] width 219 height 486
click at [904, 134] on div at bounding box center [906, 194] width 219 height 486
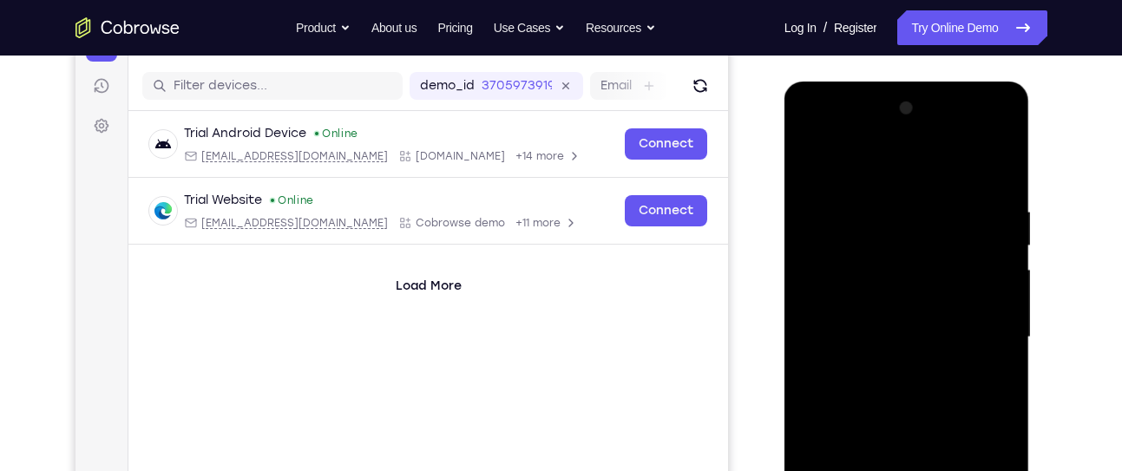
scroll to position [194, 0]
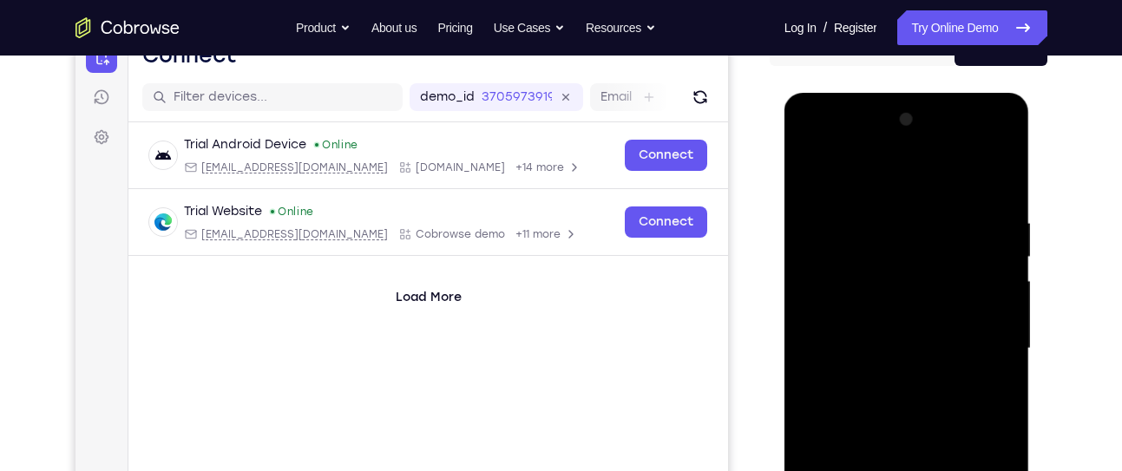
click at [807, 173] on div at bounding box center [906, 349] width 219 height 486
click at [814, 174] on div at bounding box center [906, 349] width 219 height 486
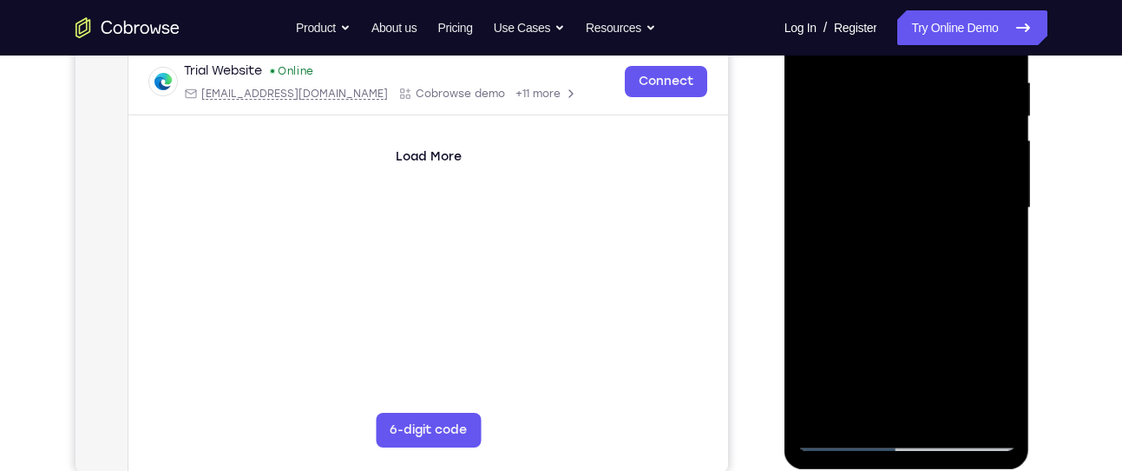
scroll to position [336, 0]
click at [867, 417] on div at bounding box center [906, 207] width 219 height 486
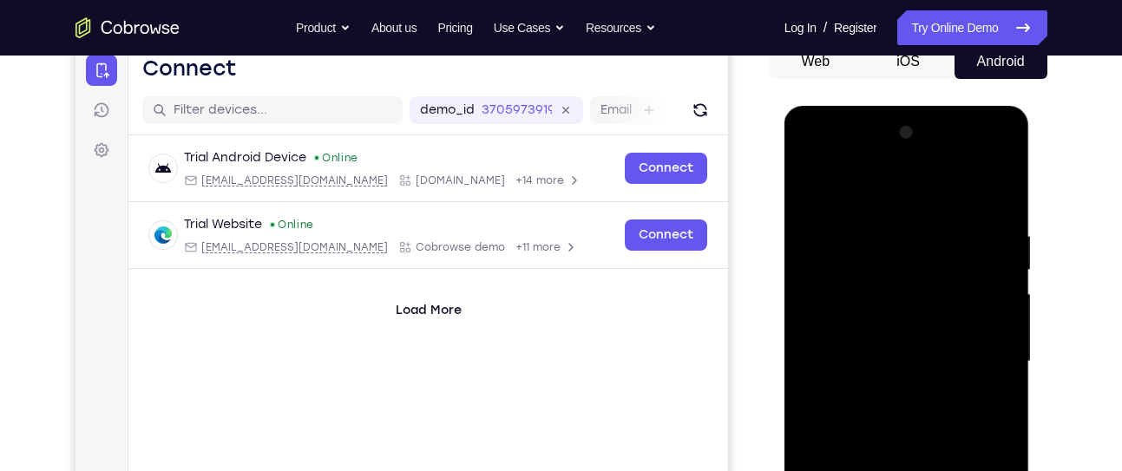
scroll to position [161, 0]
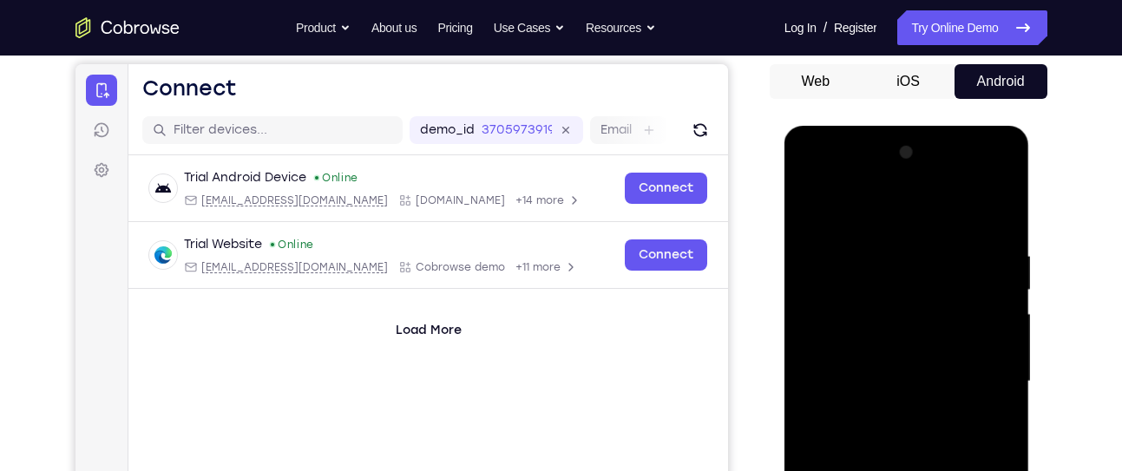
click at [852, 206] on div at bounding box center [906, 382] width 219 height 486
click at [852, 256] on div at bounding box center [906, 382] width 219 height 486
click at [872, 223] on div at bounding box center [906, 382] width 219 height 486
click at [880, 260] on div at bounding box center [906, 382] width 219 height 486
click at [965, 219] on div at bounding box center [906, 382] width 219 height 486
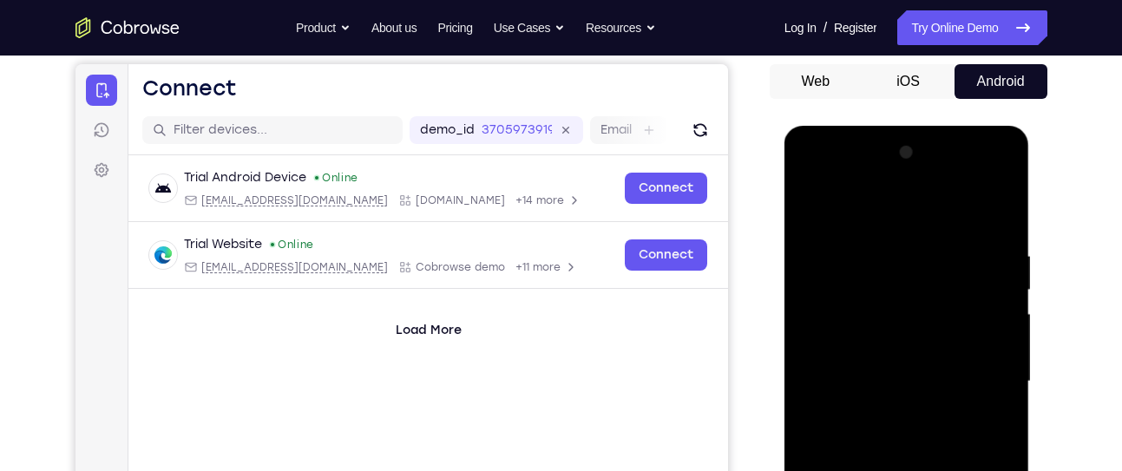
click at [911, 253] on div at bounding box center [906, 382] width 219 height 486
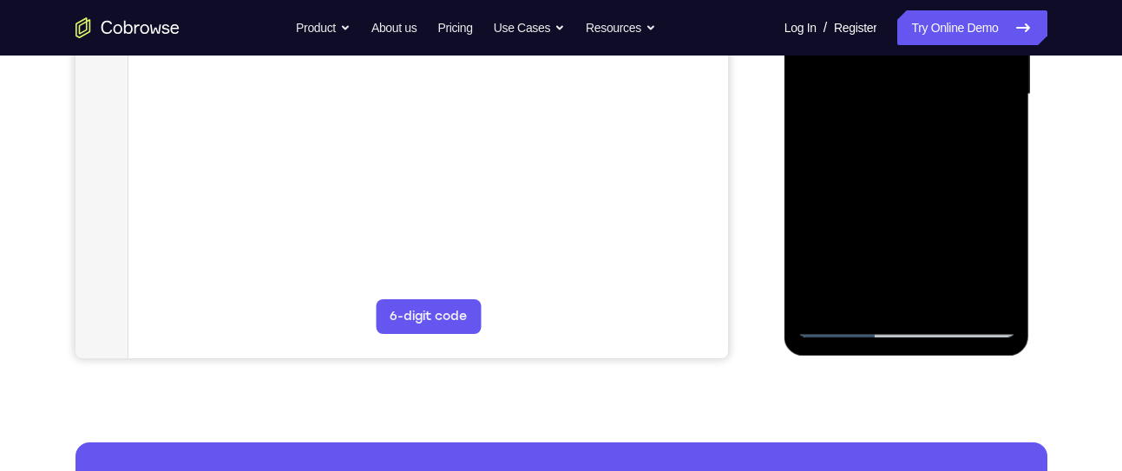
scroll to position [450, 0]
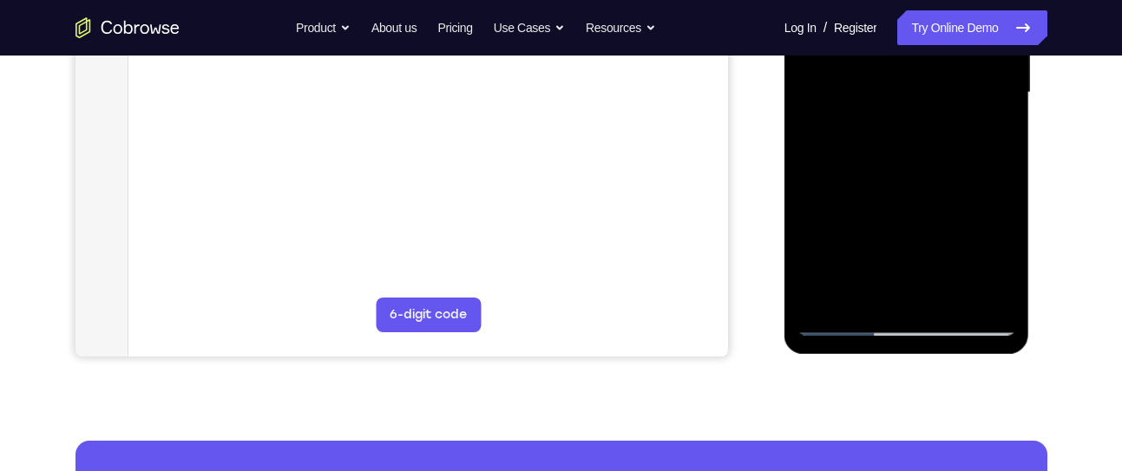
click at [950, 295] on div at bounding box center [906, 93] width 219 height 486
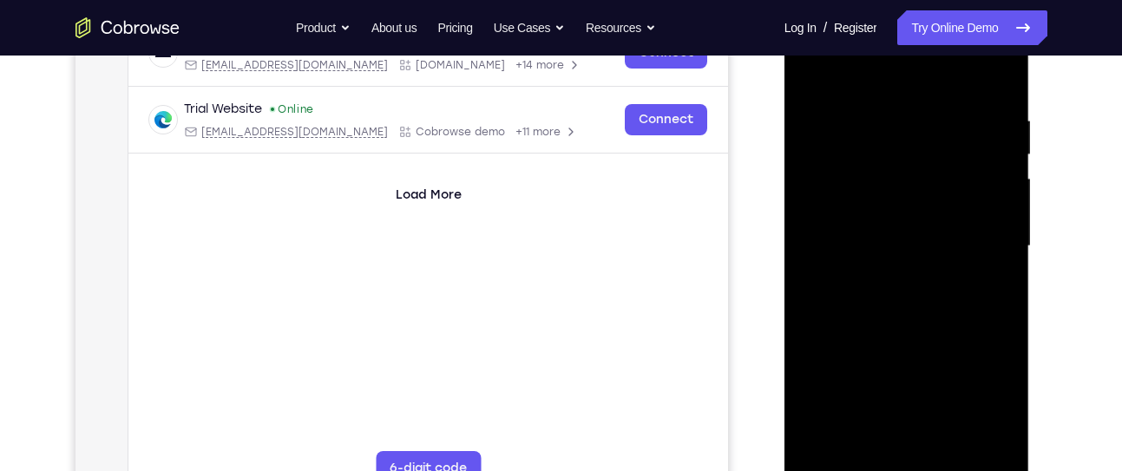
scroll to position [295, 0]
click at [908, 193] on div at bounding box center [906, 248] width 219 height 486
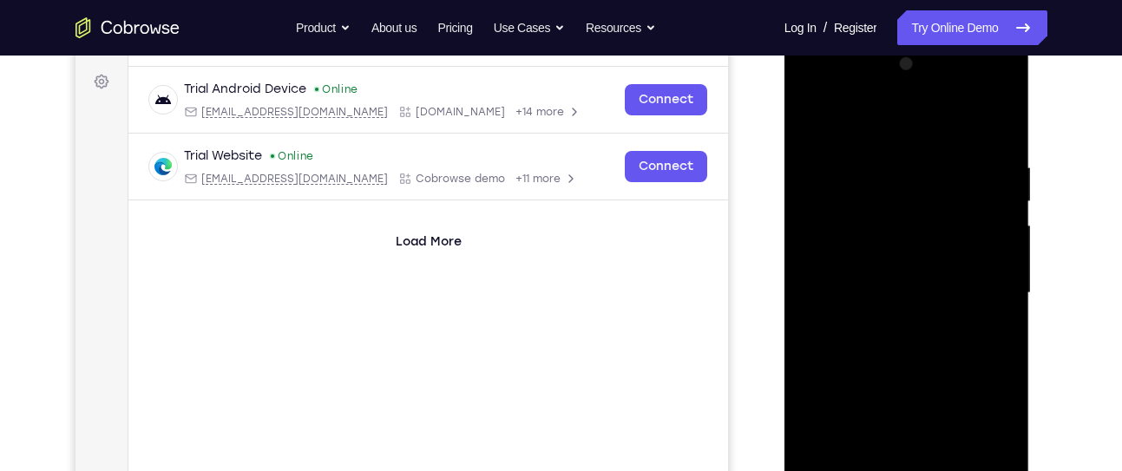
scroll to position [184, 0]
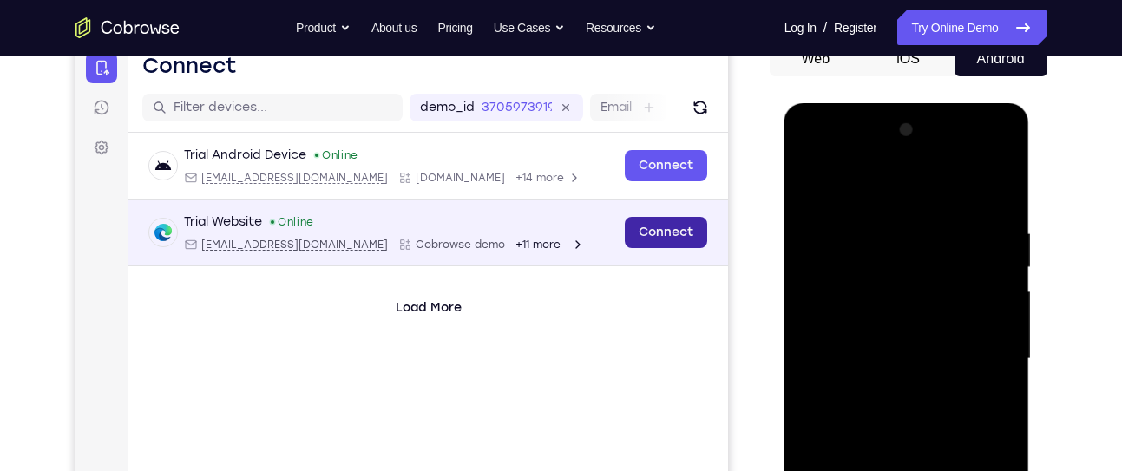
click at [674, 244] on link "Connect" at bounding box center [665, 232] width 82 height 31
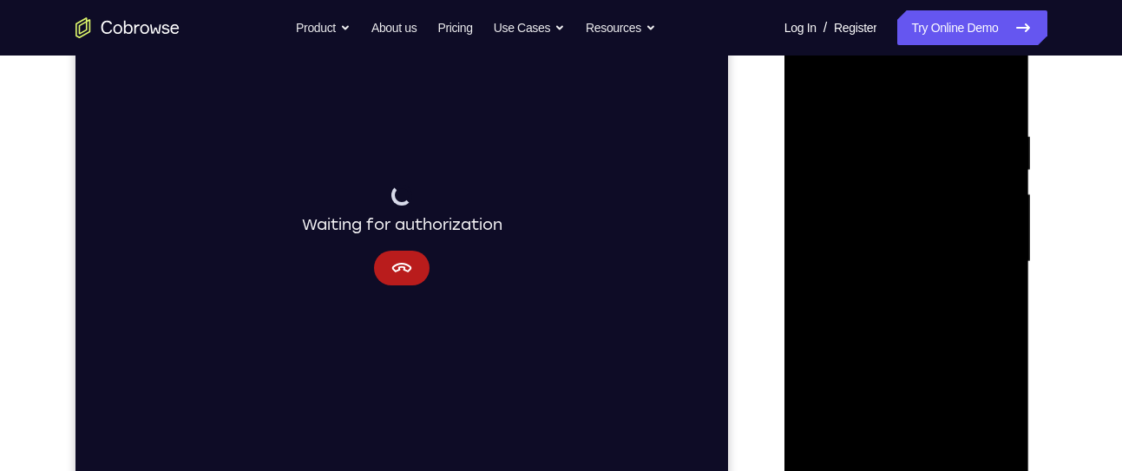
scroll to position [277, 0]
click at [393, 275] on icon "Cancel" at bounding box center [401, 272] width 20 height 10
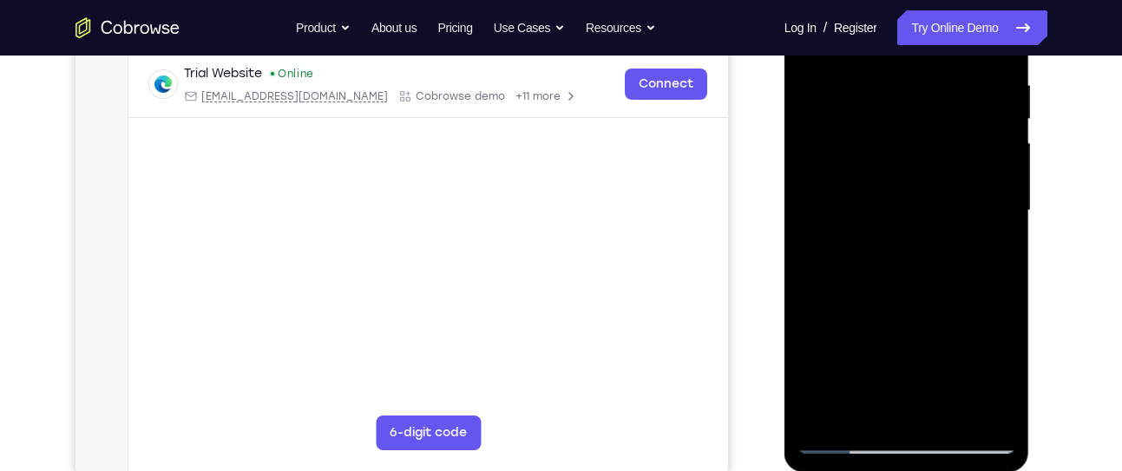
scroll to position [331, 0]
click at [839, 432] on div at bounding box center [906, 213] width 219 height 486
click at [843, 442] on div at bounding box center [906, 213] width 219 height 486
